Goal: Information Seeking & Learning: Compare options

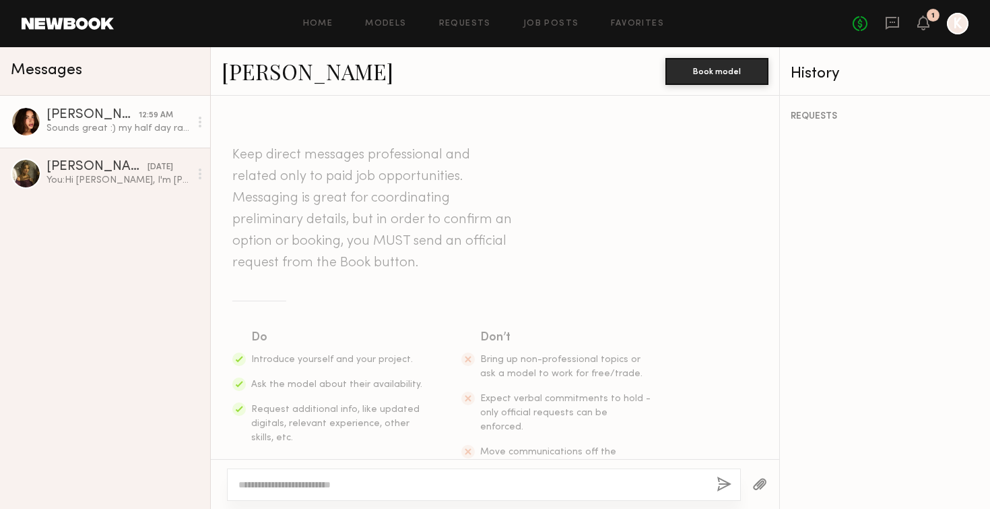
click at [274, 76] on link "Jessica N." at bounding box center [308, 71] width 172 height 29
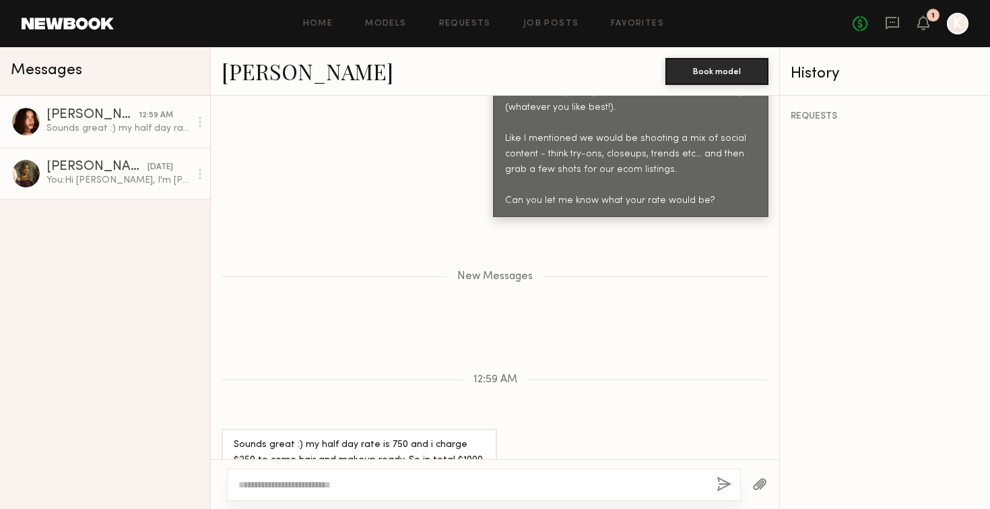
click at [130, 171] on div "Rachel M." at bounding box center [96, 166] width 101 height 13
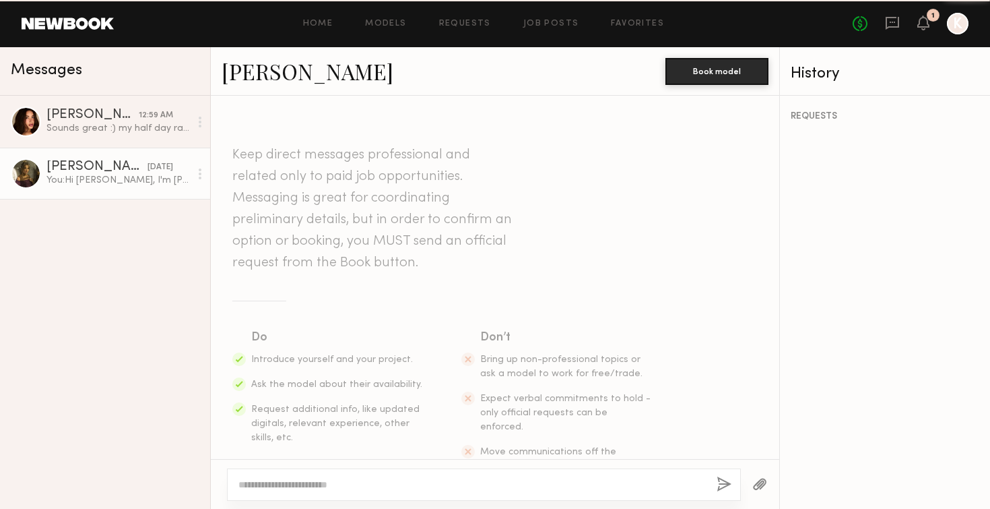
scroll to position [327, 0]
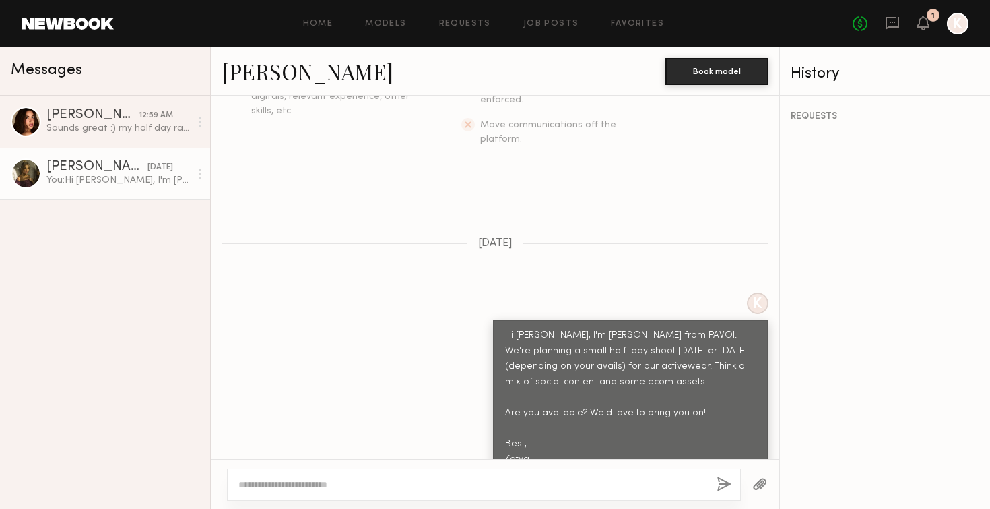
click at [281, 77] on link "Rachel M." at bounding box center [308, 71] width 172 height 29
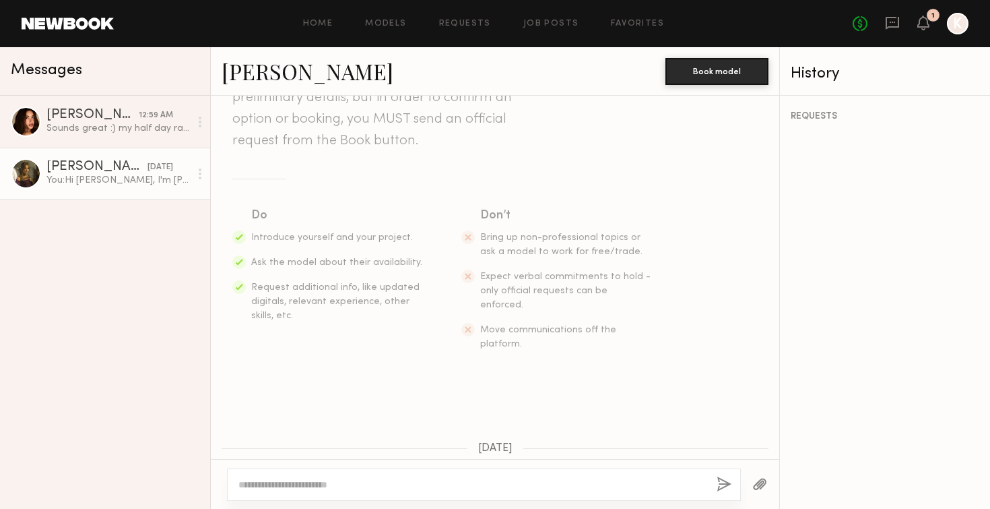
scroll to position [0, 0]
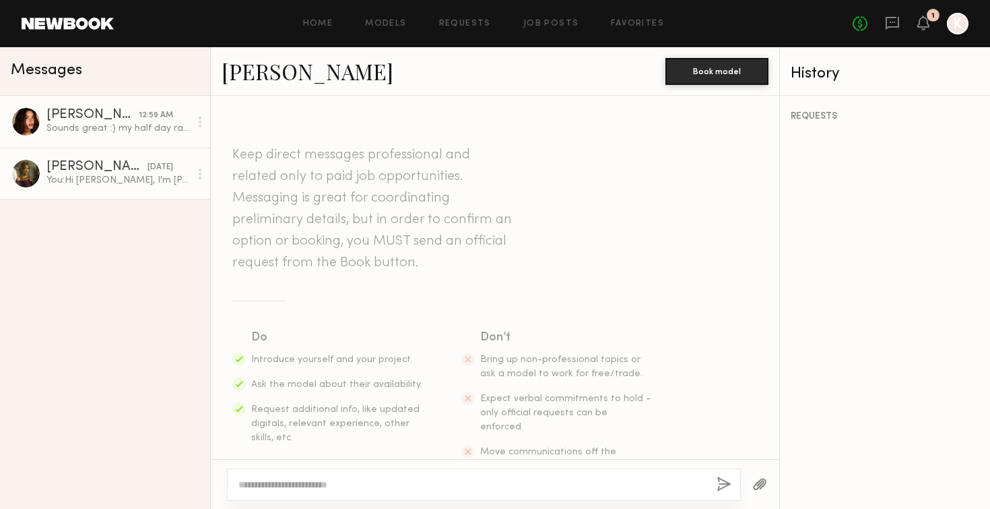
click at [115, 119] on div "Jessica N." at bounding box center [92, 114] width 92 height 13
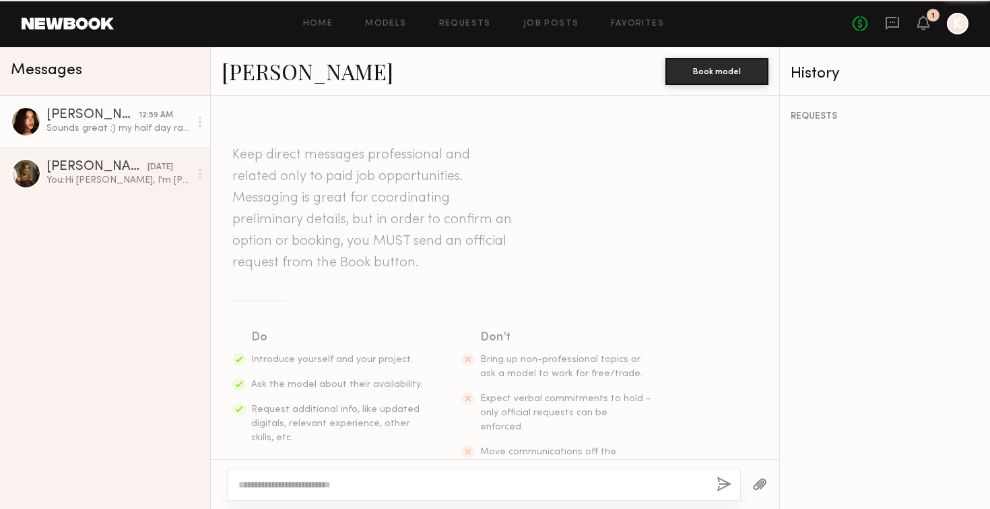
scroll to position [782, 0]
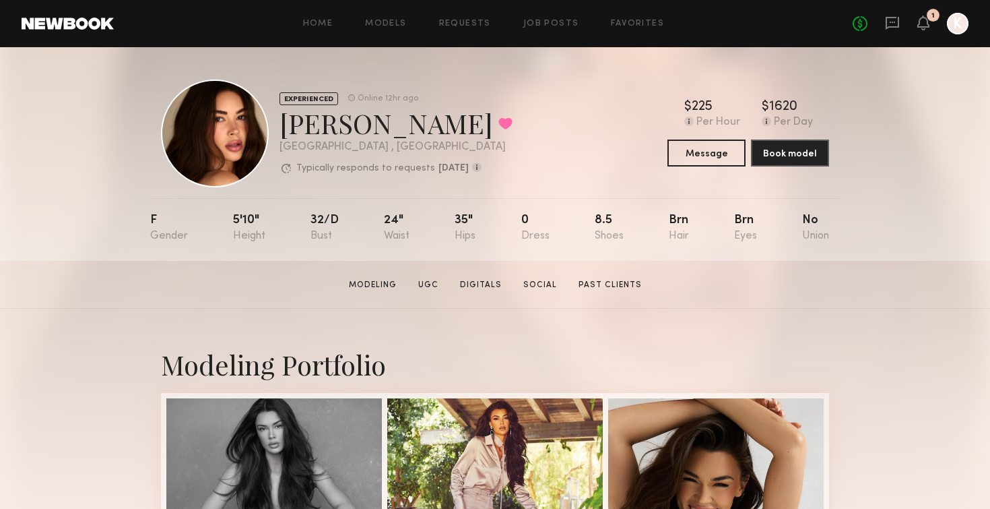
click at [374, 31] on div "Home Models Requests Job Posts Favorites Sign Out No fees up to $5,000 1 K" at bounding box center [541, 24] width 855 height 22
click at [374, 24] on link "Models" at bounding box center [385, 24] width 41 height 9
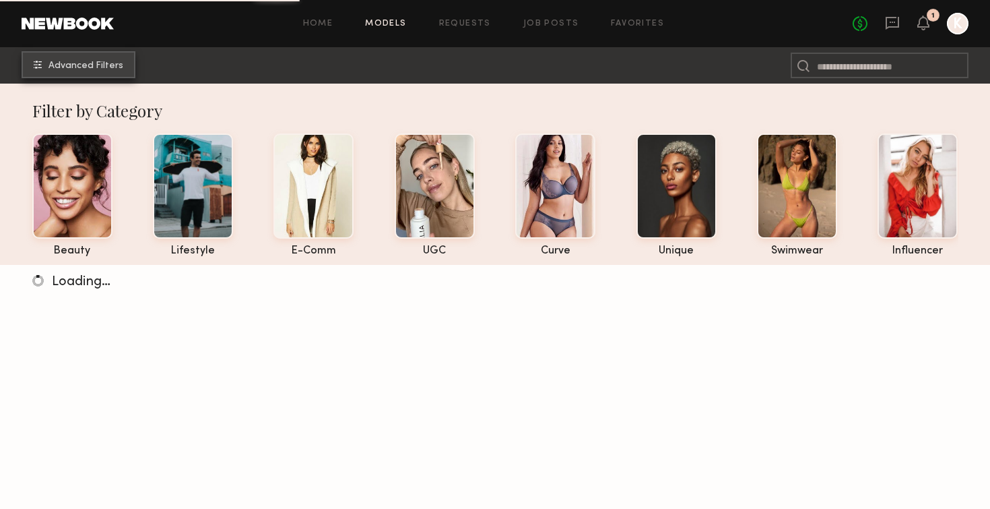
click at [101, 66] on span "Advanced Filters" at bounding box center [85, 65] width 75 height 9
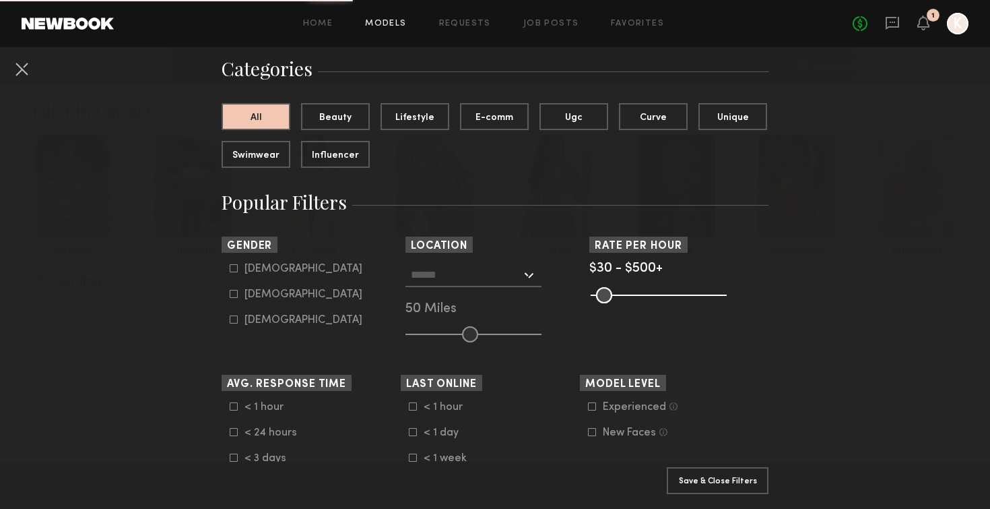
scroll to position [108, 0]
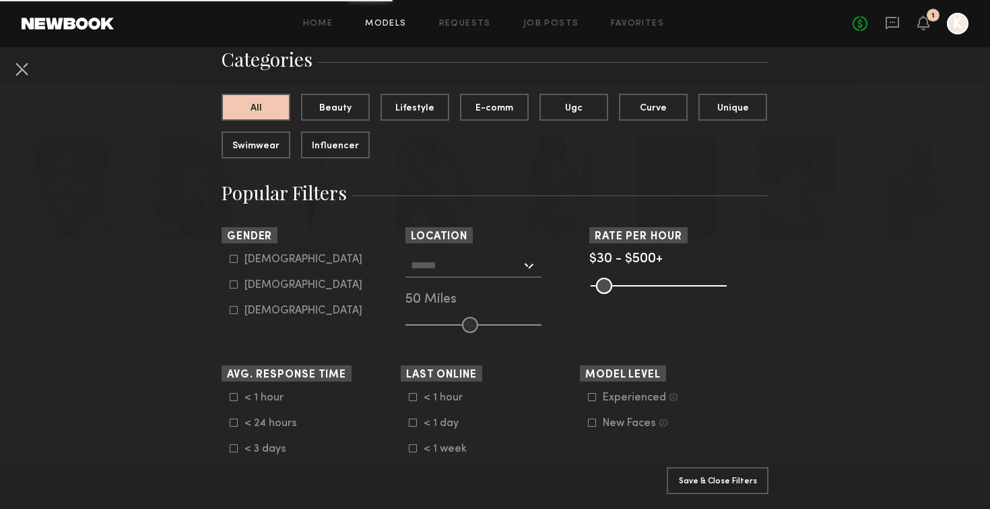
click at [231, 286] on icon at bounding box center [234, 284] width 8 height 8
type input "**"
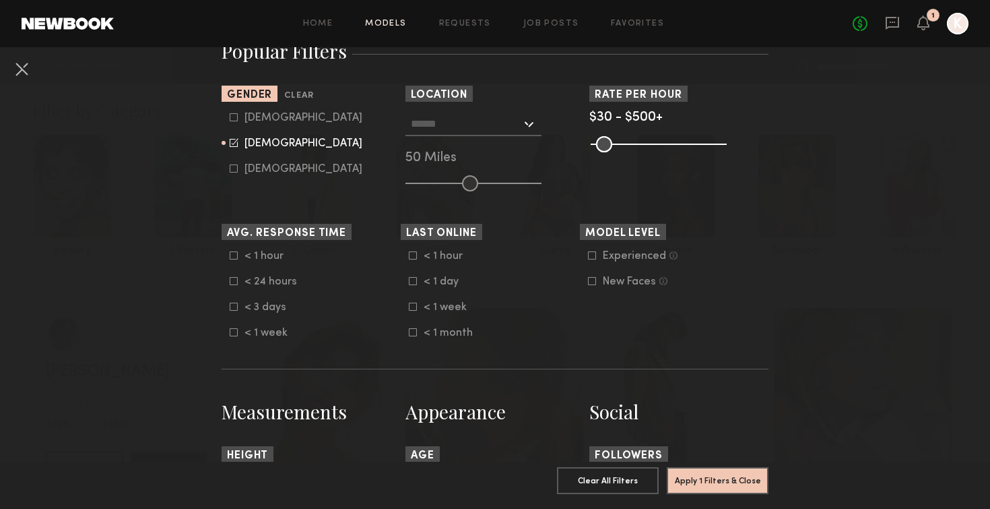
scroll to position [263, 0]
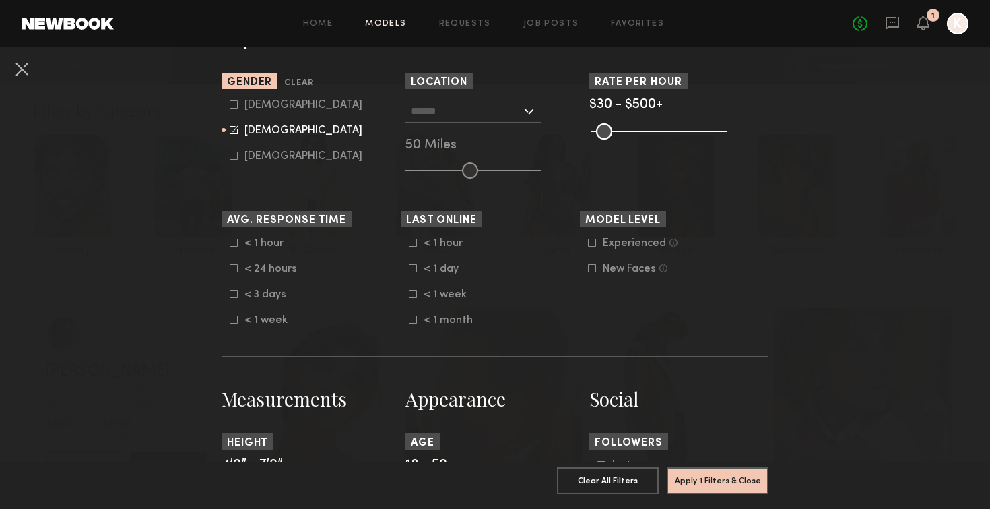
click at [469, 114] on input "text" at bounding box center [466, 110] width 110 height 23
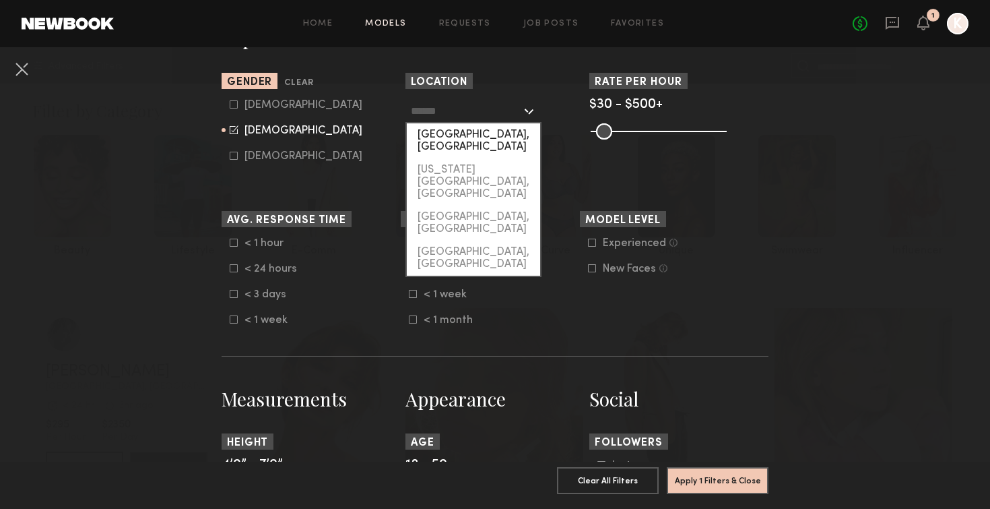
click at [470, 141] on div "[GEOGRAPHIC_DATA], [GEOGRAPHIC_DATA]" at bounding box center [473, 140] width 133 height 35
type input "**********"
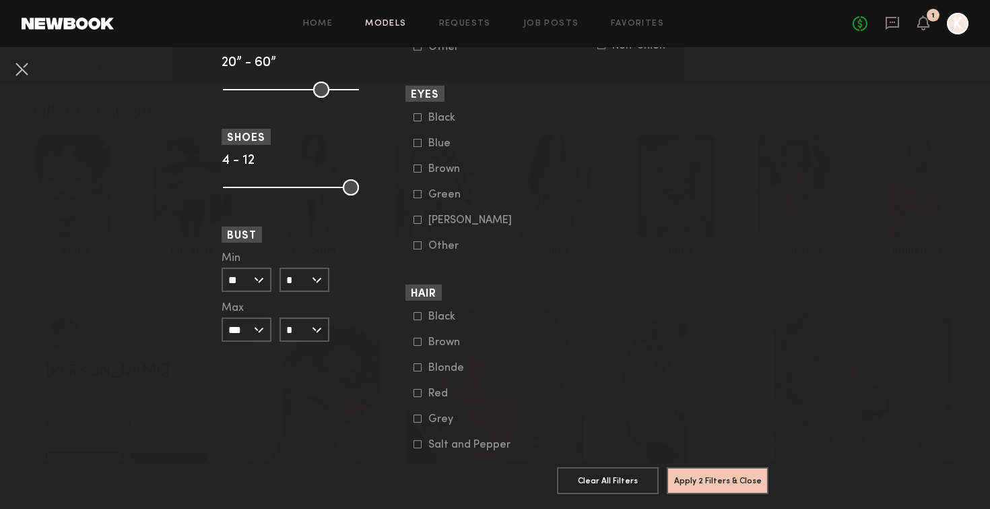
scroll to position [963, 0]
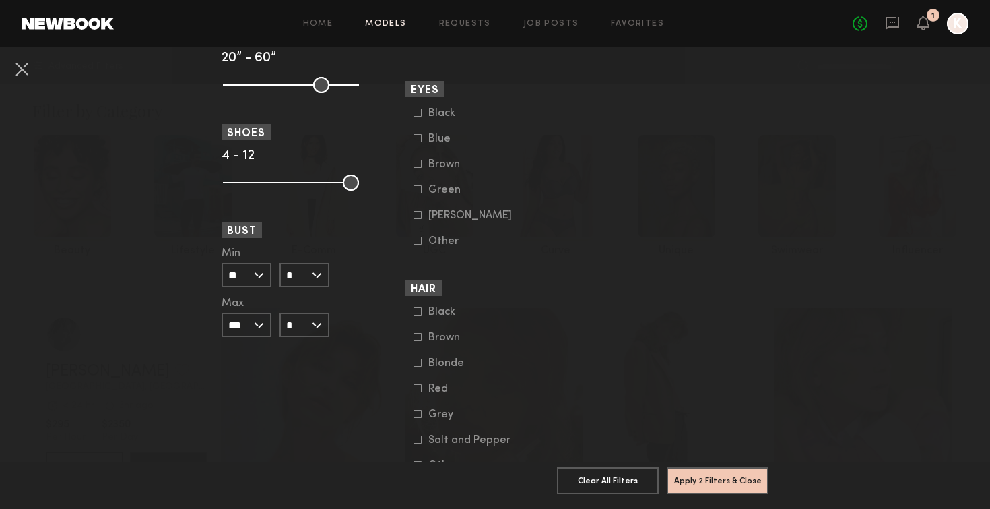
click at [249, 267] on input "**" at bounding box center [247, 275] width 50 height 24
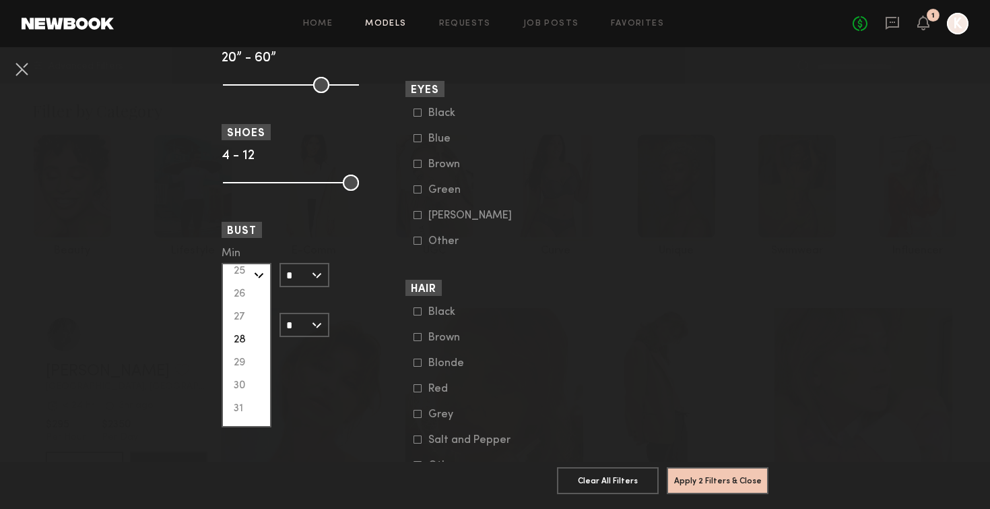
scroll to position [0, 0]
click at [317, 265] on input "*" at bounding box center [305, 275] width 50 height 24
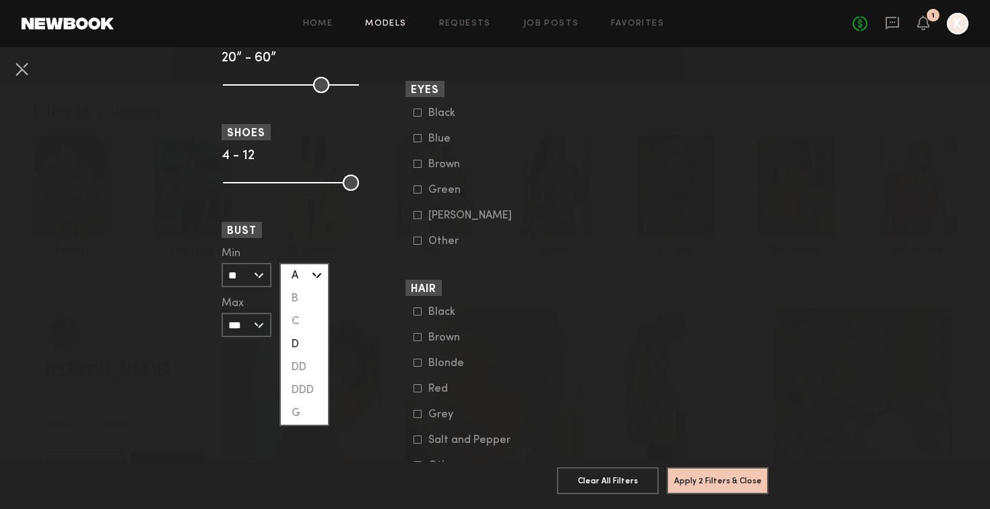
click at [307, 344] on div "D" at bounding box center [304, 344] width 47 height 23
type input "*"
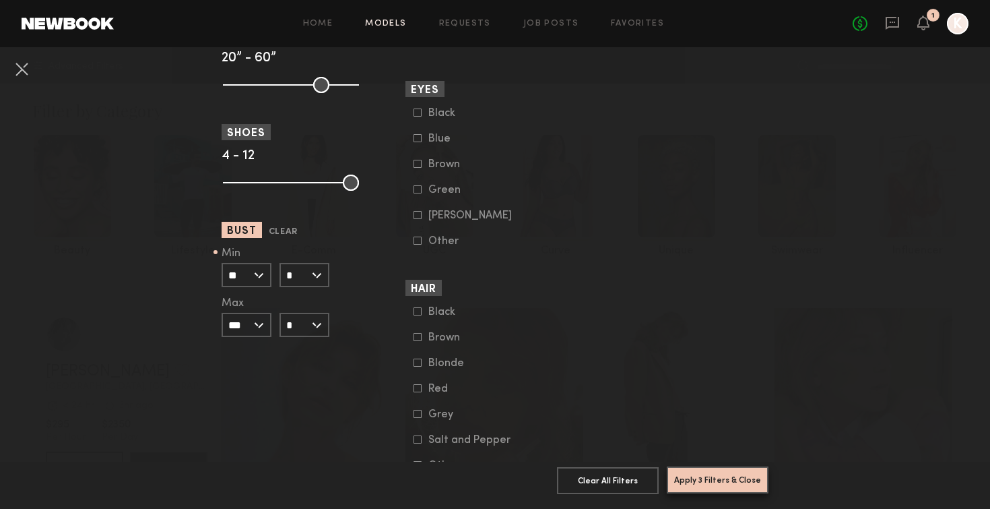
click at [684, 482] on button "Apply 3 Filters & Close" at bounding box center [718, 479] width 102 height 27
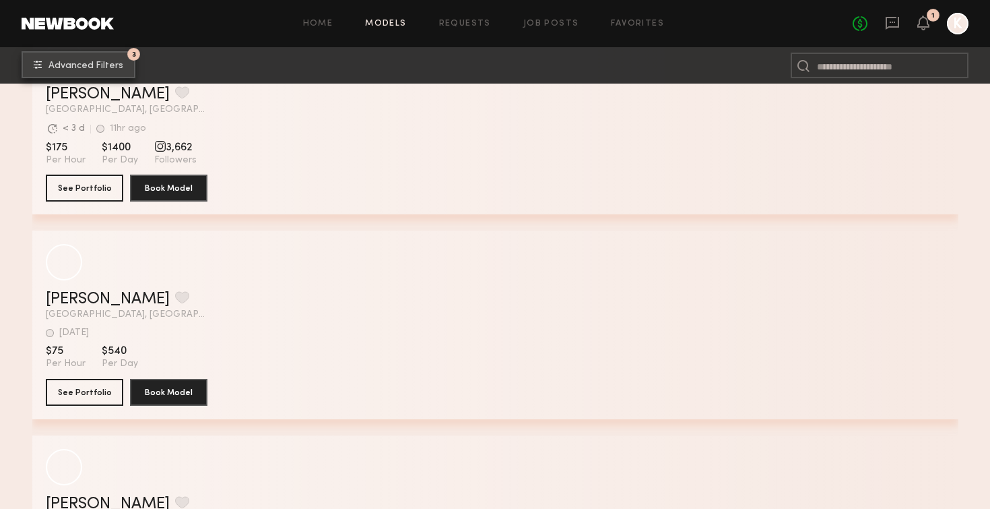
scroll to position [1427, 0]
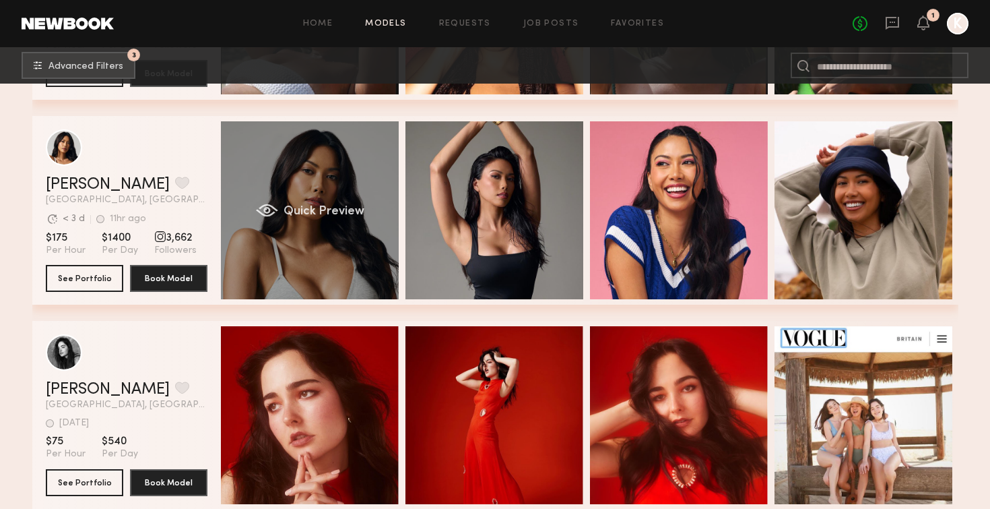
click at [306, 214] on span "Quick Preview" at bounding box center [323, 211] width 81 height 12
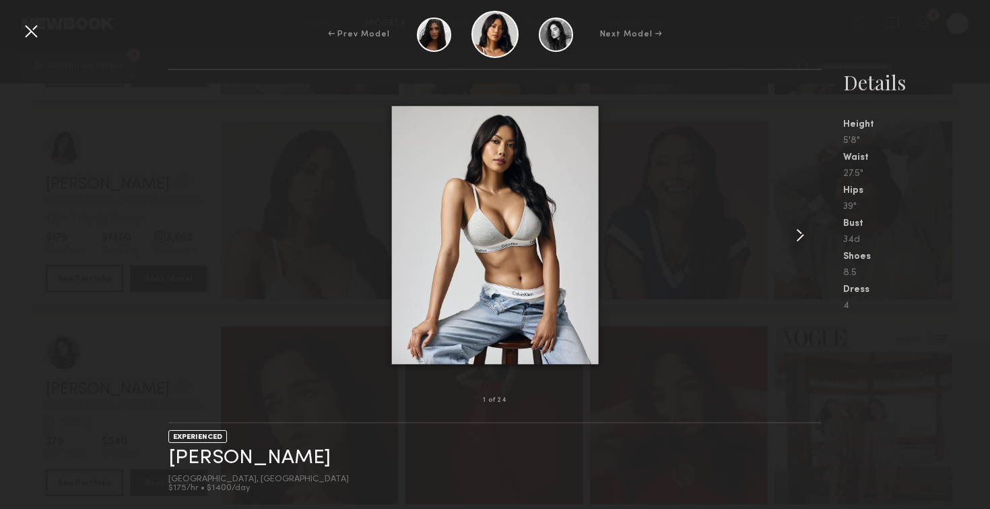
click at [795, 234] on common-icon at bounding box center [800, 235] width 22 height 22
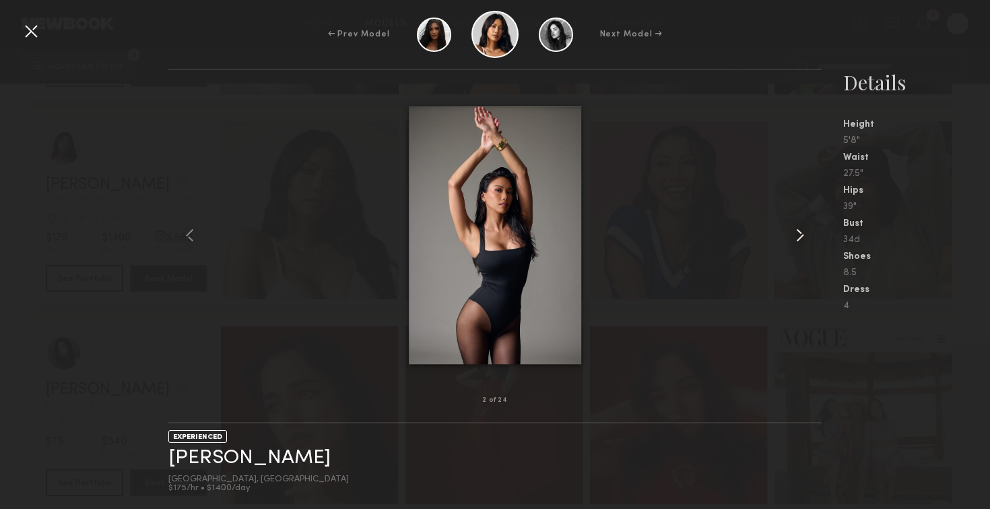
click at [795, 234] on common-icon at bounding box center [800, 235] width 22 height 22
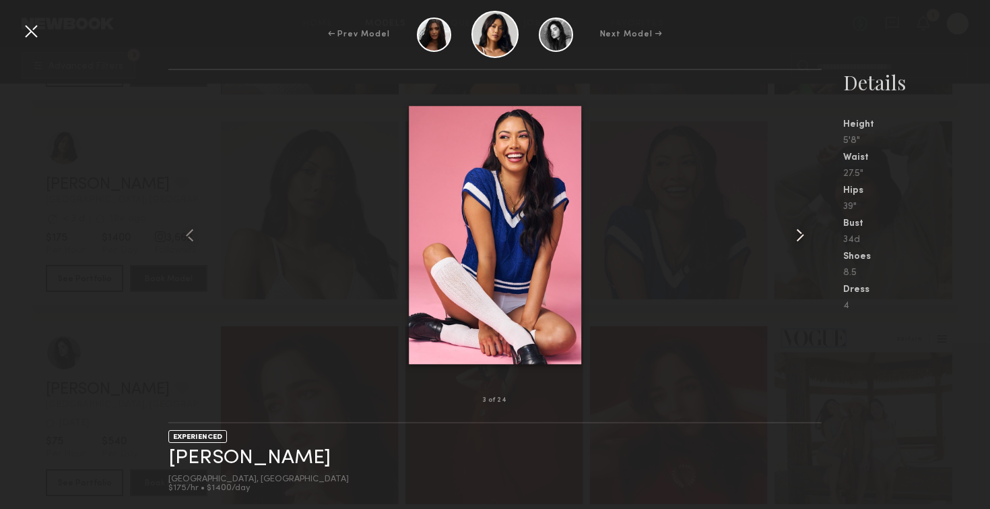
click at [795, 234] on common-icon at bounding box center [800, 235] width 22 height 22
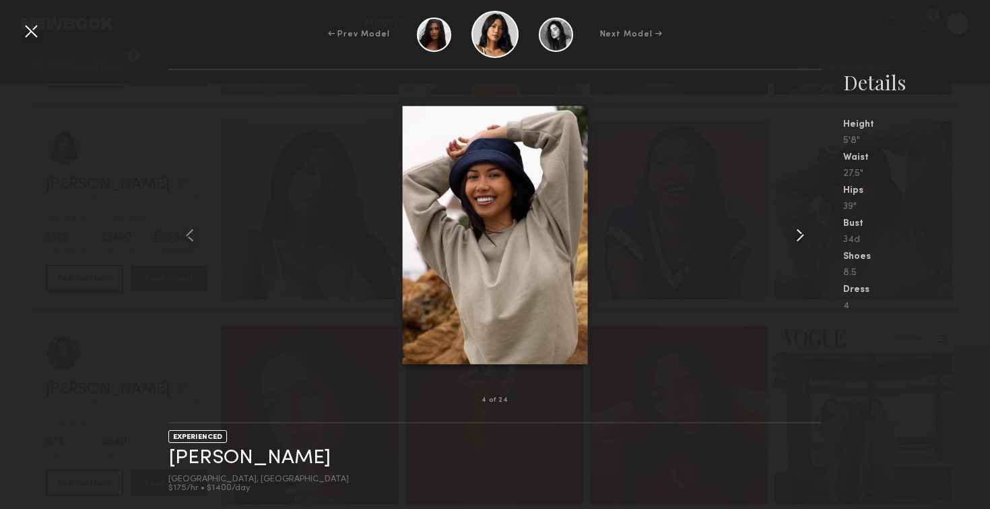
click at [795, 234] on common-icon at bounding box center [800, 235] width 22 height 22
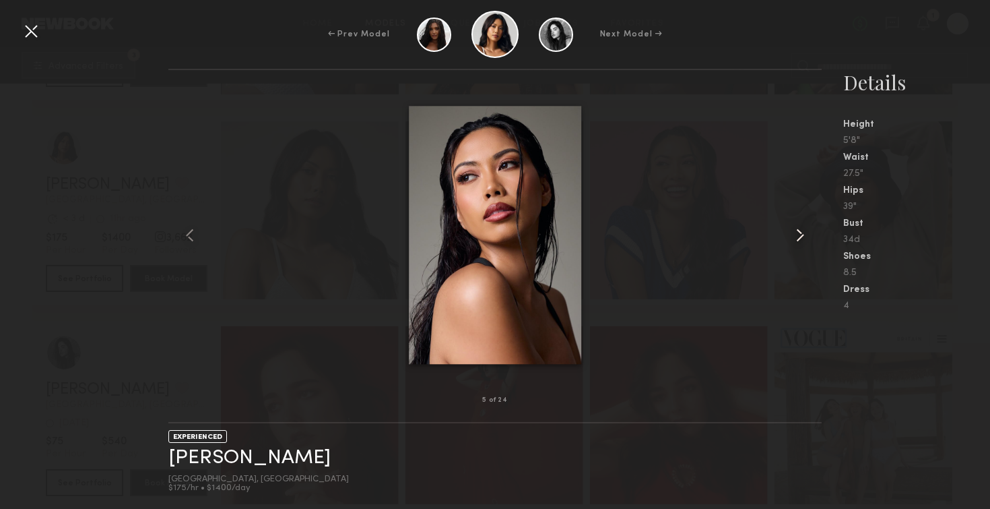
click at [795, 234] on common-icon at bounding box center [800, 235] width 22 height 22
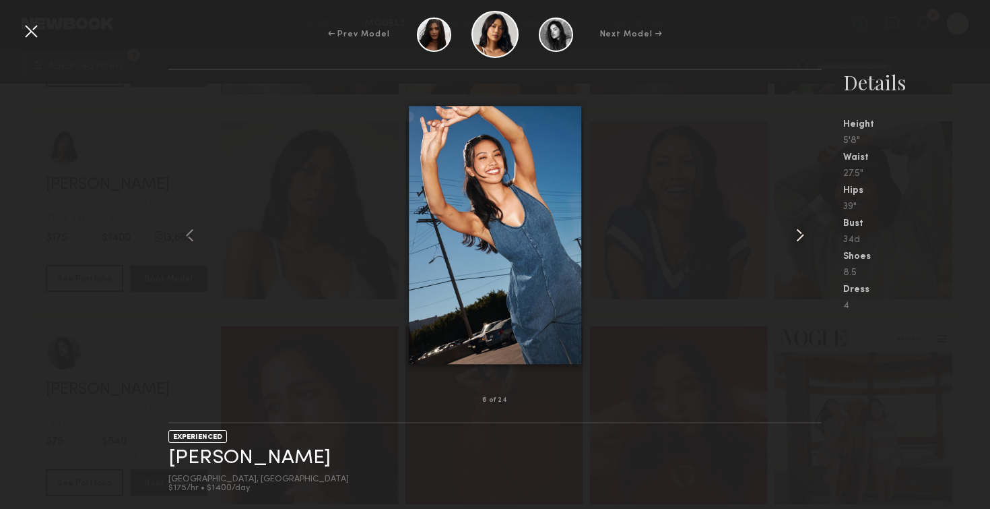
click at [795, 234] on common-icon at bounding box center [800, 235] width 22 height 22
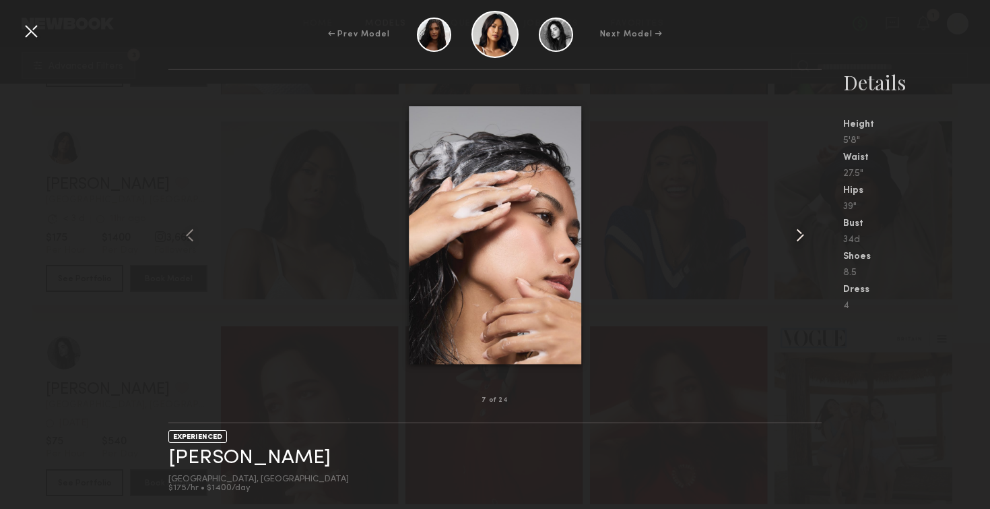
click at [795, 234] on common-icon at bounding box center [800, 235] width 22 height 22
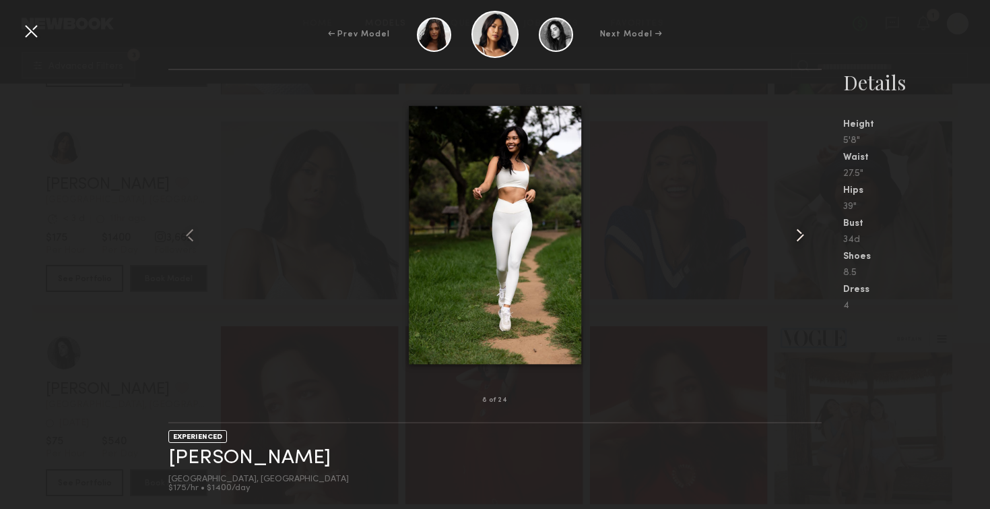
click at [795, 234] on common-icon at bounding box center [800, 235] width 22 height 22
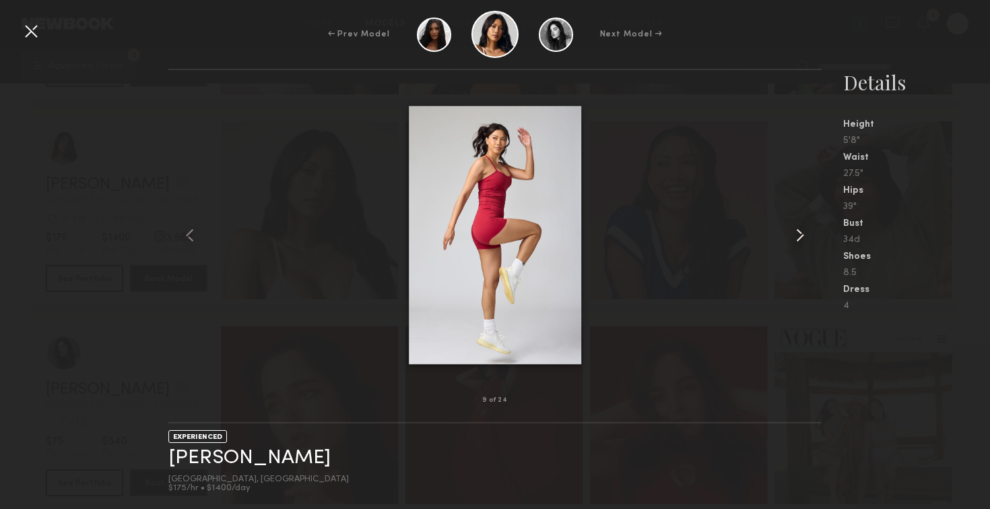
click at [795, 234] on common-icon at bounding box center [800, 235] width 22 height 22
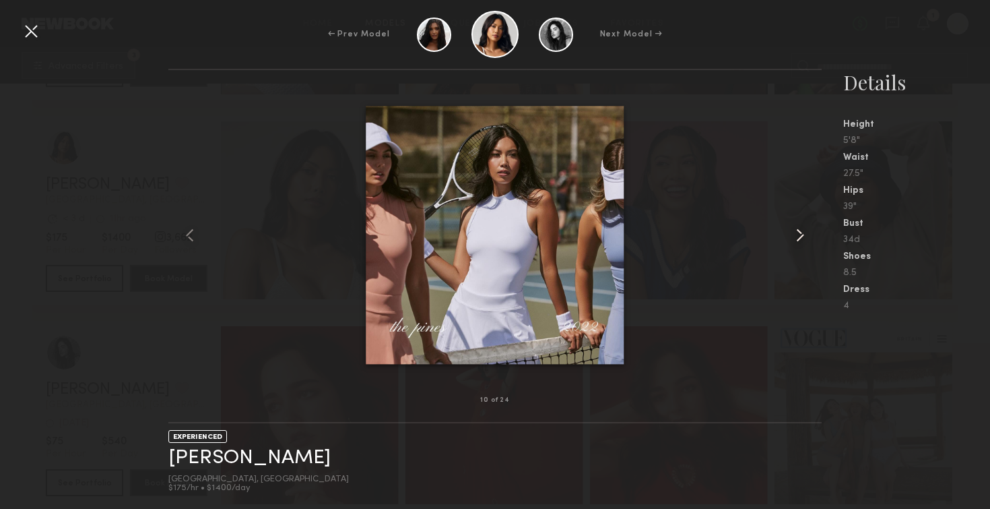
click at [795, 234] on common-icon at bounding box center [800, 235] width 22 height 22
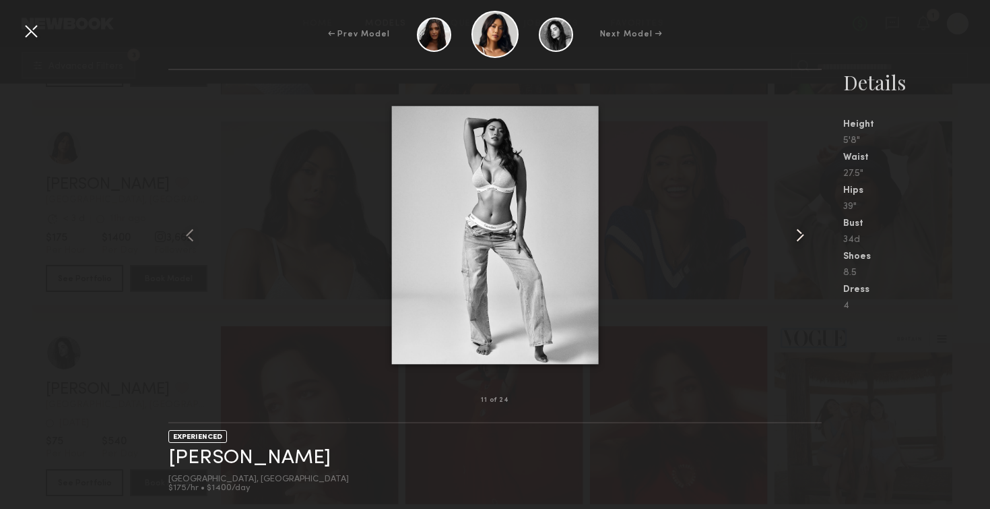
click at [795, 234] on common-icon at bounding box center [800, 235] width 22 height 22
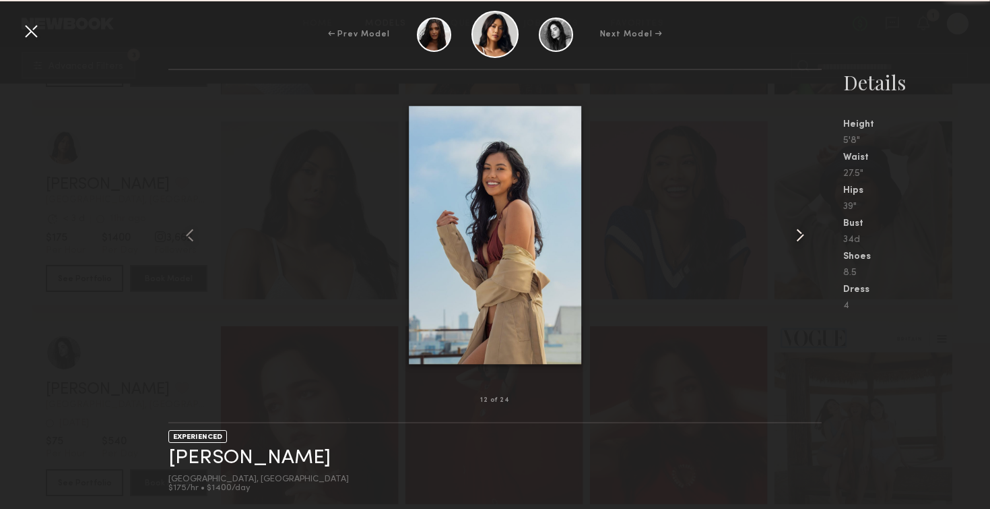
click at [795, 234] on common-icon at bounding box center [800, 235] width 22 height 22
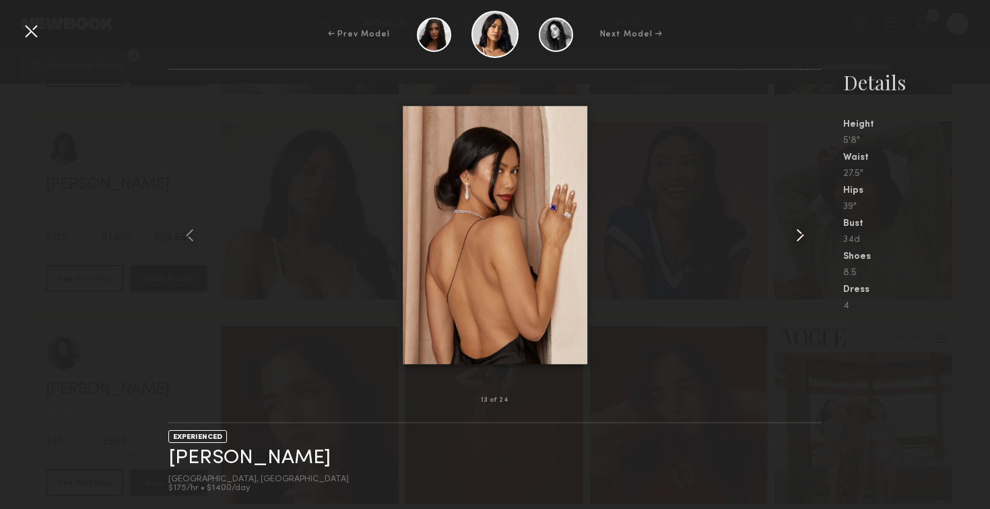
click at [795, 234] on common-icon at bounding box center [800, 235] width 22 height 22
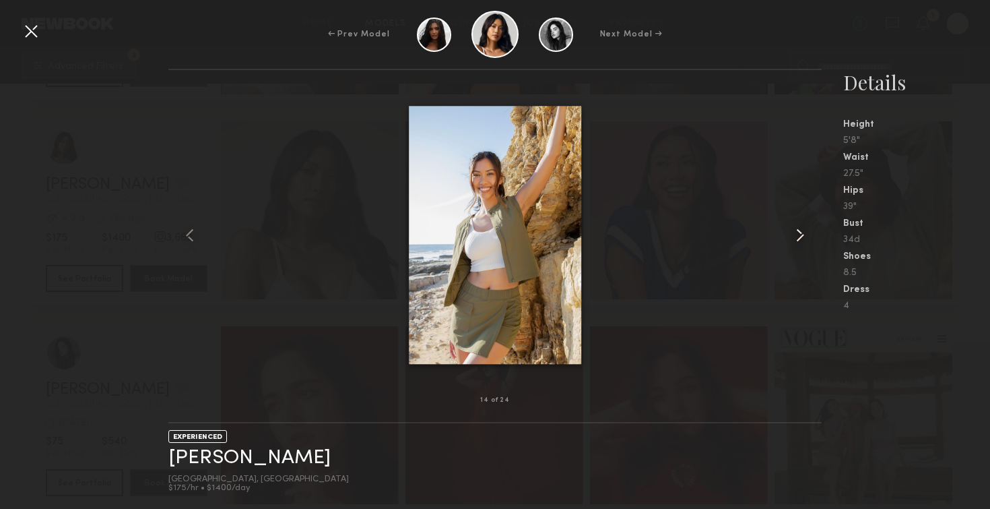
click at [795, 234] on common-icon at bounding box center [800, 235] width 22 height 22
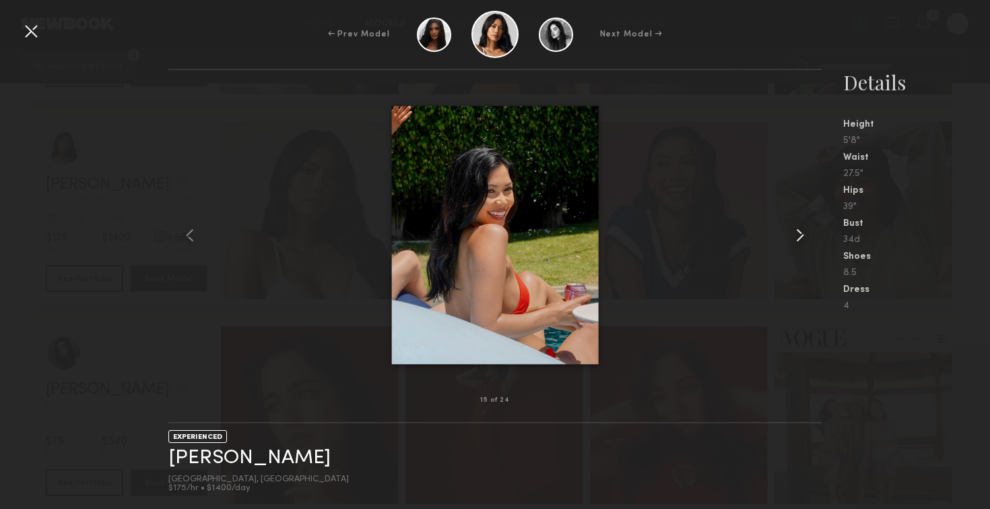
click at [795, 234] on common-icon at bounding box center [800, 235] width 22 height 22
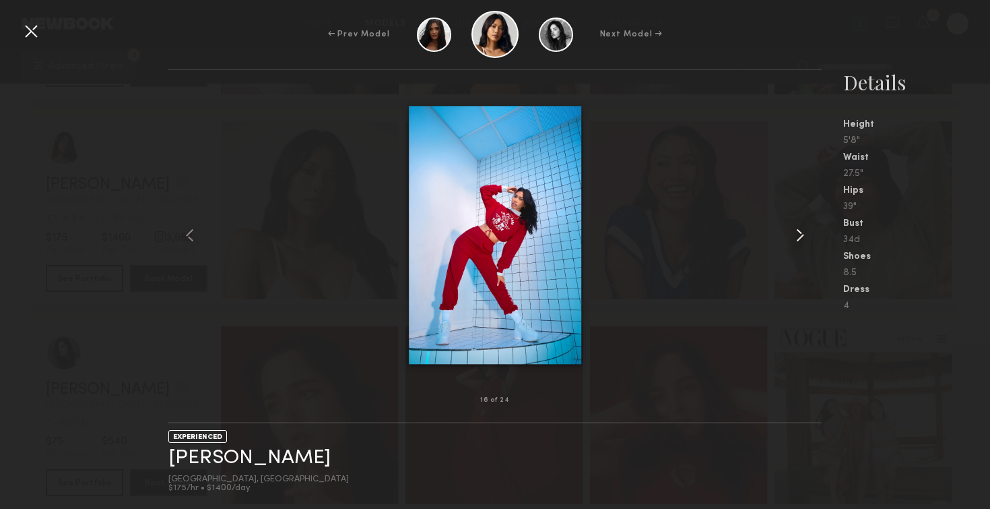
click at [795, 234] on common-icon at bounding box center [800, 235] width 22 height 22
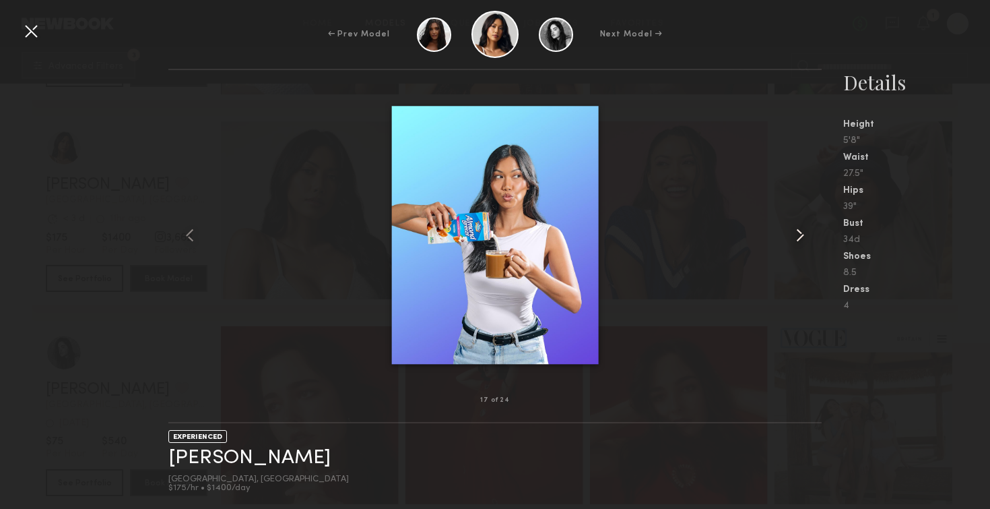
click at [795, 234] on common-icon at bounding box center [800, 235] width 22 height 22
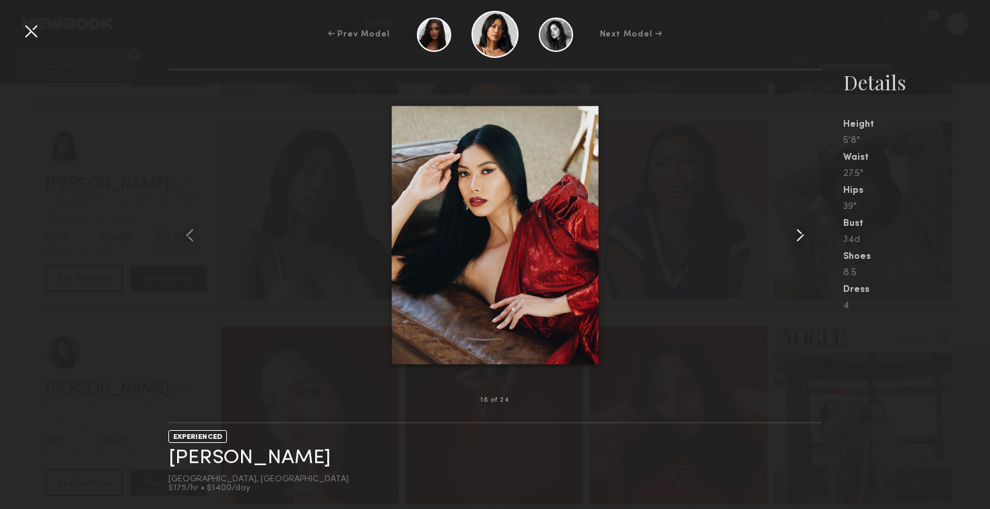
click at [795, 234] on common-icon at bounding box center [800, 235] width 22 height 22
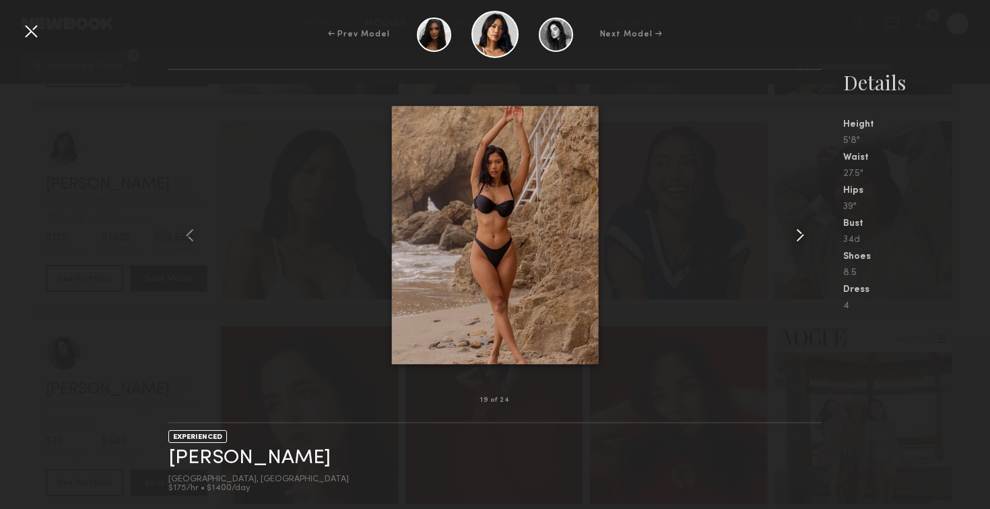
click at [795, 234] on common-icon at bounding box center [800, 235] width 22 height 22
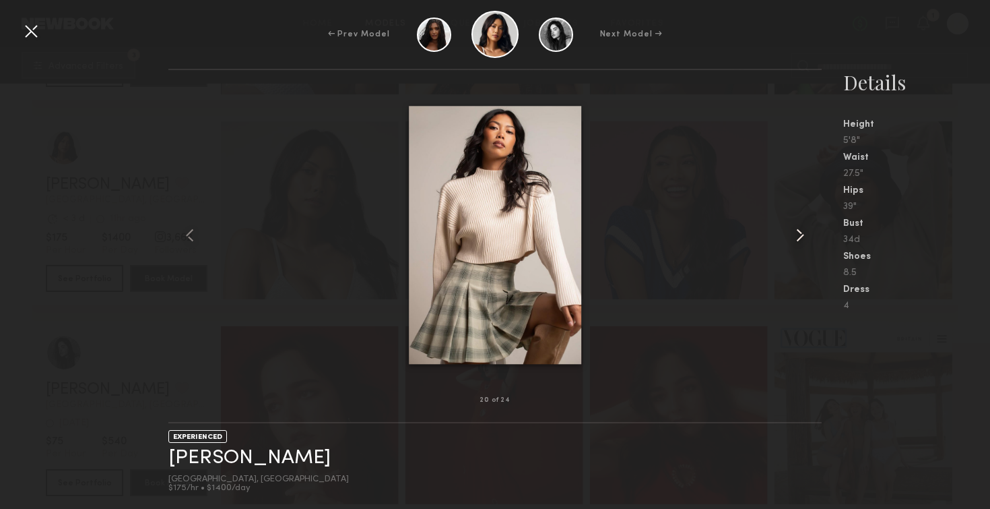
click at [795, 234] on common-icon at bounding box center [800, 235] width 22 height 22
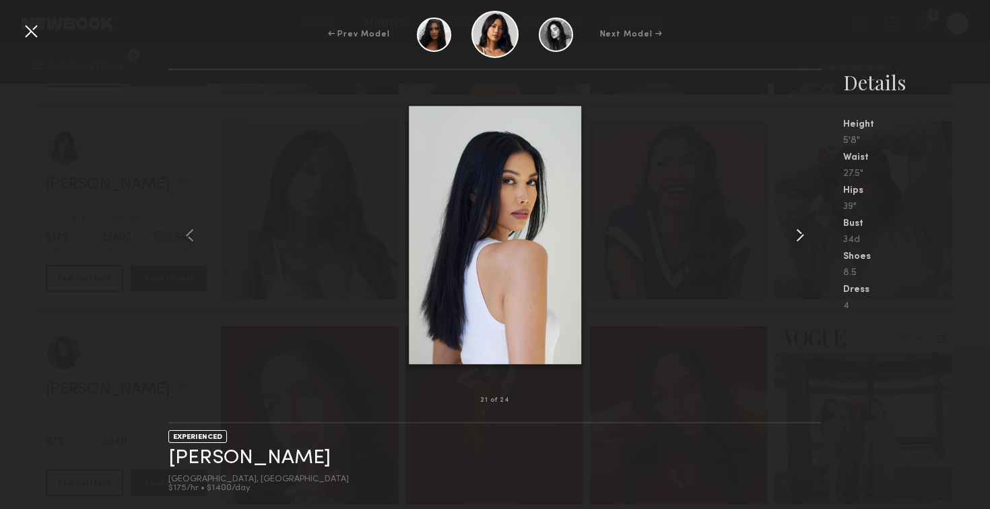
click at [795, 234] on common-icon at bounding box center [800, 235] width 22 height 22
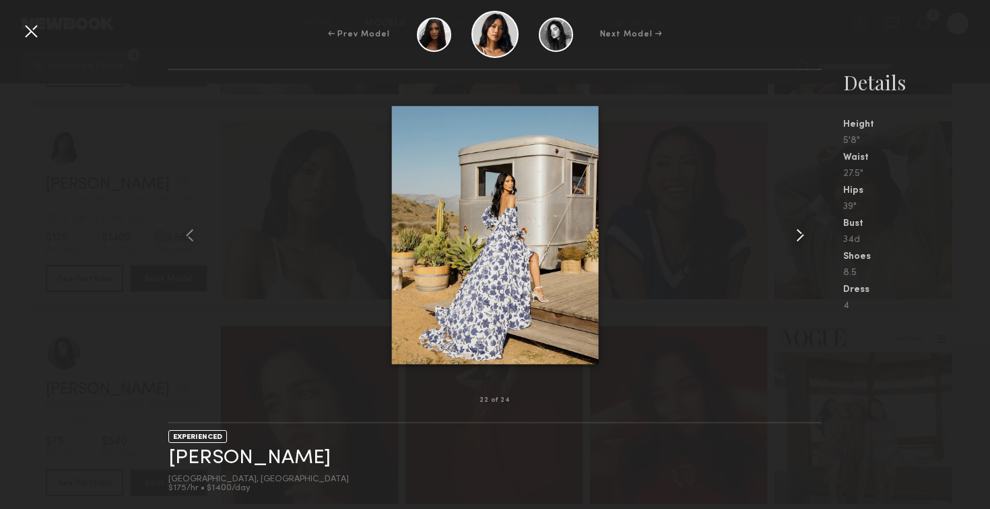
click at [795, 234] on common-icon at bounding box center [800, 235] width 22 height 22
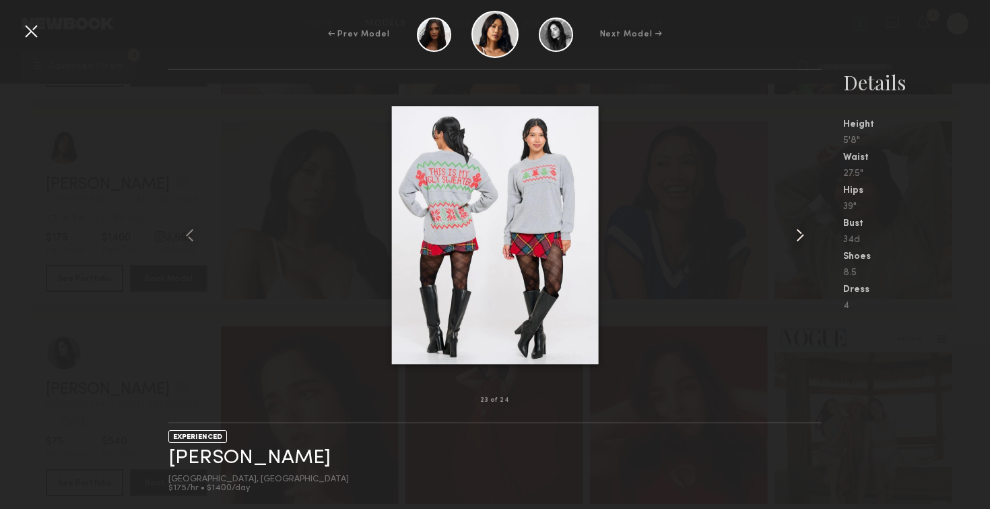
click at [795, 234] on common-icon at bounding box center [800, 235] width 22 height 22
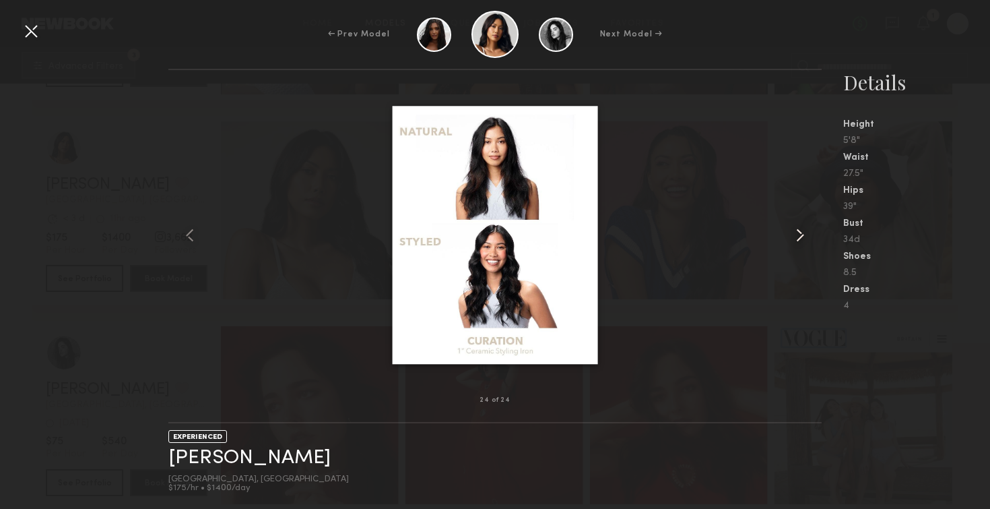
click at [795, 234] on common-icon at bounding box center [800, 235] width 22 height 22
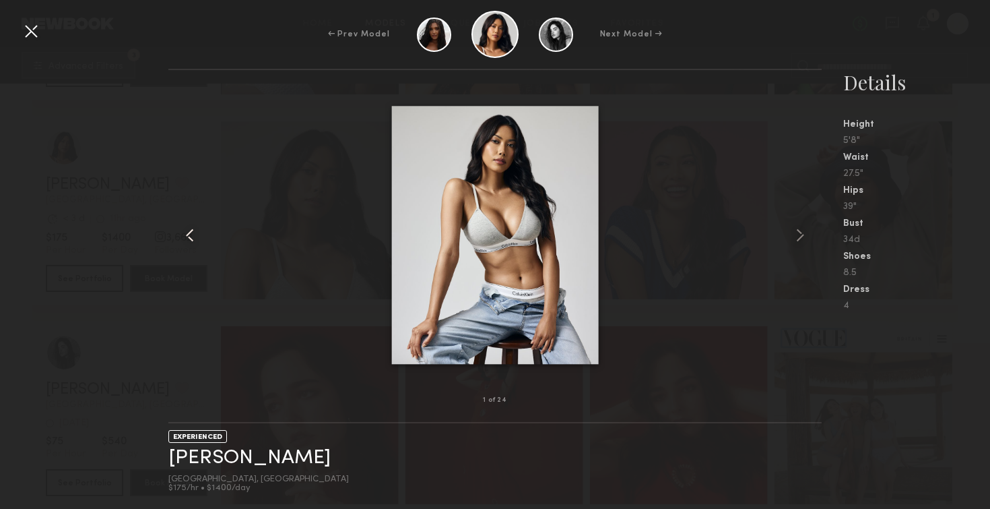
click at [185, 229] on common-icon at bounding box center [190, 235] width 22 height 22
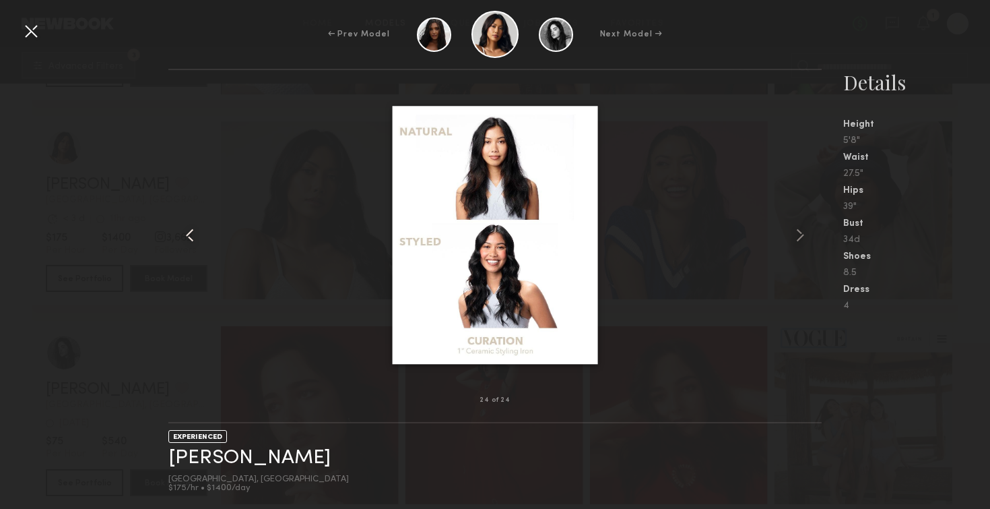
click at [185, 229] on common-icon at bounding box center [190, 235] width 22 height 22
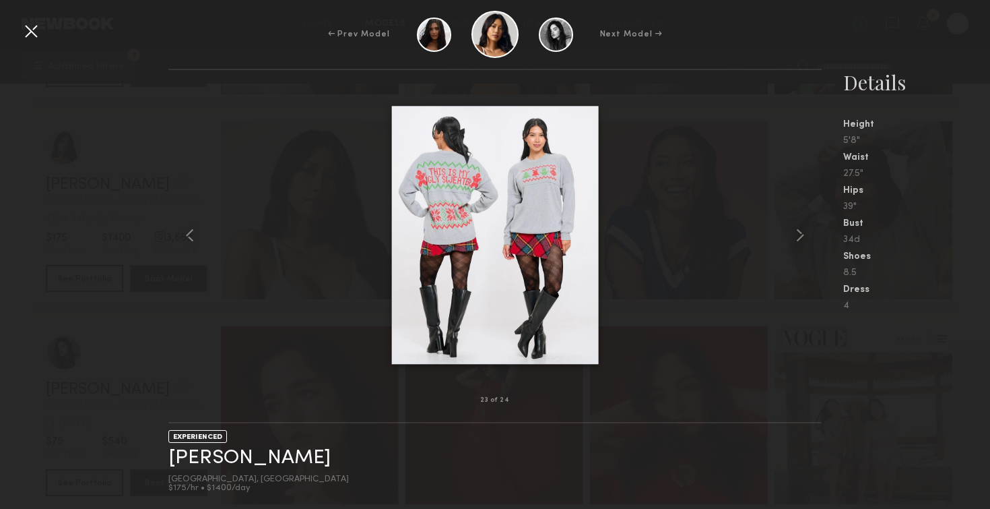
click at [259, 189] on div at bounding box center [494, 235] width 653 height 287
click at [34, 30] on div at bounding box center [31, 31] width 22 height 22
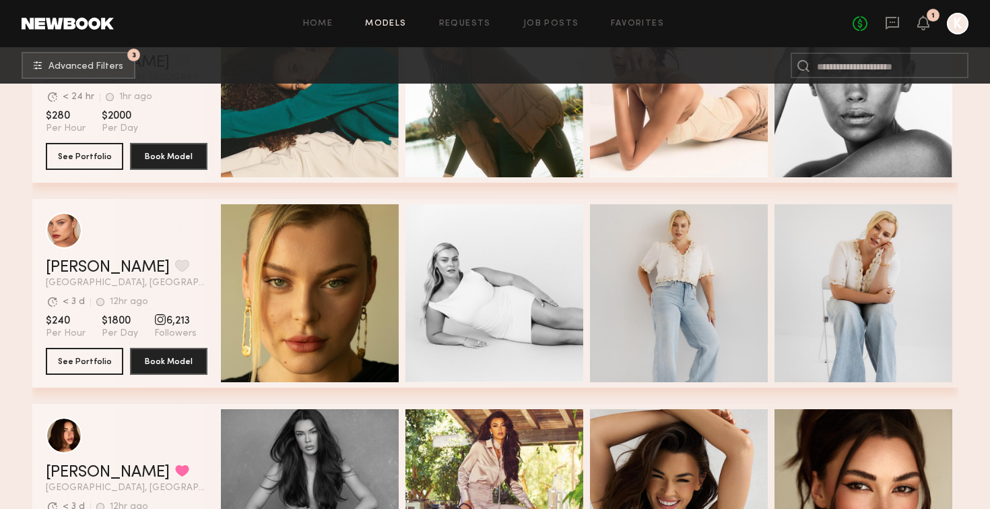
scroll to position [2869, 0]
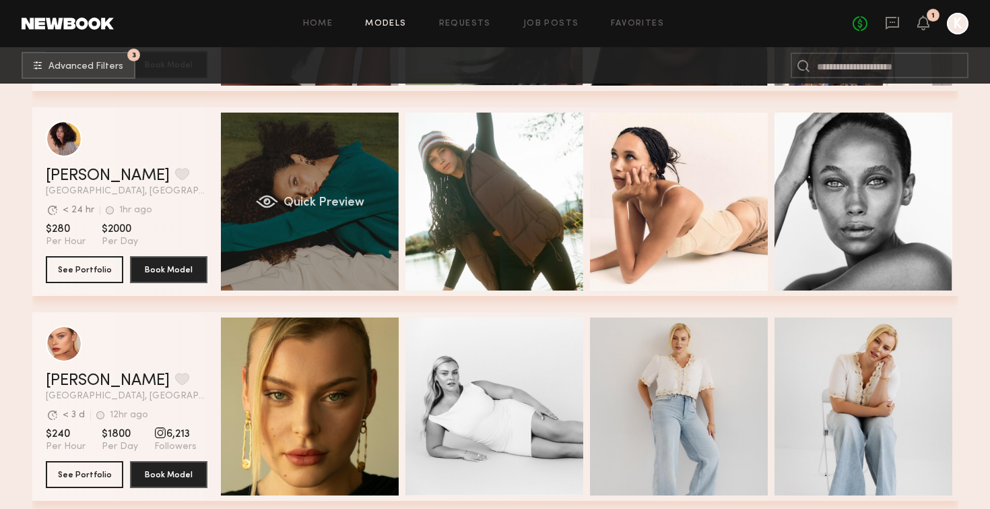
click at [299, 205] on span "Quick Preview" at bounding box center [323, 203] width 81 height 12
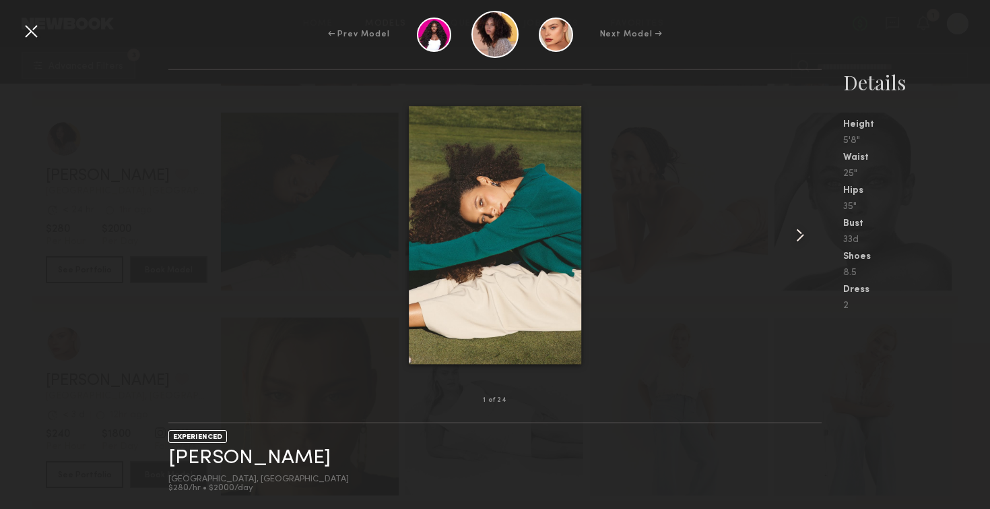
click at [806, 231] on common-icon at bounding box center [800, 235] width 22 height 22
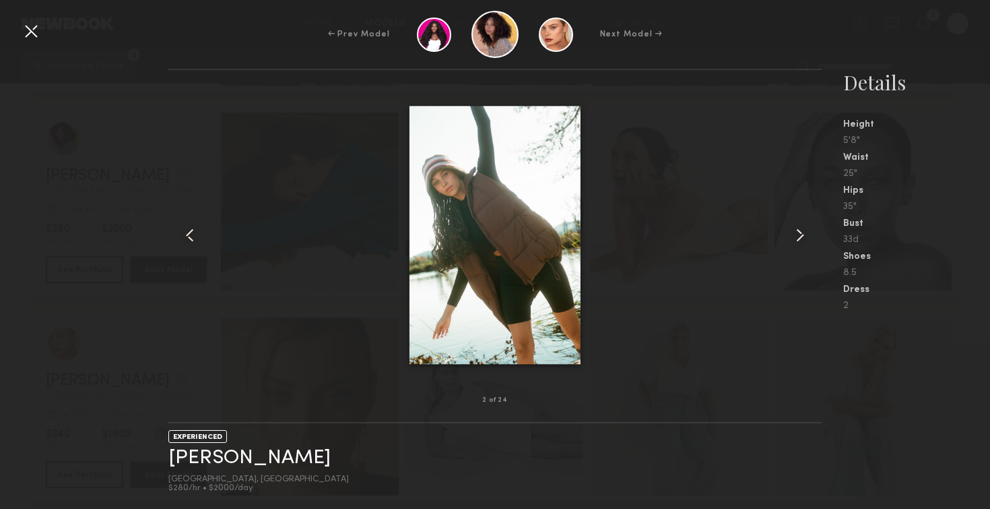
click at [806, 231] on common-icon at bounding box center [800, 235] width 22 height 22
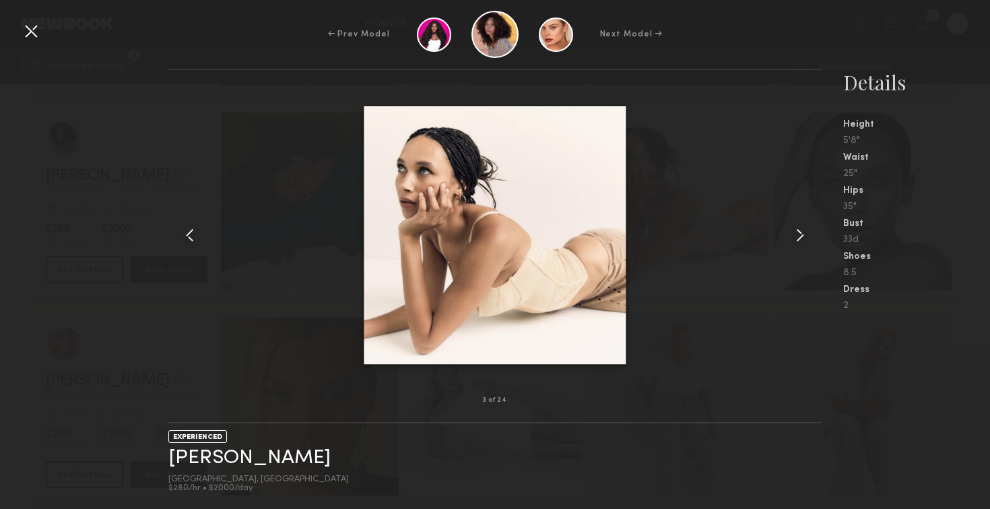
click at [806, 231] on common-icon at bounding box center [800, 235] width 22 height 22
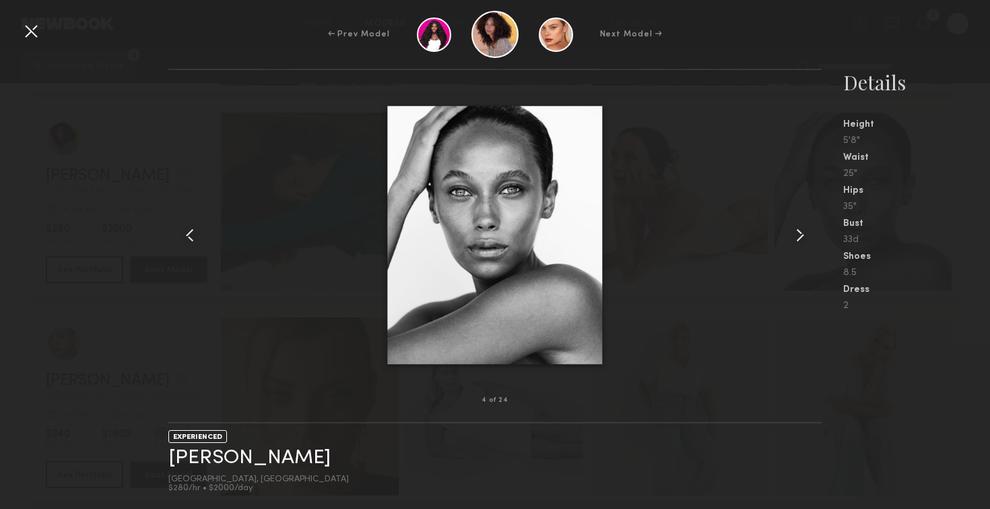
click at [806, 231] on common-icon at bounding box center [800, 235] width 22 height 22
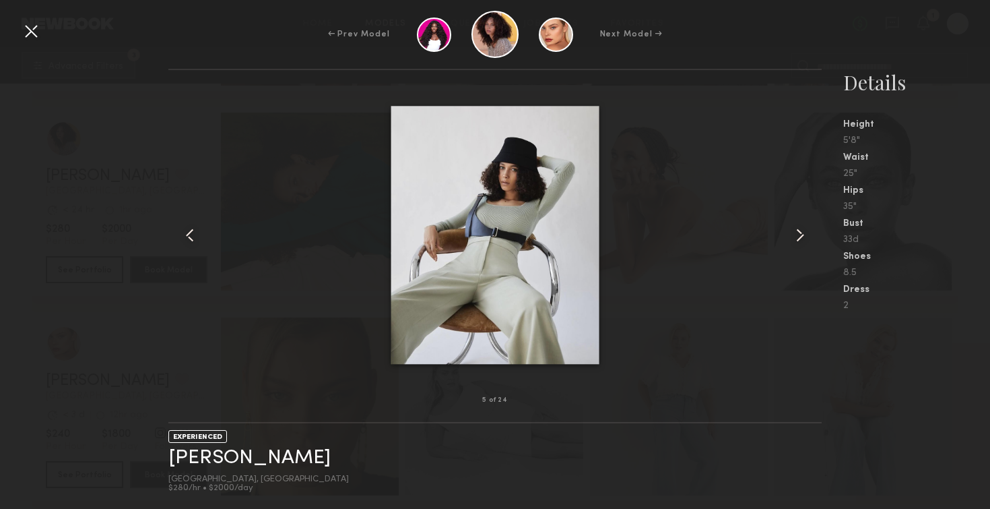
click at [806, 231] on common-icon at bounding box center [800, 235] width 22 height 22
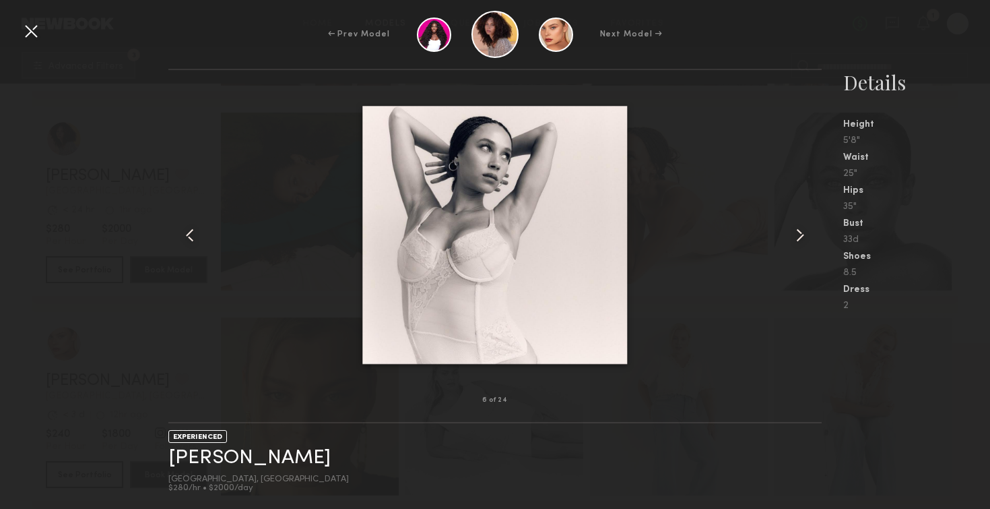
click at [806, 231] on common-icon at bounding box center [800, 235] width 22 height 22
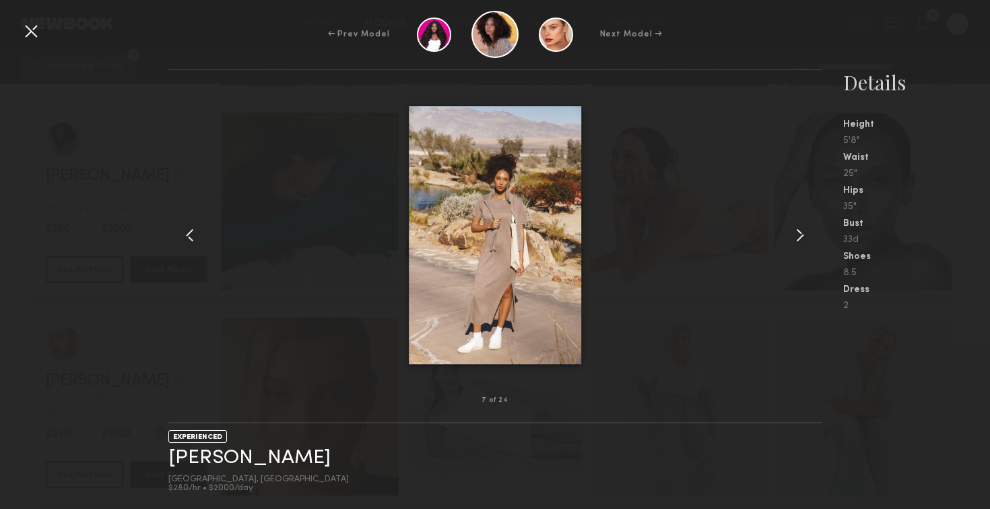
click at [806, 231] on common-icon at bounding box center [800, 235] width 22 height 22
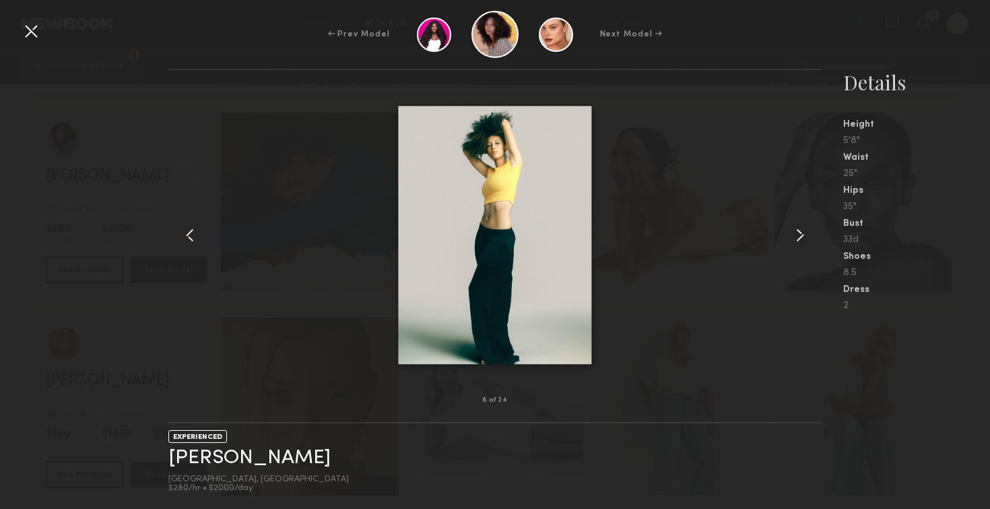
click at [806, 231] on common-icon at bounding box center [800, 235] width 22 height 22
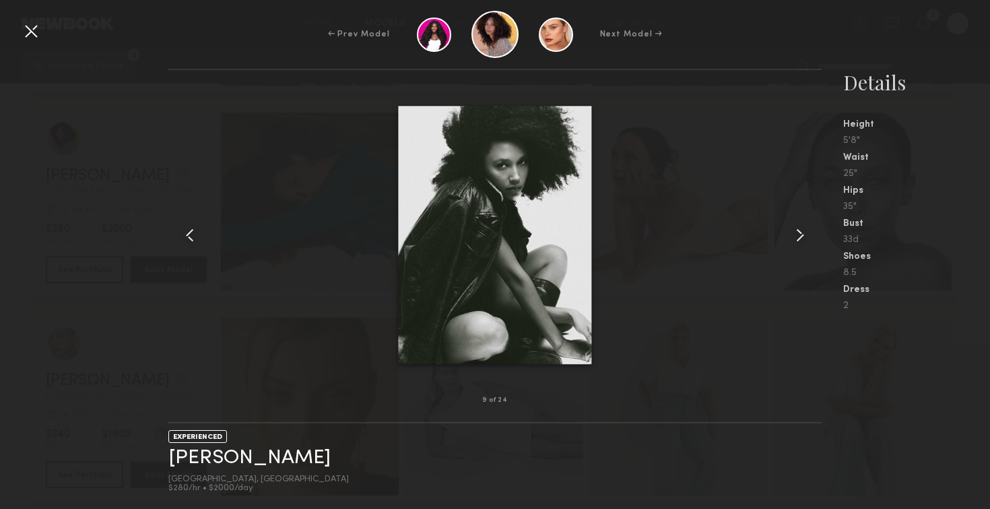
click at [806, 231] on common-icon at bounding box center [800, 235] width 22 height 22
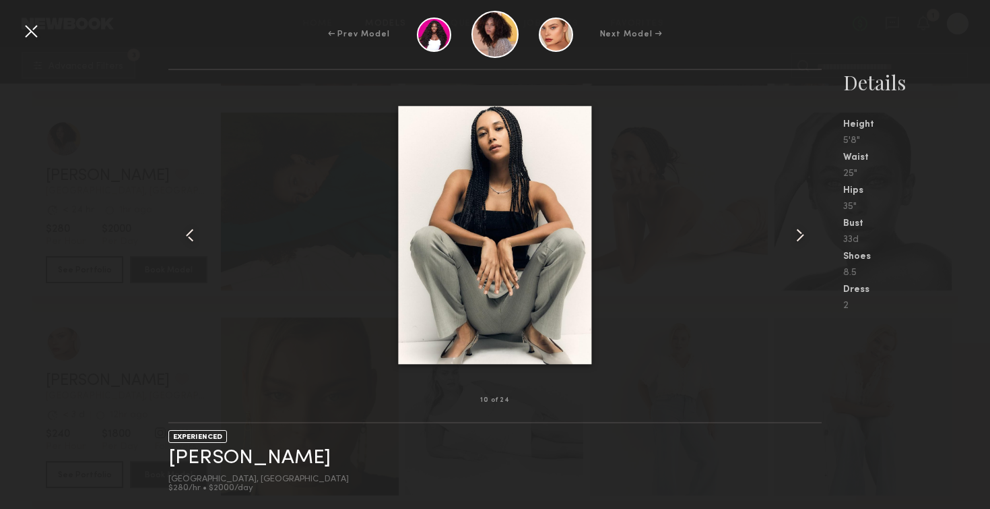
click at [806, 231] on common-icon at bounding box center [800, 235] width 22 height 22
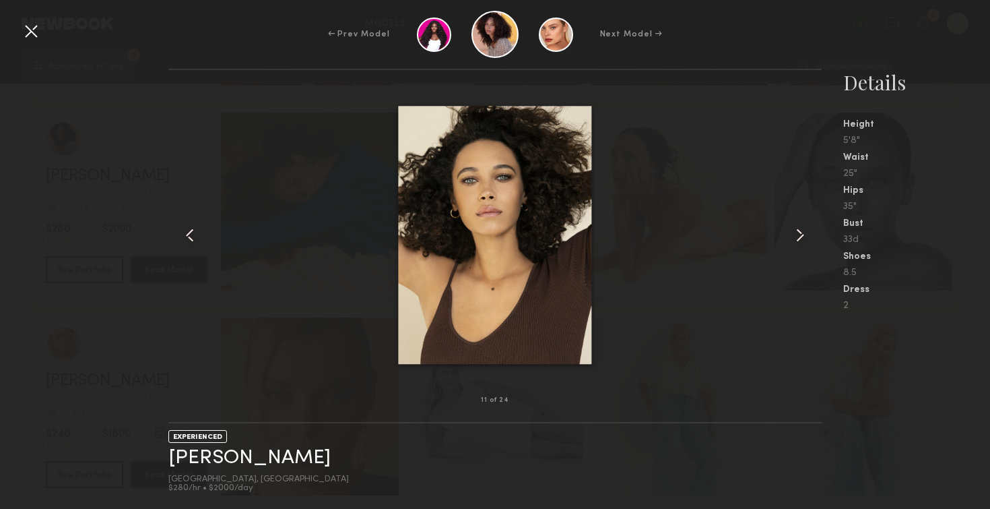
click at [806, 231] on common-icon at bounding box center [800, 235] width 22 height 22
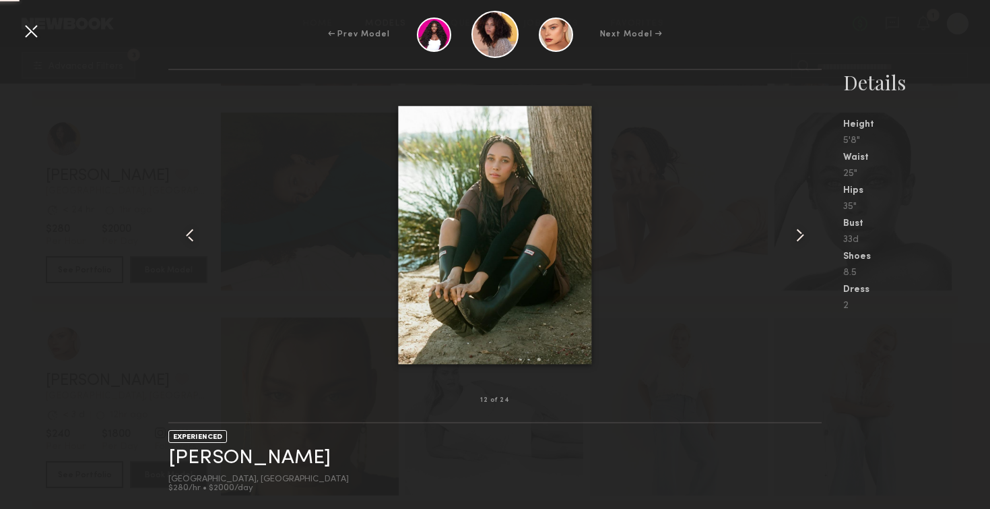
click at [806, 231] on common-icon at bounding box center [800, 235] width 22 height 22
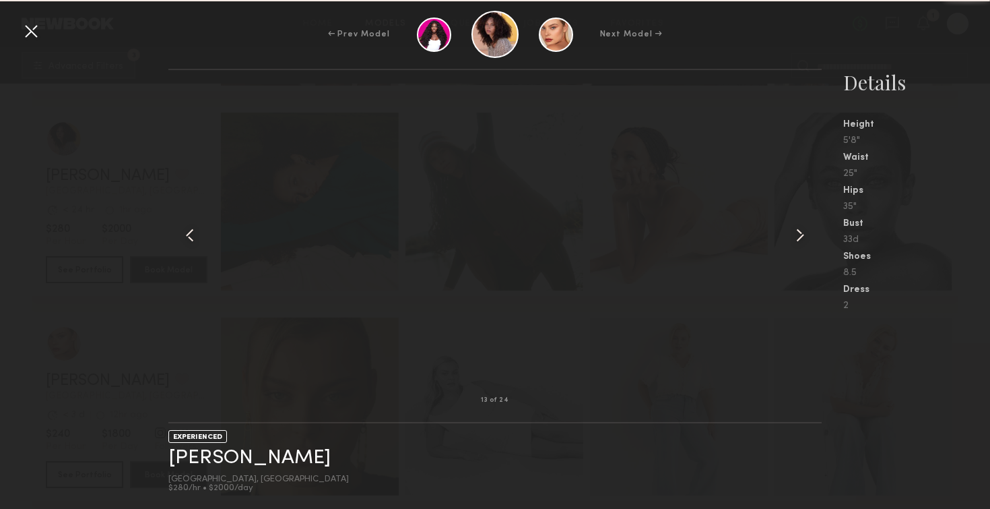
click at [806, 231] on common-icon at bounding box center [800, 235] width 22 height 22
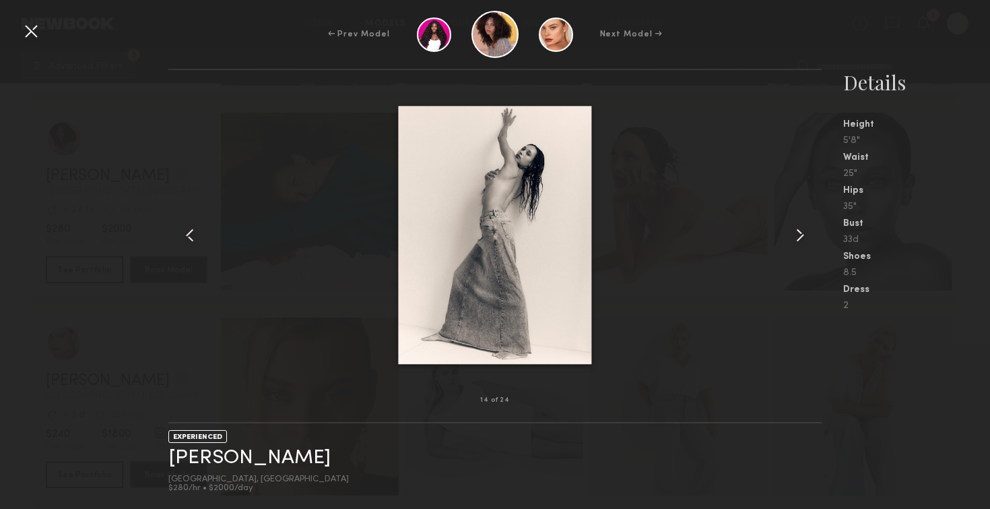
click at [806, 231] on common-icon at bounding box center [800, 235] width 22 height 22
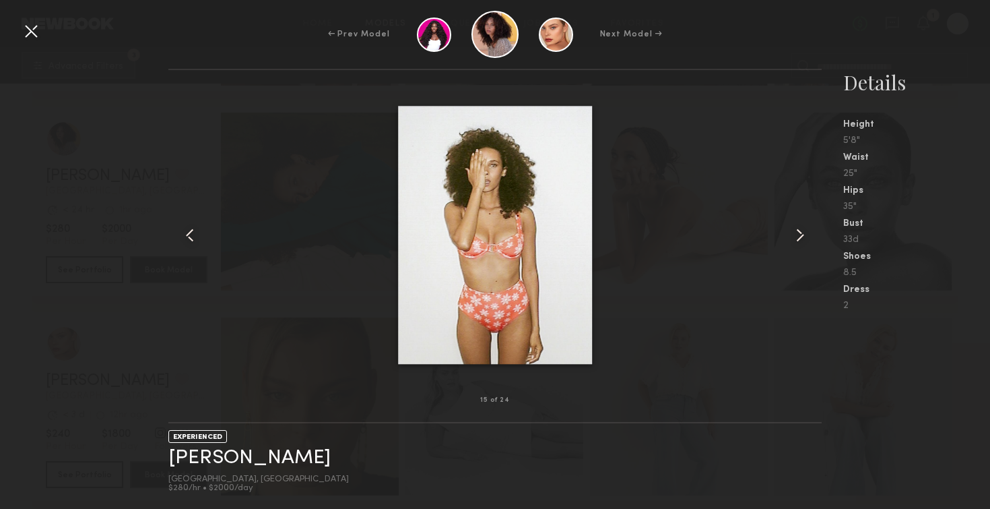
click at [806, 231] on common-icon at bounding box center [800, 235] width 22 height 22
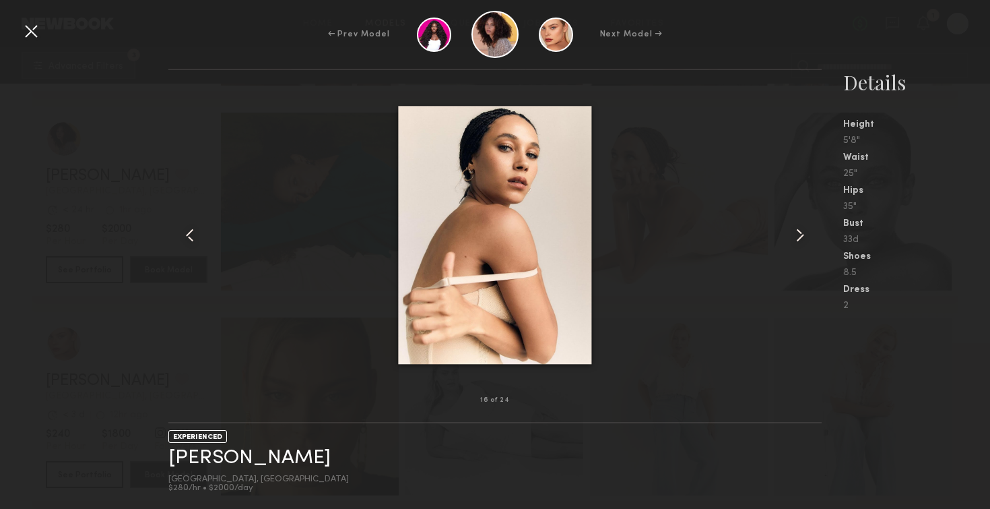
click at [806, 231] on common-icon at bounding box center [800, 235] width 22 height 22
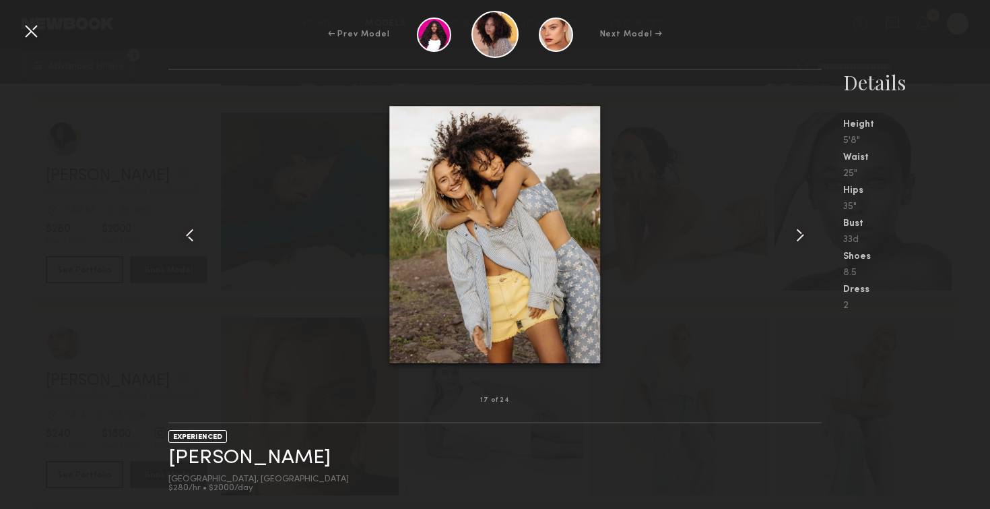
click at [806, 231] on common-icon at bounding box center [800, 235] width 22 height 22
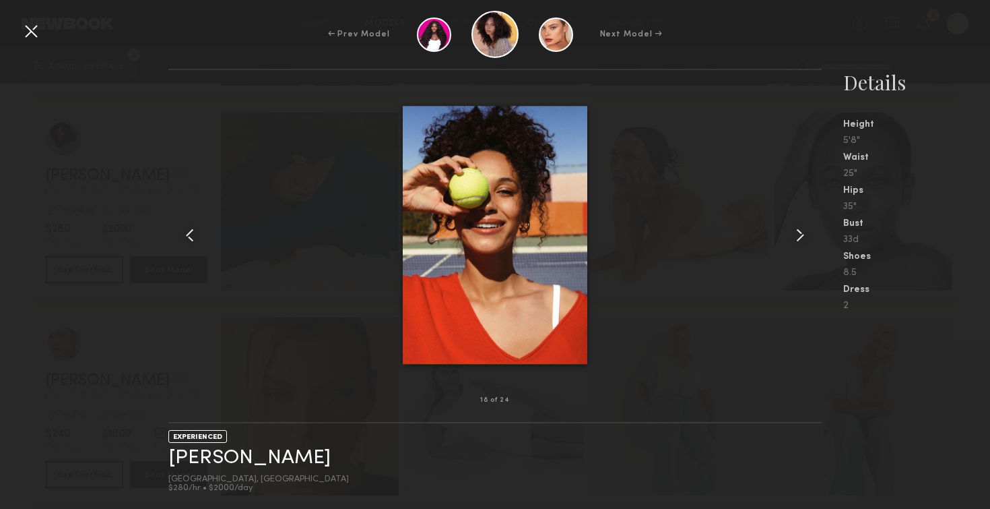
click at [806, 231] on common-icon at bounding box center [800, 235] width 22 height 22
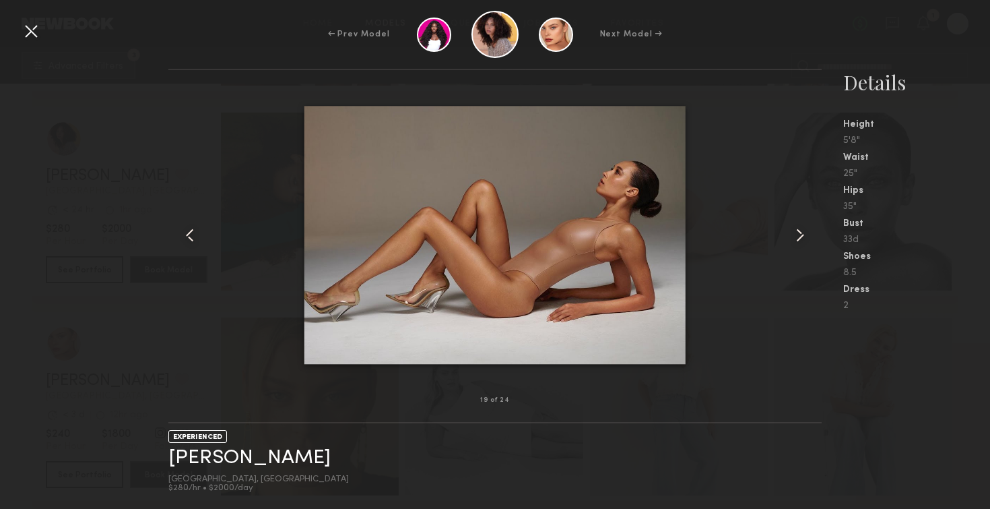
click at [806, 231] on common-icon at bounding box center [800, 235] width 22 height 22
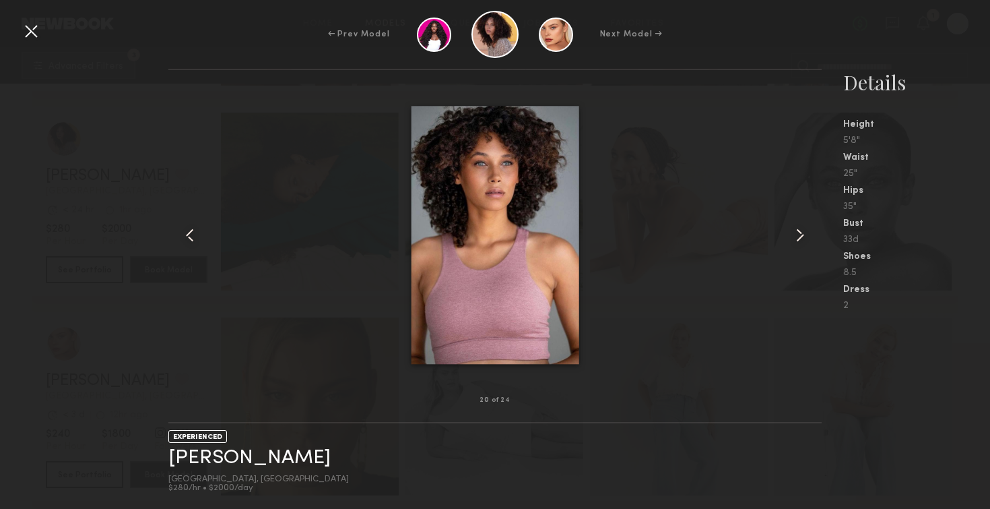
click at [806, 231] on common-icon at bounding box center [800, 235] width 22 height 22
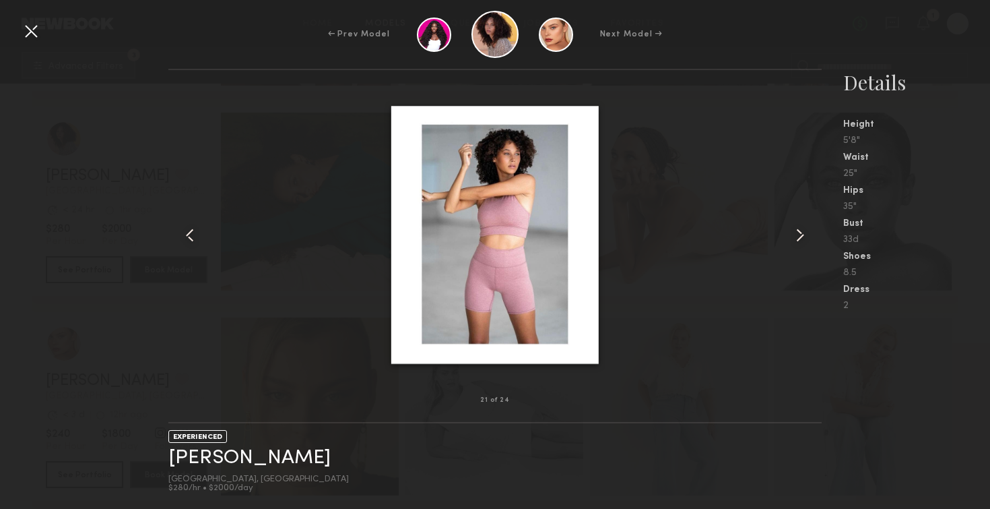
click at [191, 236] on common-icon at bounding box center [190, 235] width 22 height 22
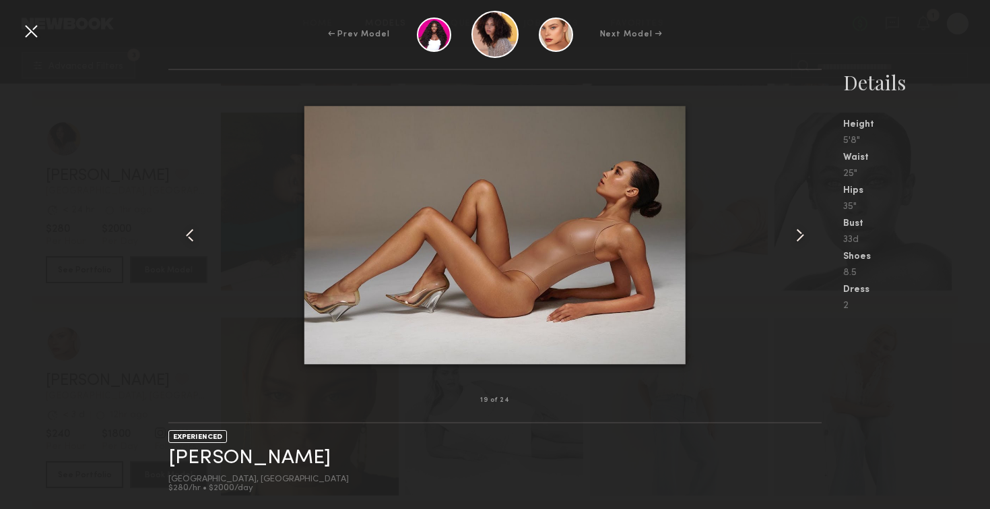
click at [788, 236] on div at bounding box center [494, 235] width 653 height 287
click at [799, 236] on common-icon at bounding box center [800, 235] width 22 height 22
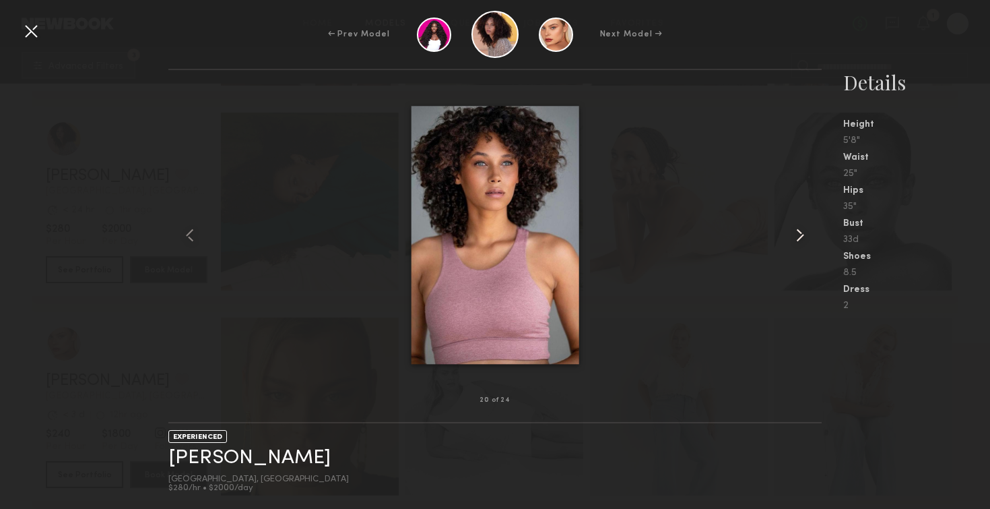
click at [799, 236] on common-icon at bounding box center [800, 235] width 22 height 22
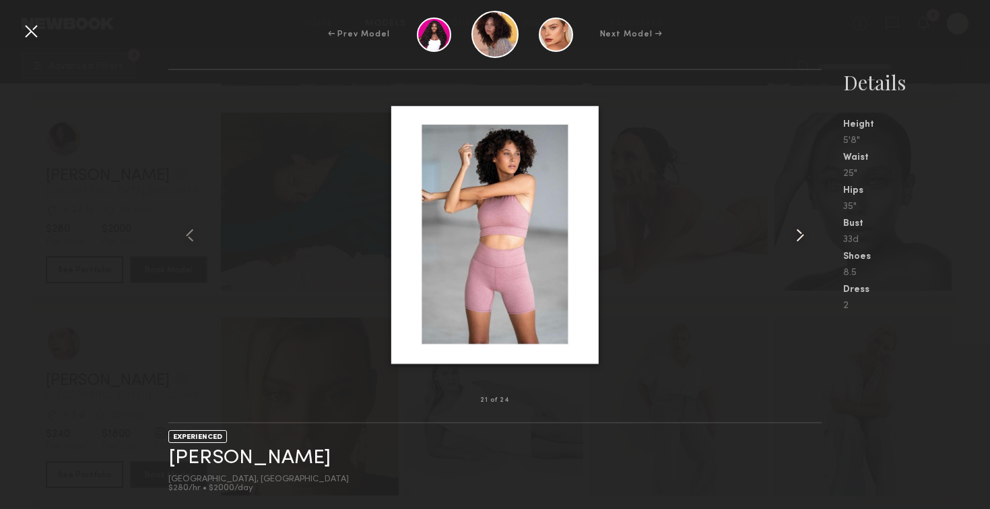
click at [799, 236] on common-icon at bounding box center [800, 235] width 22 height 22
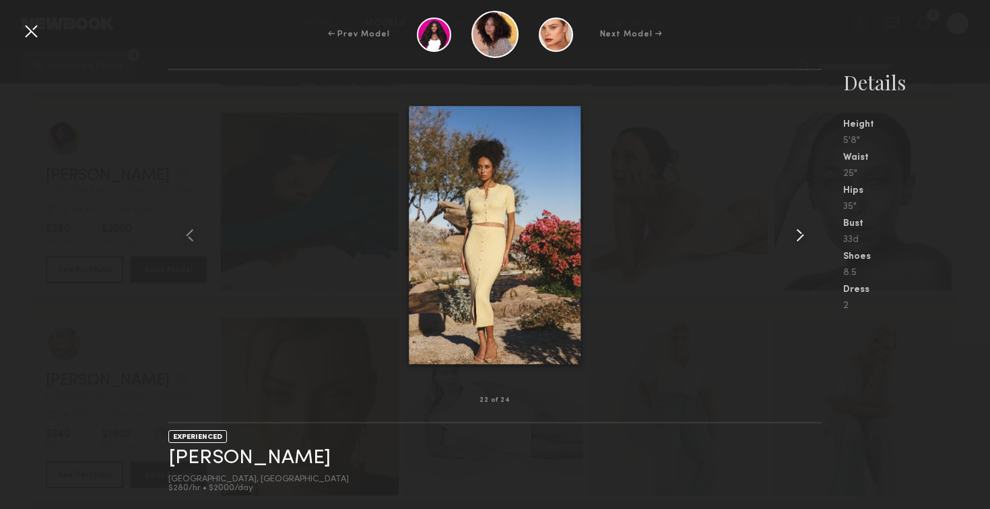
click at [799, 236] on common-icon at bounding box center [800, 235] width 22 height 22
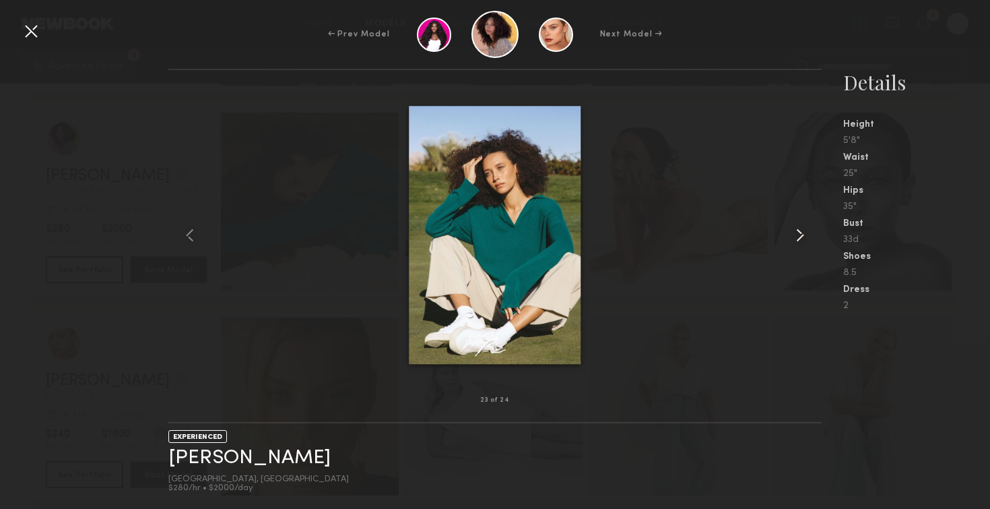
click at [799, 236] on common-icon at bounding box center [800, 235] width 22 height 22
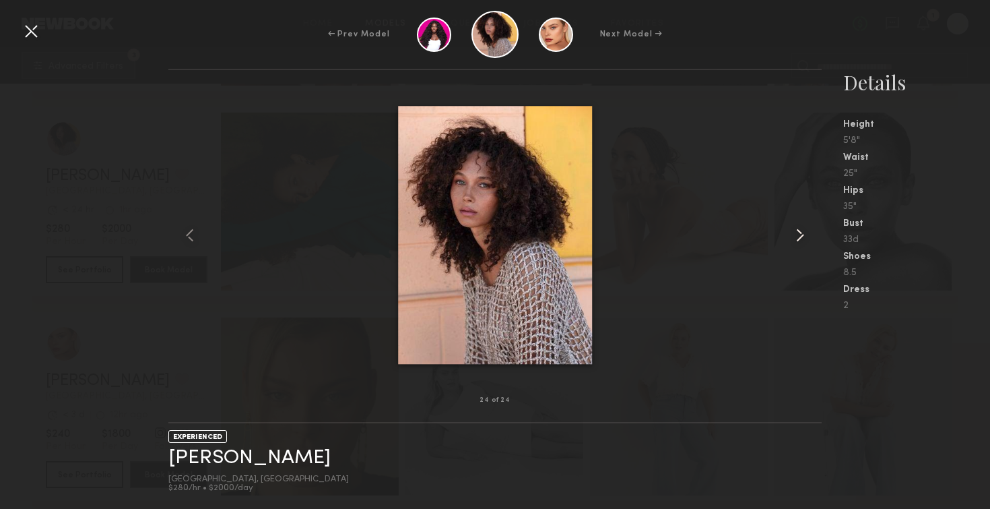
click at [799, 236] on common-icon at bounding box center [800, 235] width 22 height 22
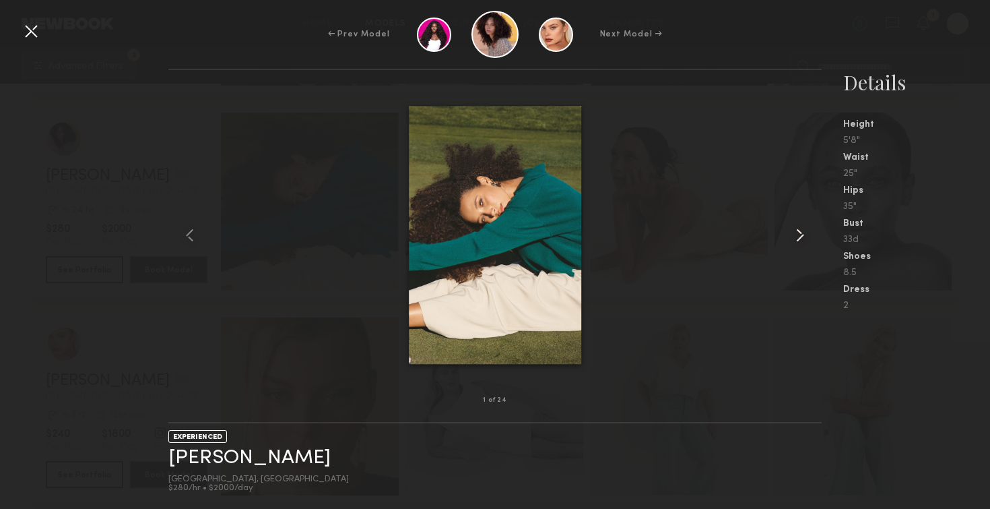
click at [799, 236] on common-icon at bounding box center [800, 235] width 22 height 22
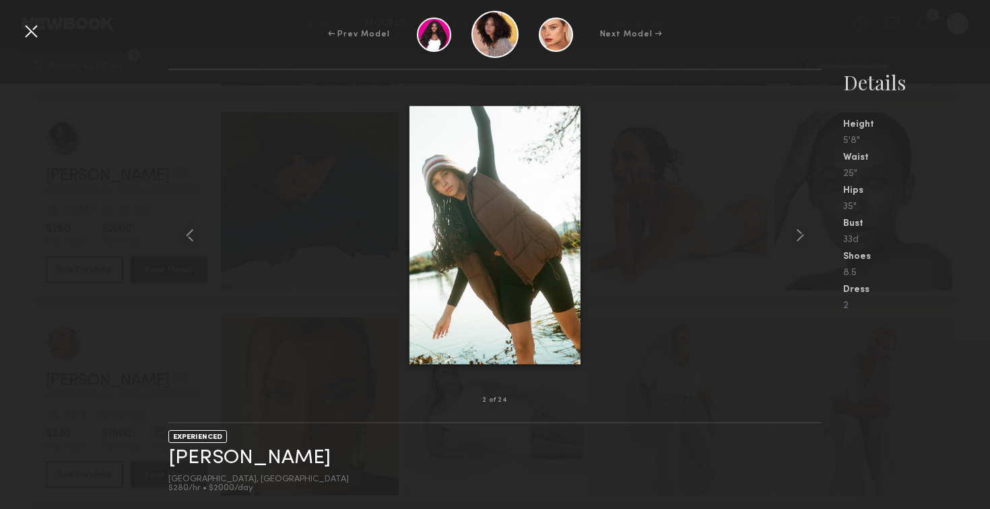
click at [26, 36] on div at bounding box center [31, 31] width 22 height 22
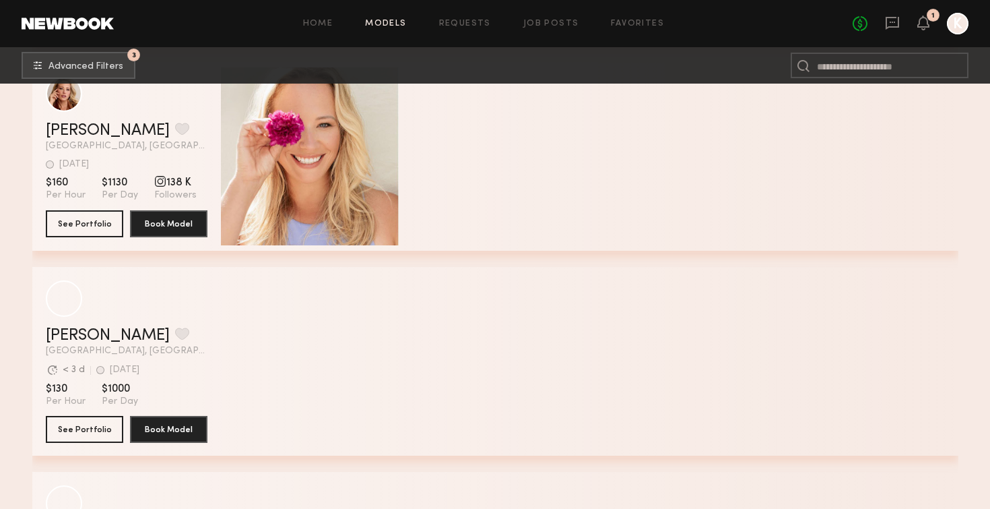
scroll to position [14716, 0]
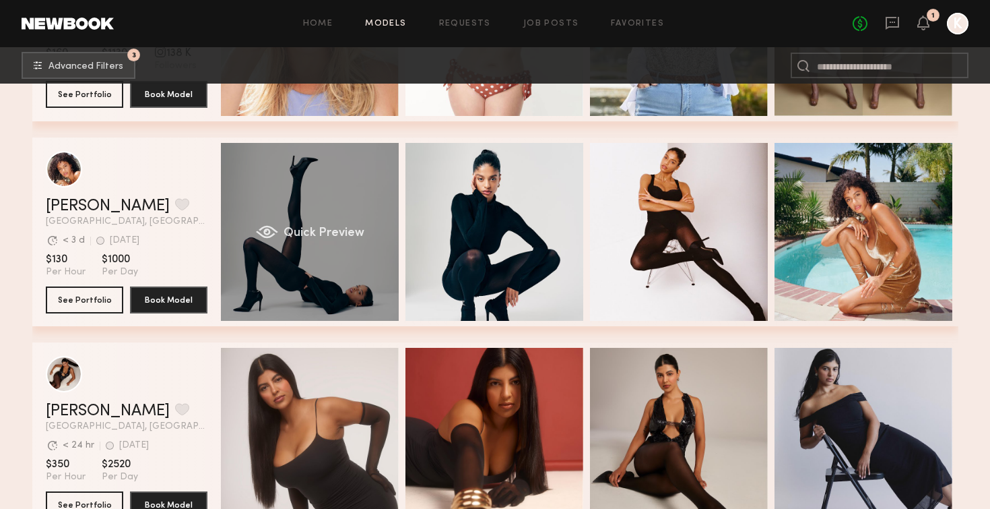
click at [312, 217] on div "Quick Preview" at bounding box center [310, 232] width 178 height 178
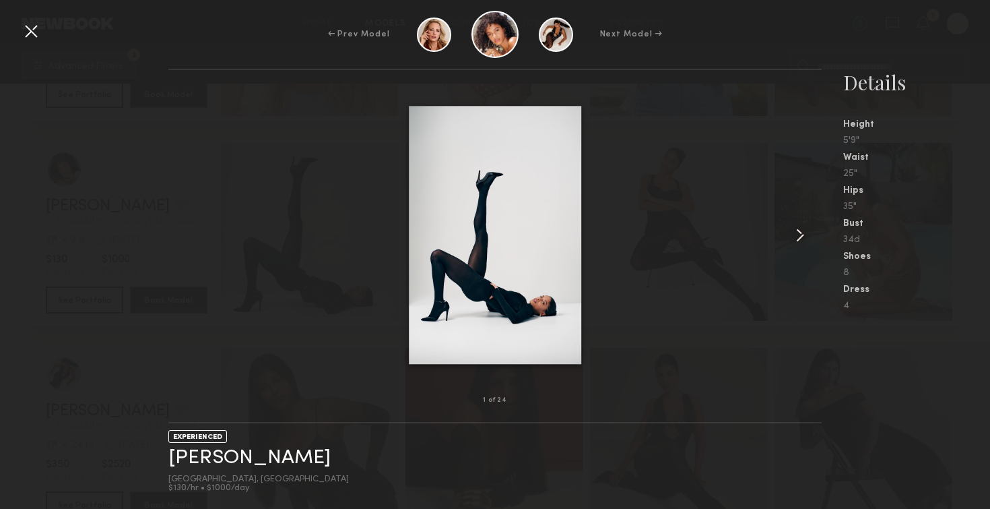
click at [802, 239] on common-icon at bounding box center [800, 235] width 22 height 22
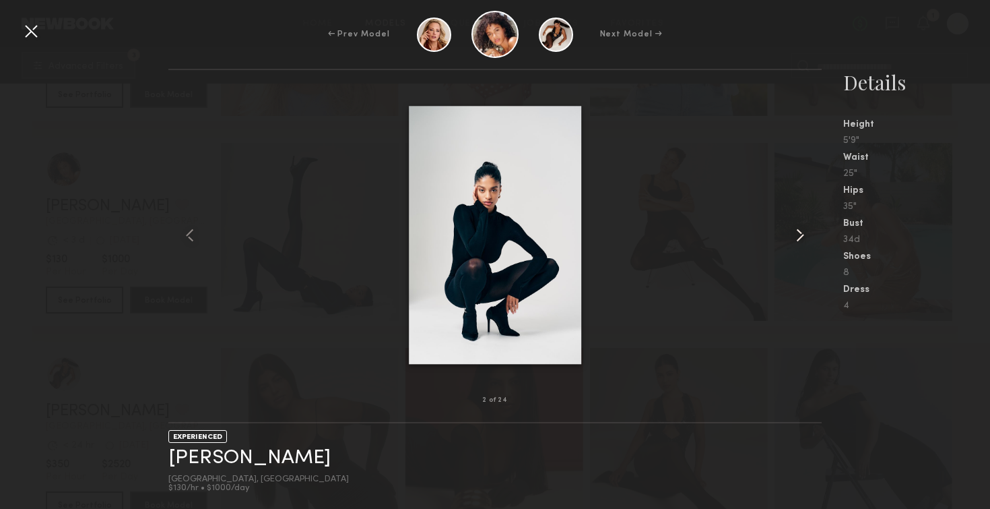
click at [802, 239] on common-icon at bounding box center [800, 235] width 22 height 22
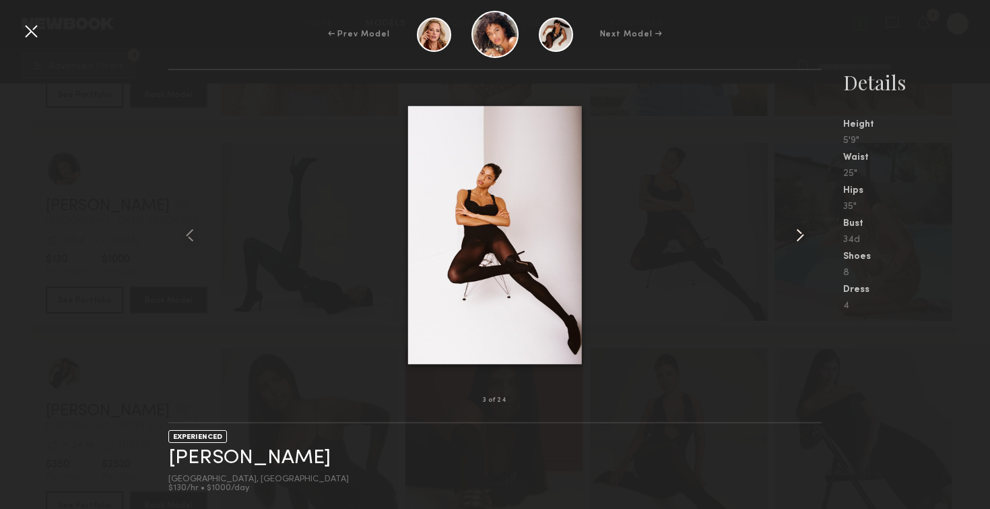
click at [802, 239] on common-icon at bounding box center [800, 235] width 22 height 22
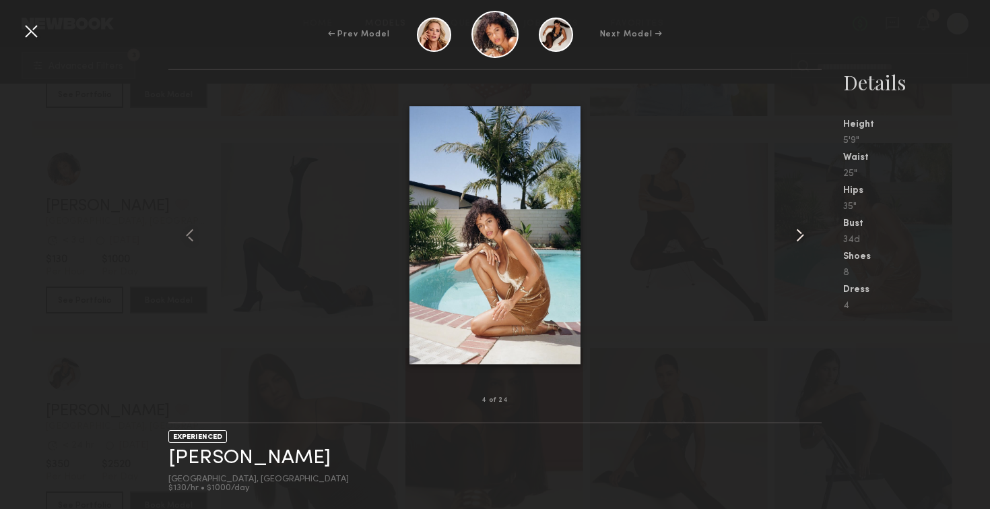
click at [802, 239] on common-icon at bounding box center [800, 235] width 22 height 22
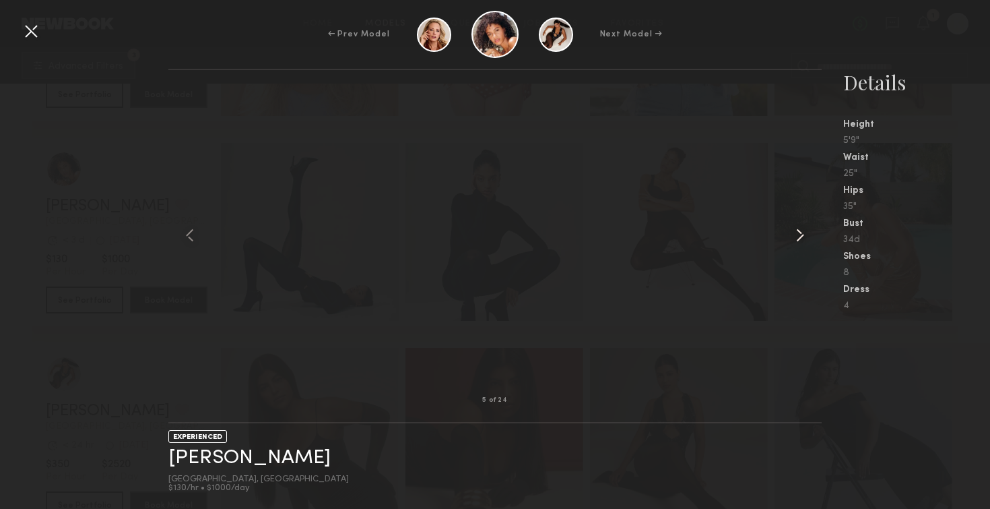
click at [802, 239] on common-icon at bounding box center [800, 235] width 22 height 22
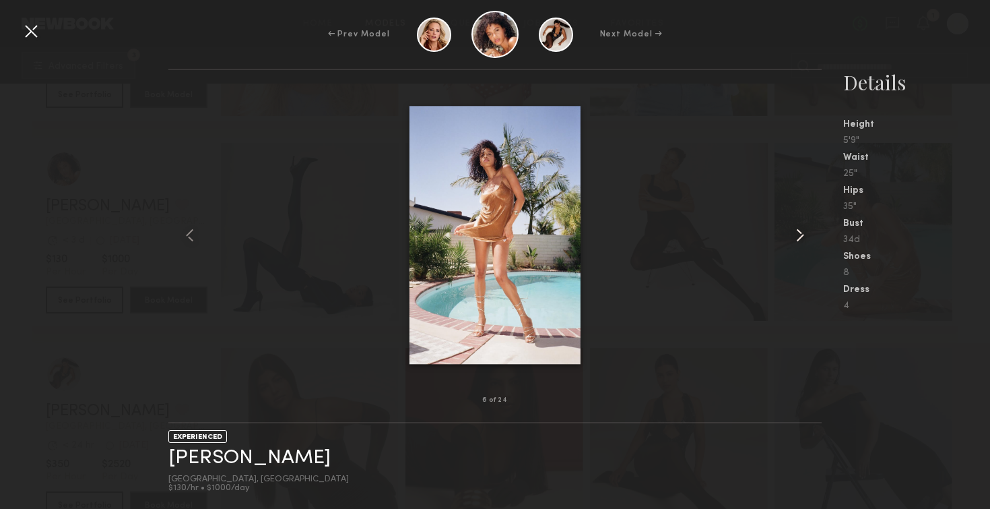
click at [802, 239] on common-icon at bounding box center [800, 235] width 22 height 22
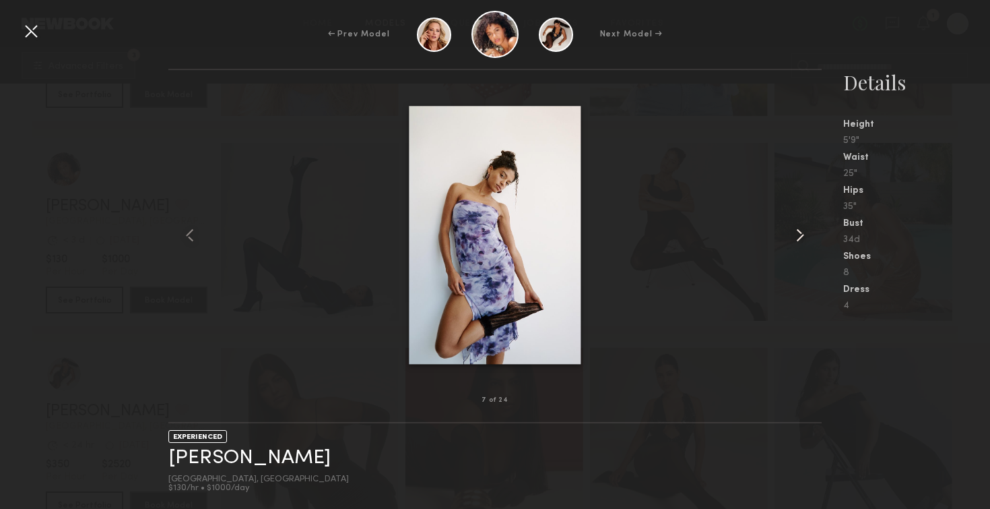
click at [802, 239] on common-icon at bounding box center [800, 235] width 22 height 22
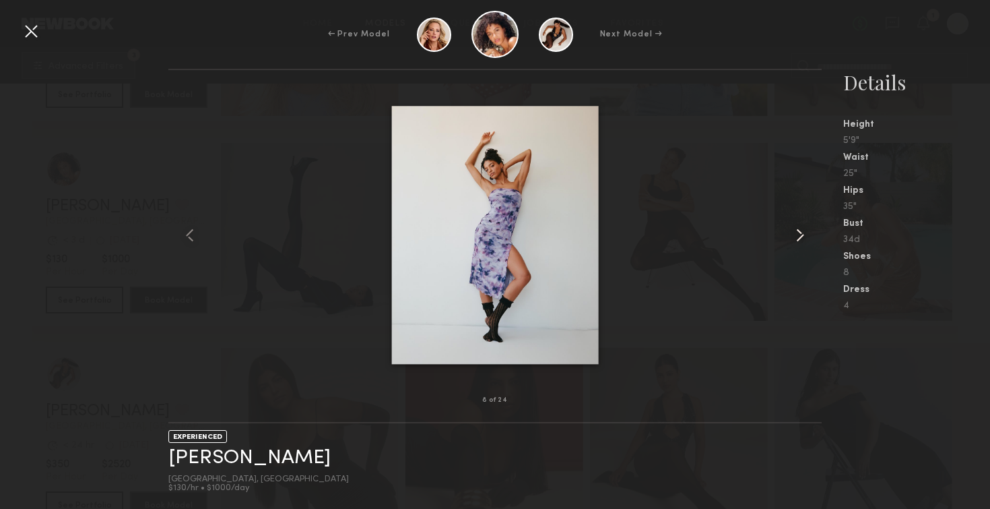
click at [802, 239] on common-icon at bounding box center [800, 235] width 22 height 22
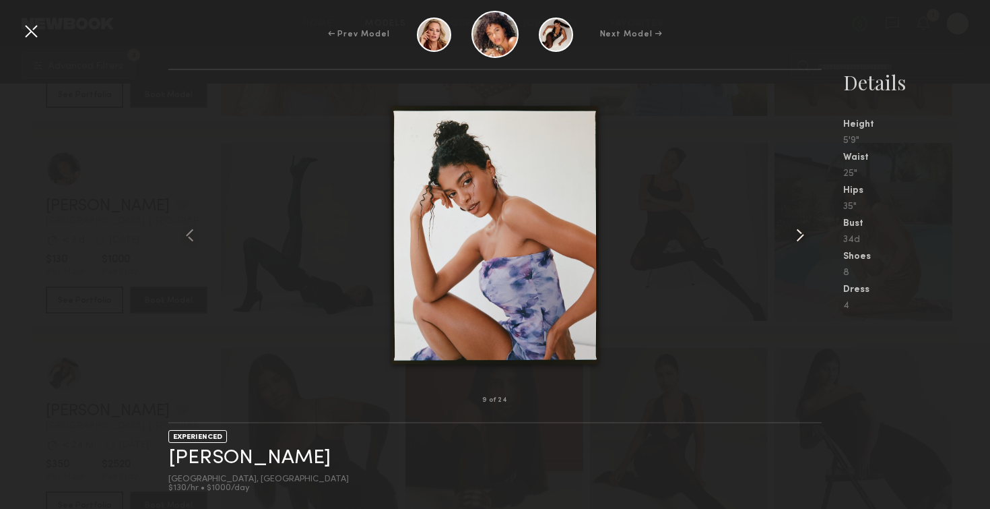
click at [802, 239] on common-icon at bounding box center [800, 235] width 22 height 22
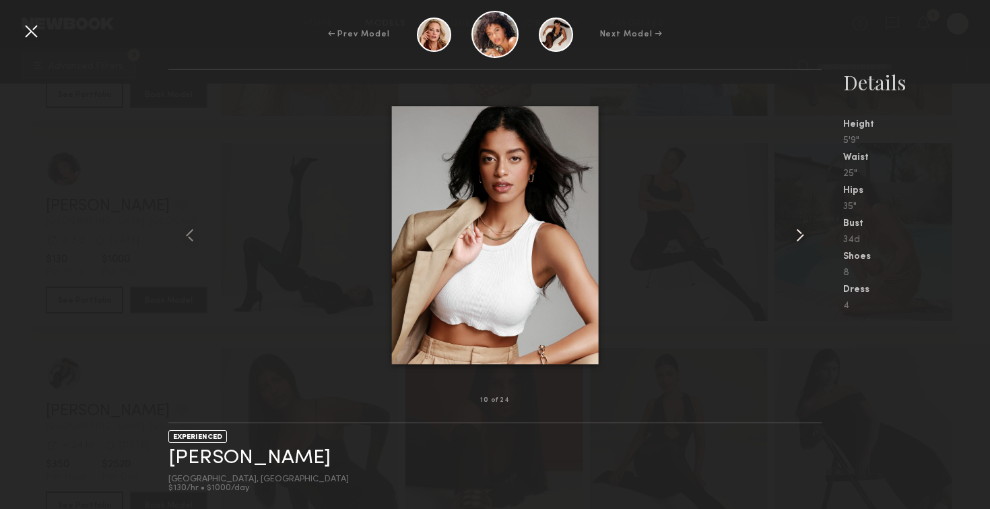
click at [802, 239] on common-icon at bounding box center [800, 235] width 22 height 22
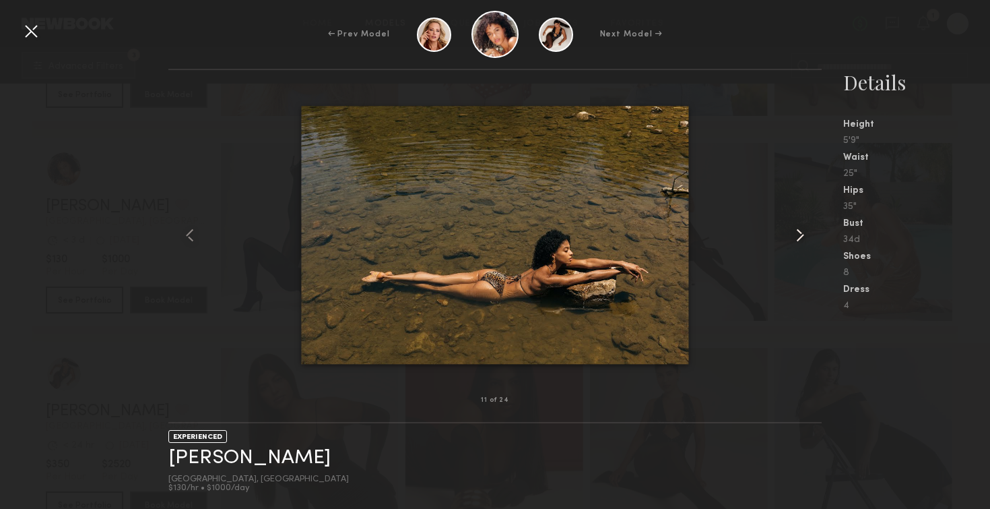
click at [802, 239] on common-icon at bounding box center [800, 235] width 22 height 22
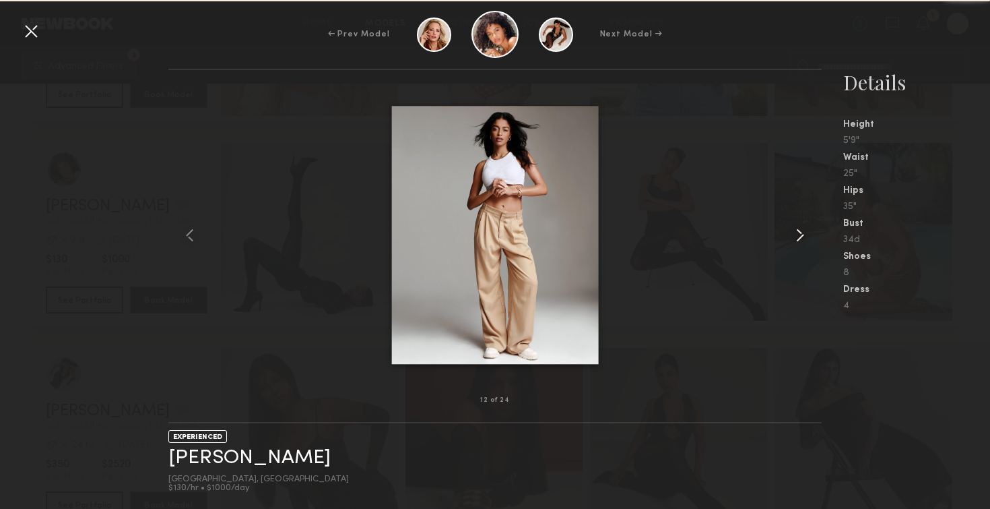
click at [802, 239] on common-icon at bounding box center [800, 235] width 22 height 22
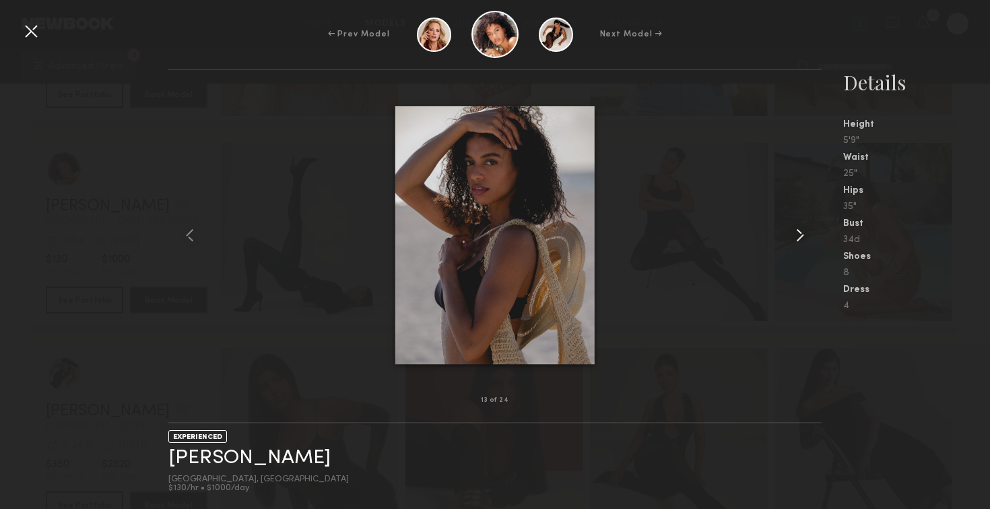
click at [802, 239] on common-icon at bounding box center [800, 235] width 22 height 22
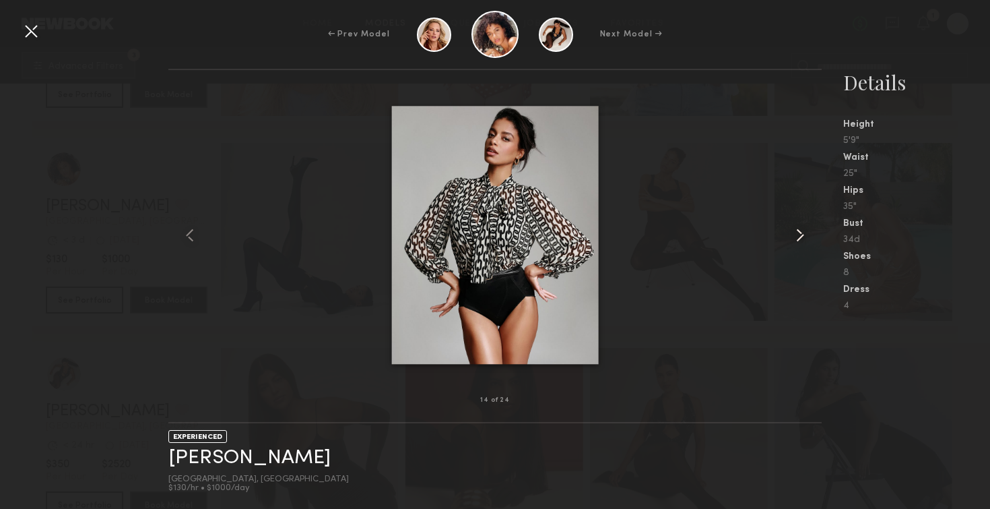
click at [802, 239] on common-icon at bounding box center [800, 235] width 22 height 22
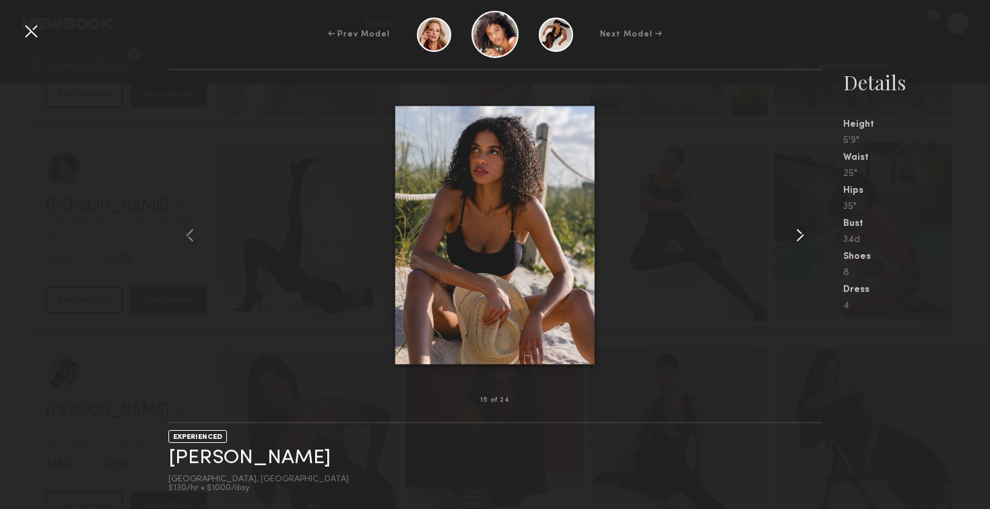
click at [802, 239] on common-icon at bounding box center [800, 235] width 22 height 22
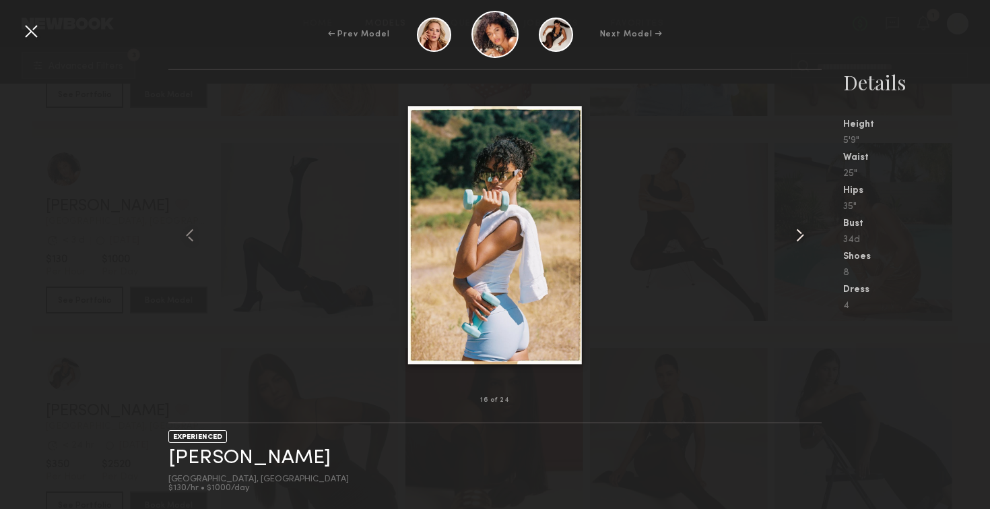
click at [802, 239] on common-icon at bounding box center [800, 235] width 22 height 22
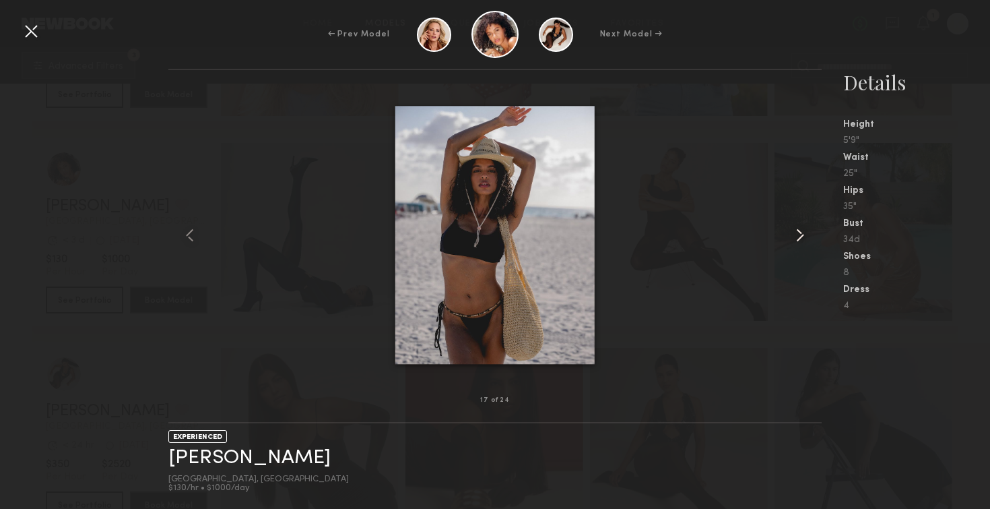
click at [802, 239] on common-icon at bounding box center [800, 235] width 22 height 22
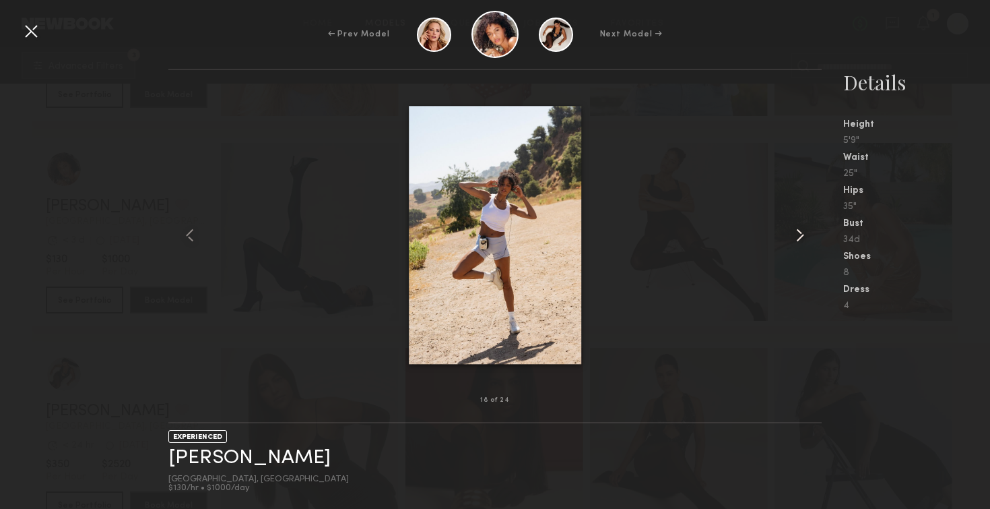
click at [802, 239] on common-icon at bounding box center [800, 235] width 22 height 22
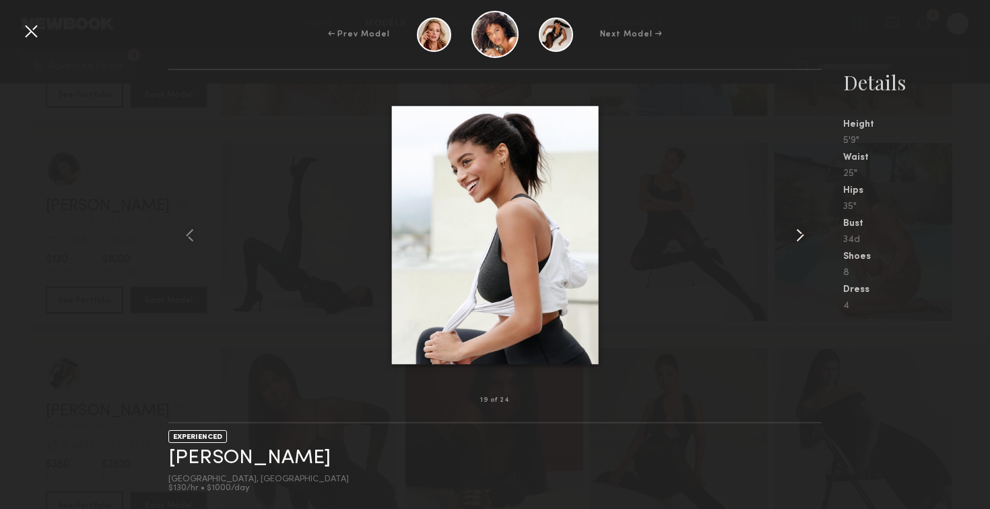
click at [802, 239] on common-icon at bounding box center [800, 235] width 22 height 22
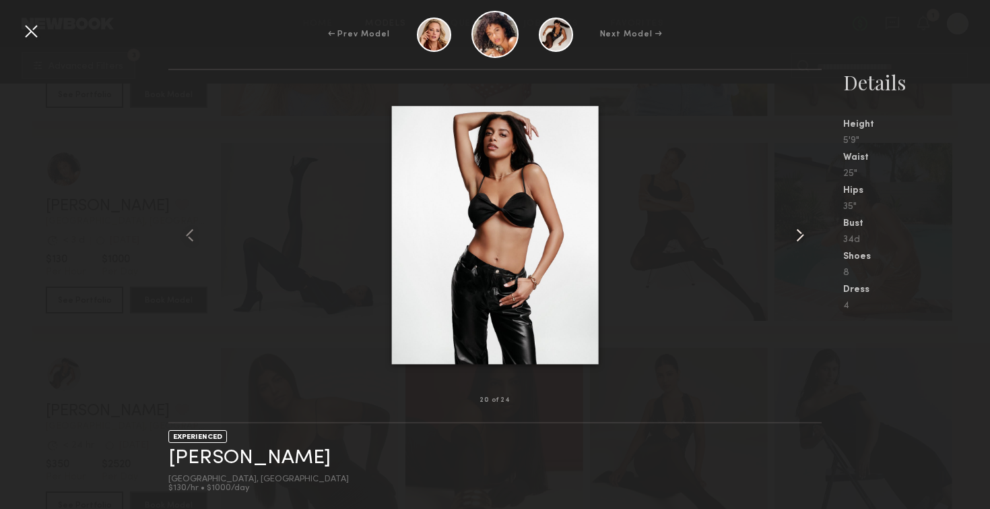
click at [802, 239] on common-icon at bounding box center [800, 235] width 22 height 22
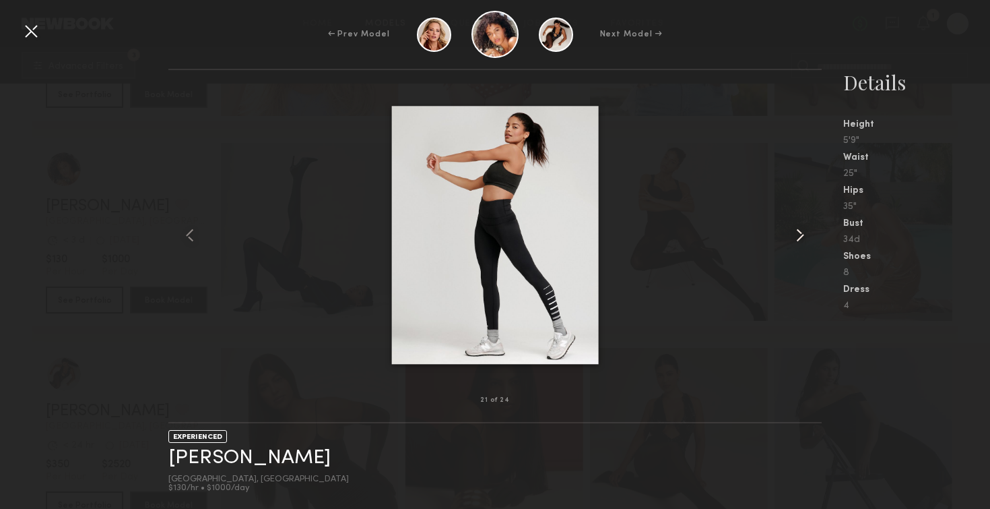
click at [802, 239] on common-icon at bounding box center [800, 235] width 22 height 22
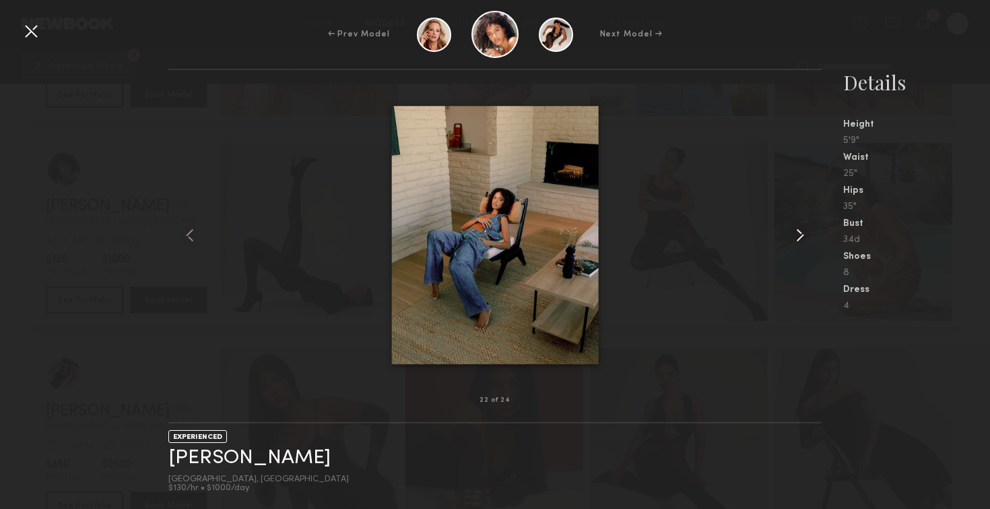
click at [802, 239] on common-icon at bounding box center [800, 235] width 22 height 22
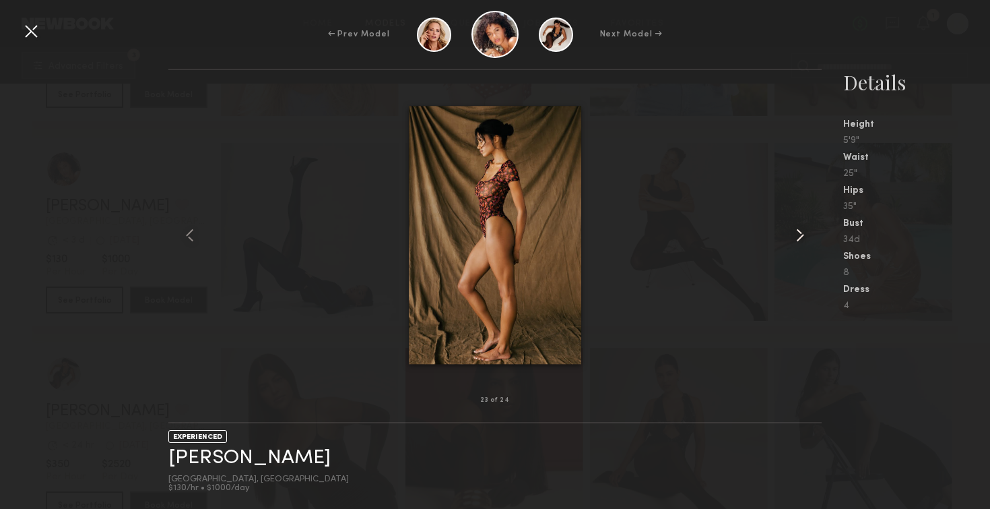
click at [802, 239] on common-icon at bounding box center [800, 235] width 22 height 22
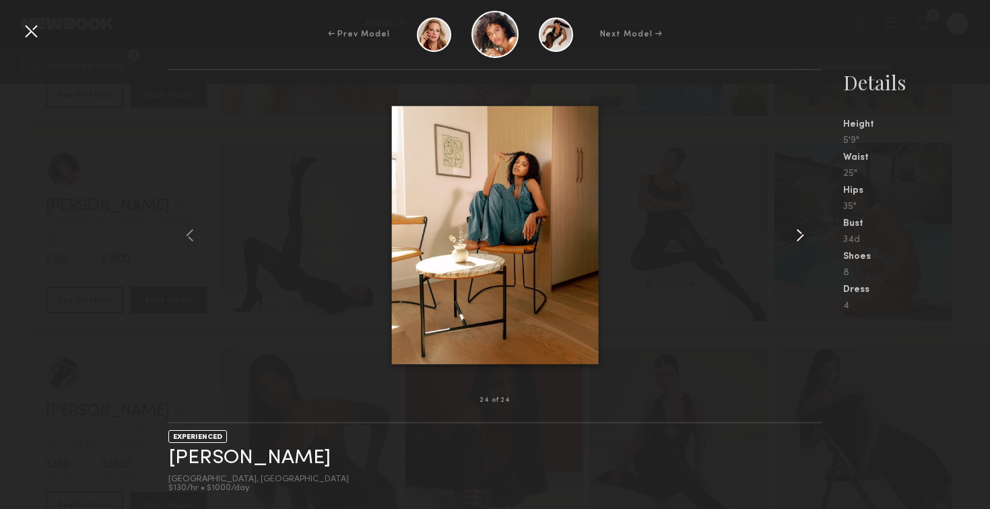
click at [802, 239] on common-icon at bounding box center [800, 235] width 22 height 22
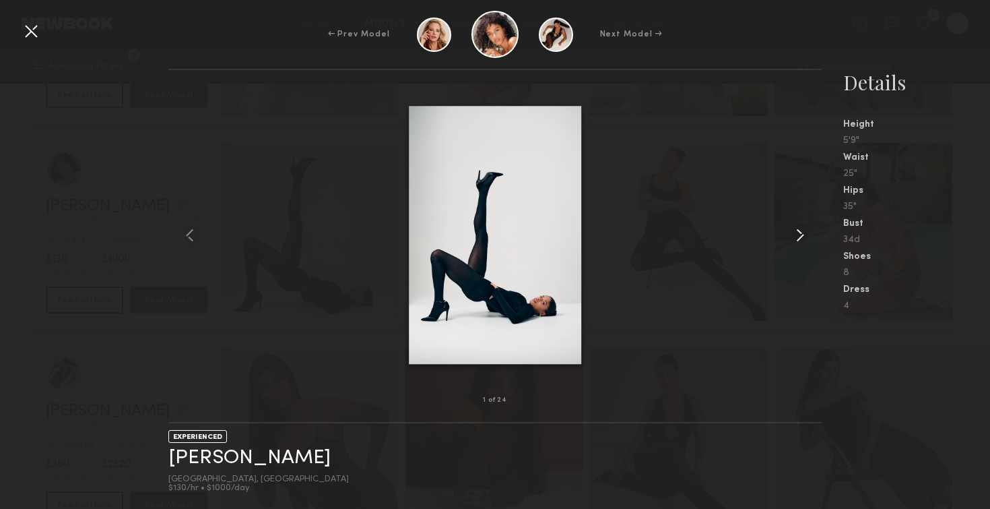
click at [802, 239] on common-icon at bounding box center [800, 235] width 22 height 22
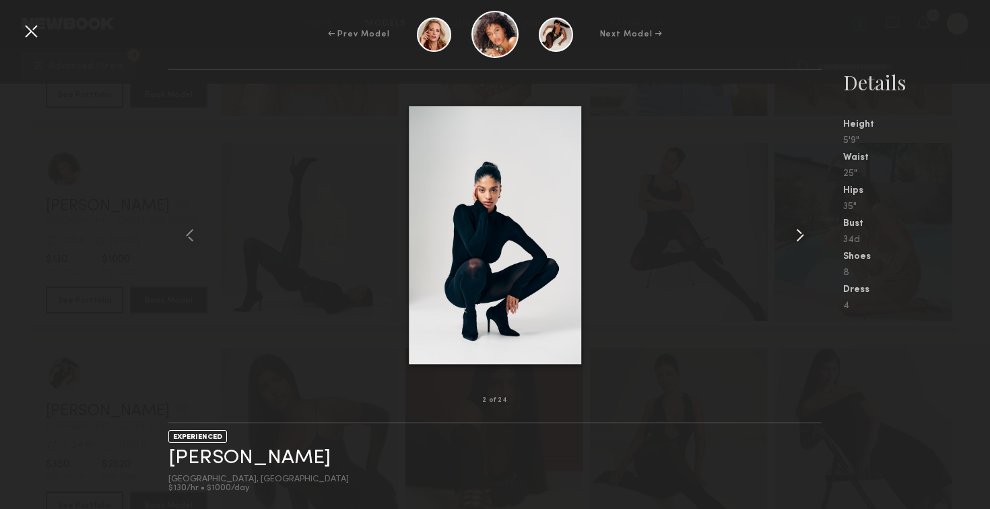
click at [802, 239] on common-icon at bounding box center [800, 235] width 22 height 22
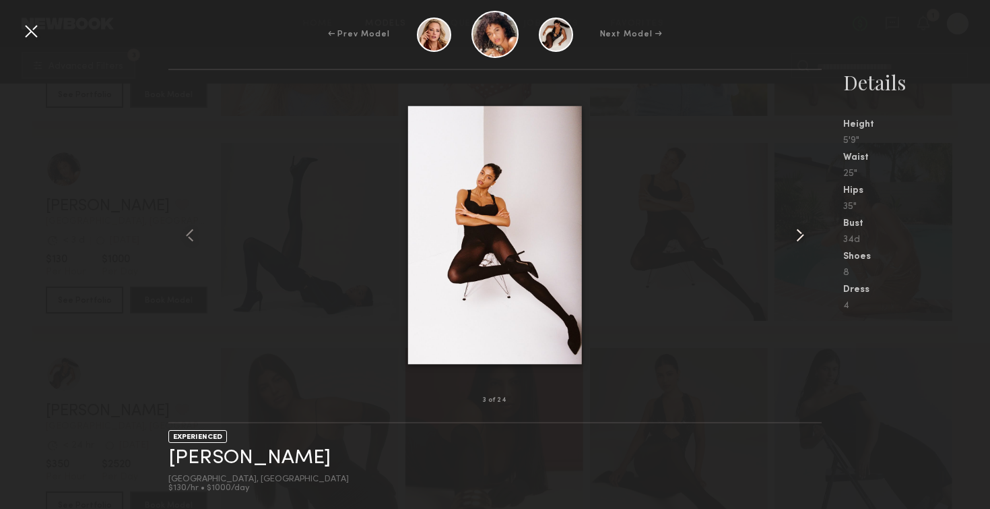
click at [802, 239] on common-icon at bounding box center [800, 235] width 22 height 22
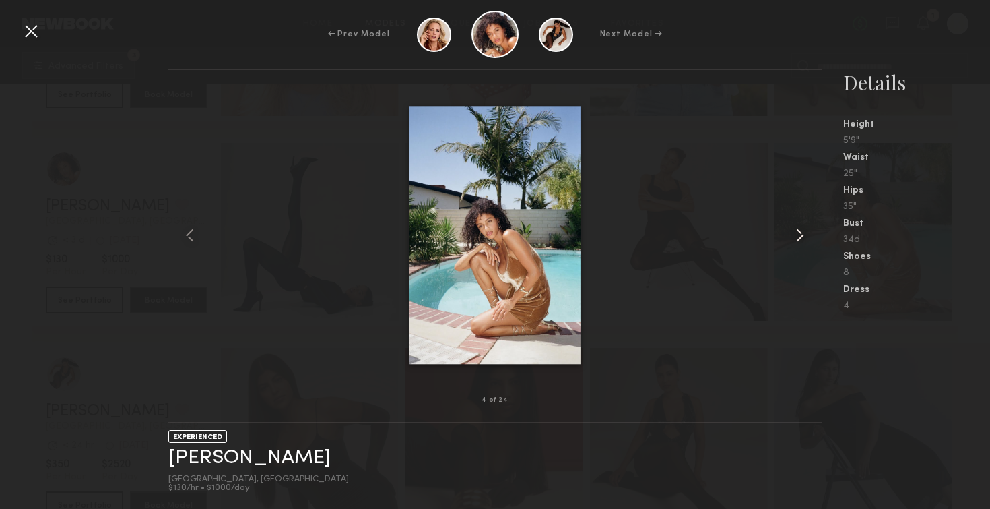
click at [802, 239] on common-icon at bounding box center [800, 235] width 22 height 22
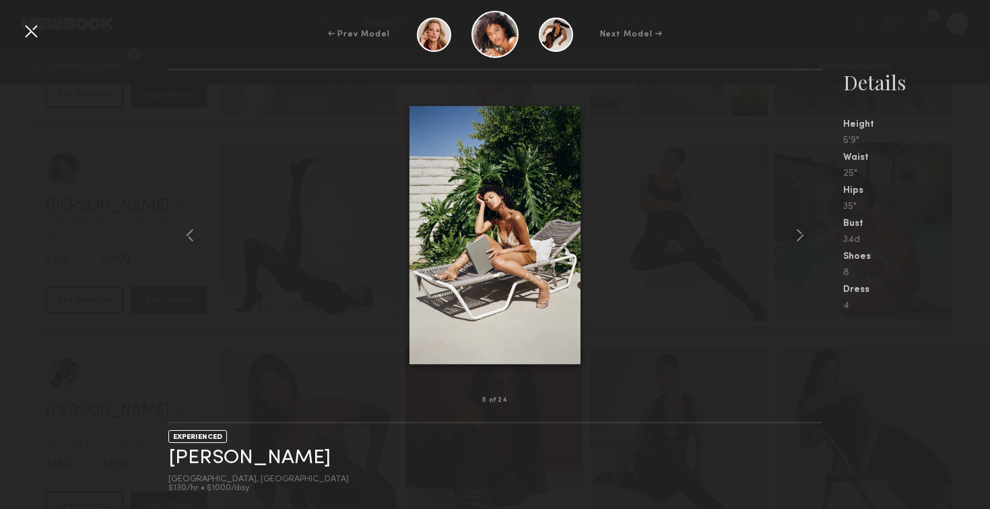
click at [37, 33] on div at bounding box center [31, 31] width 22 height 22
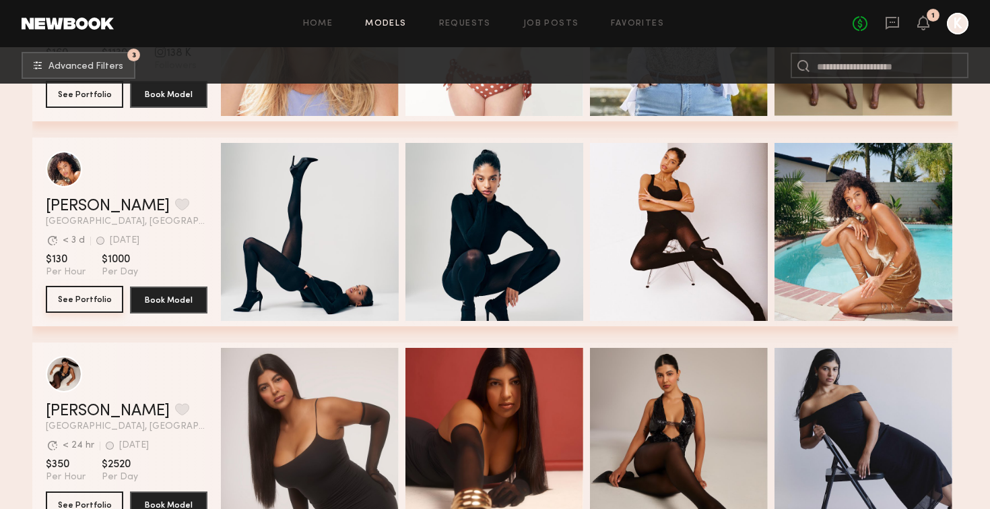
click at [87, 299] on button "See Portfolio" at bounding box center [84, 299] width 77 height 27
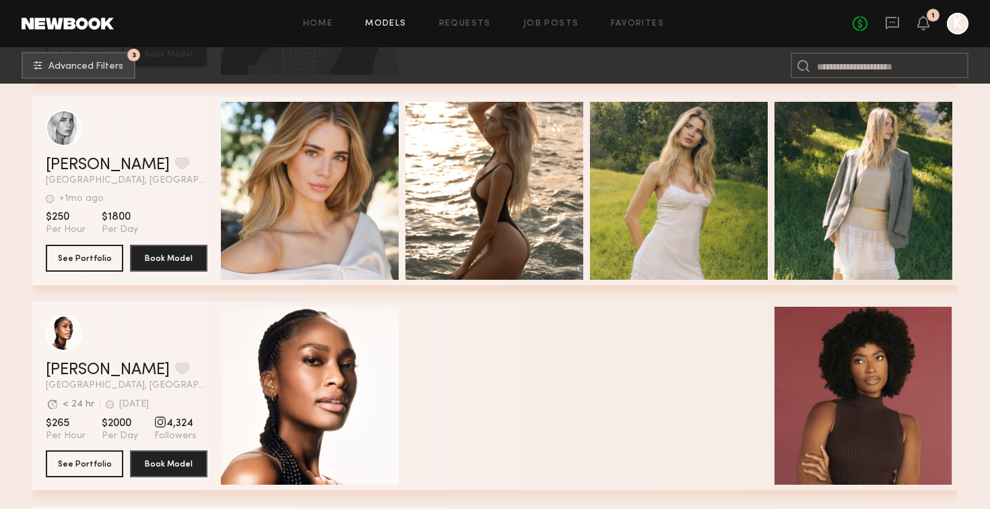
scroll to position [17417, 0]
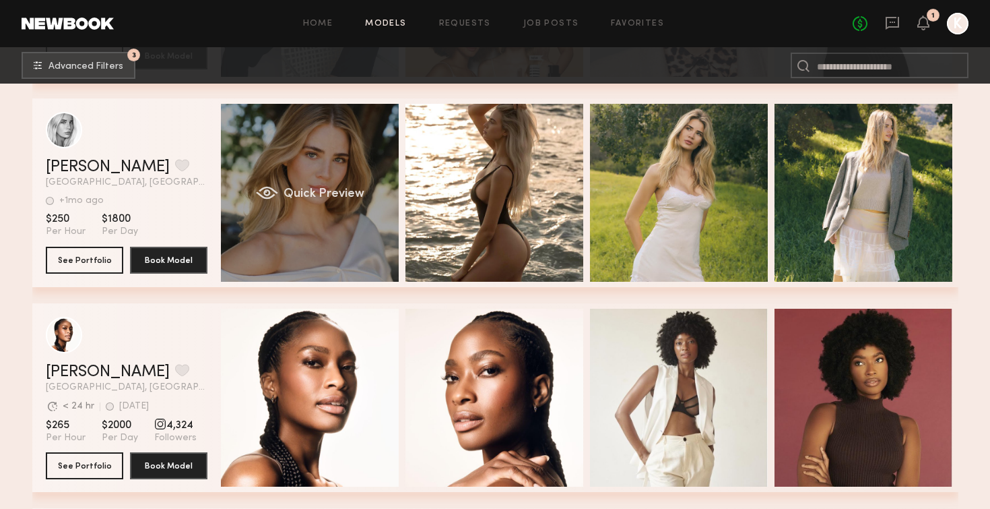
click at [336, 216] on div "Quick Preview" at bounding box center [310, 193] width 178 height 178
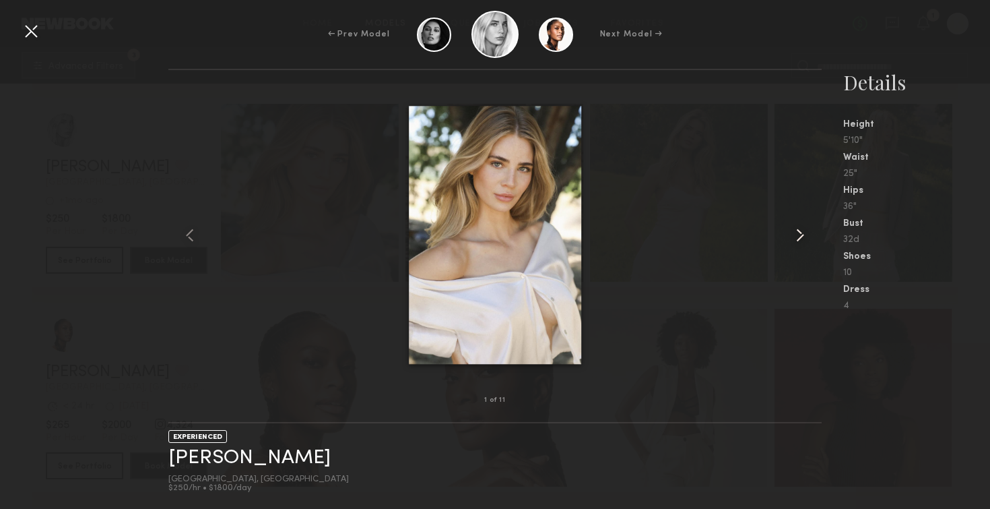
click at [794, 236] on common-icon at bounding box center [800, 235] width 22 height 22
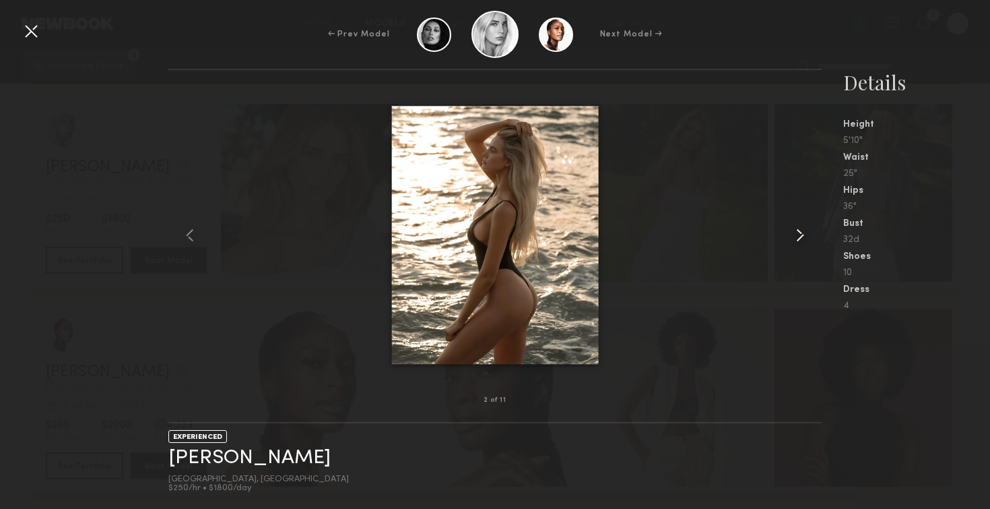
click at [794, 236] on common-icon at bounding box center [800, 235] width 22 height 22
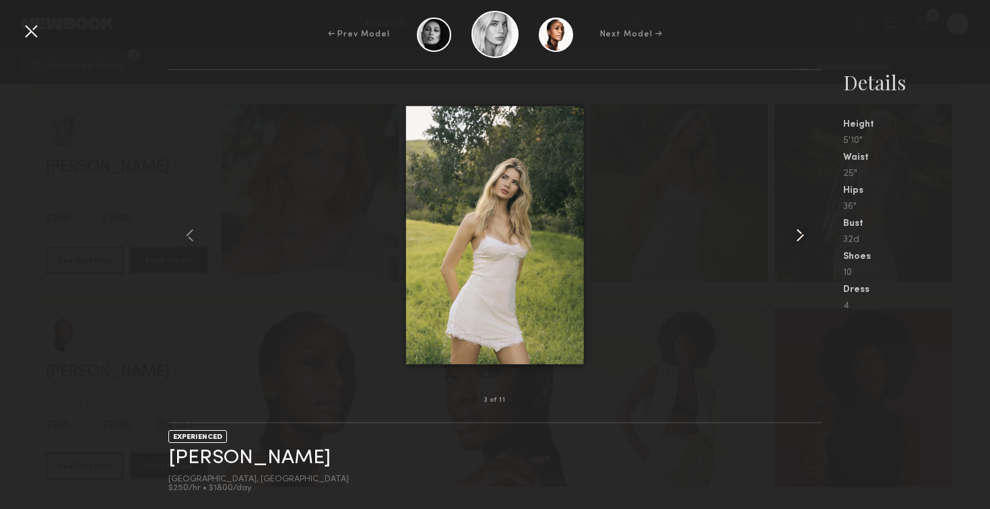
click at [794, 236] on common-icon at bounding box center [800, 235] width 22 height 22
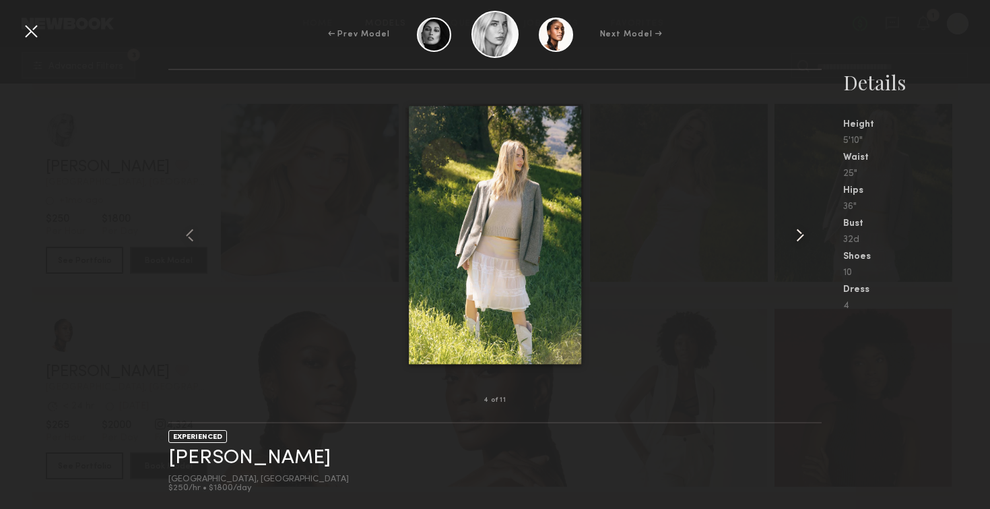
click at [794, 236] on common-icon at bounding box center [800, 235] width 22 height 22
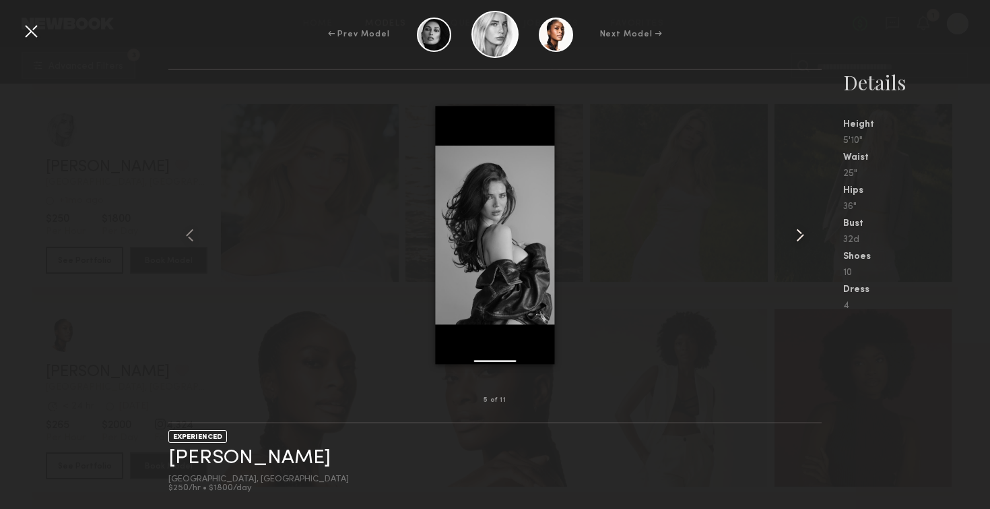
click at [794, 236] on common-icon at bounding box center [800, 235] width 22 height 22
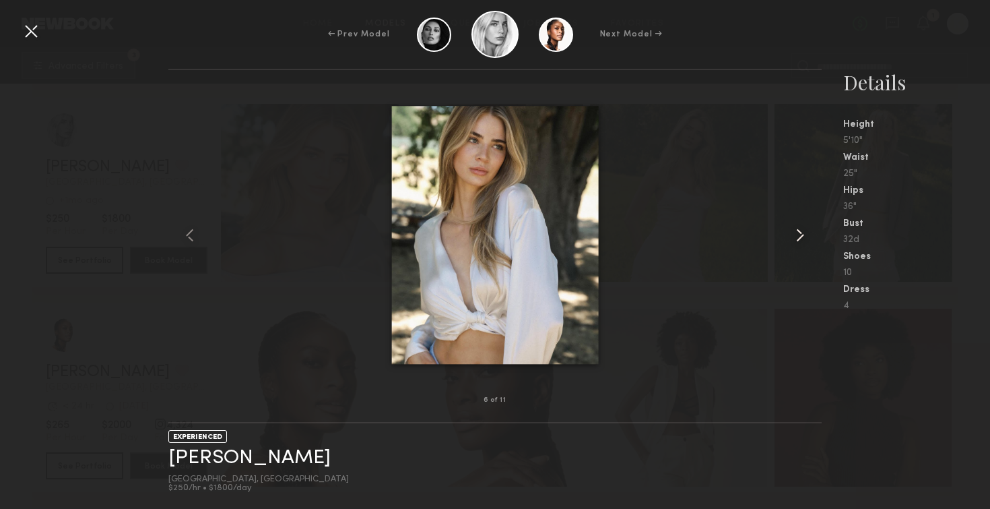
click at [794, 236] on common-icon at bounding box center [800, 235] width 22 height 22
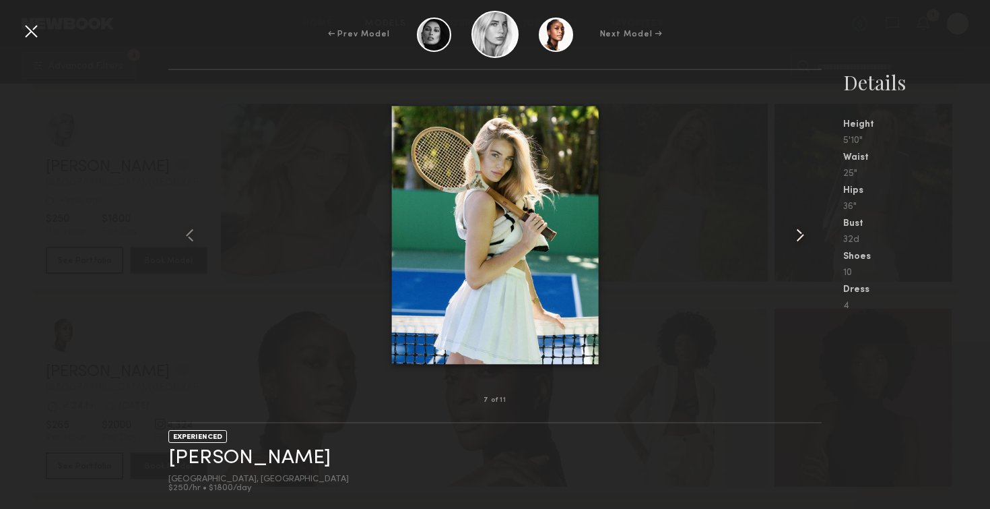
click at [794, 236] on common-icon at bounding box center [800, 235] width 22 height 22
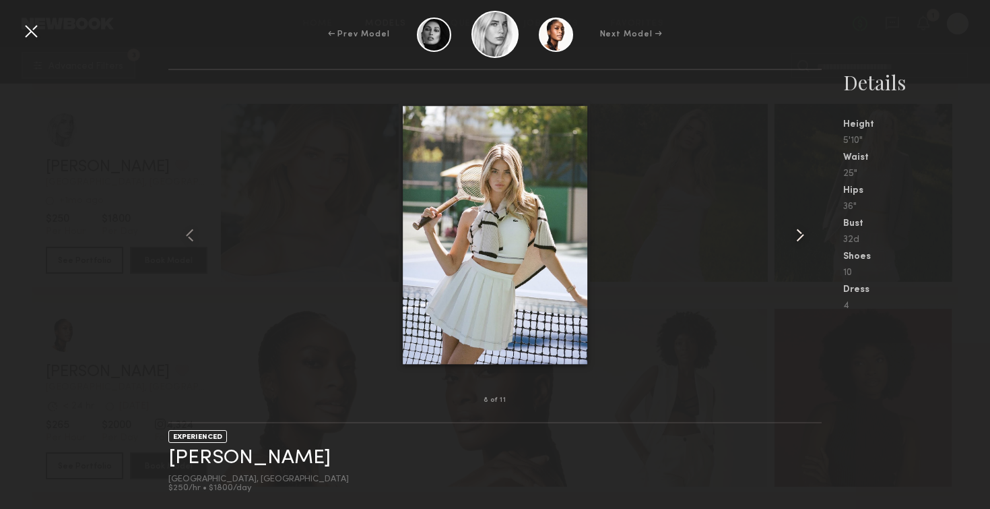
click at [794, 236] on common-icon at bounding box center [800, 235] width 22 height 22
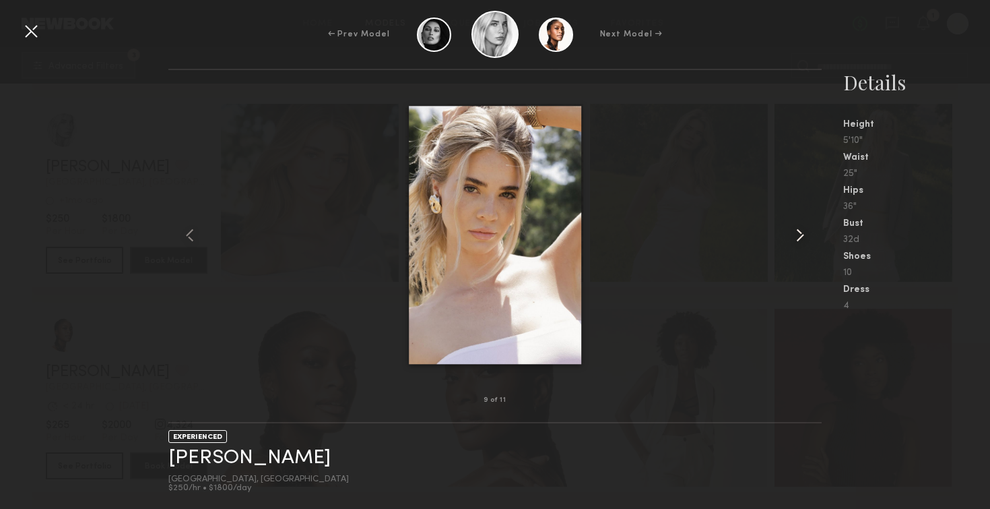
click at [794, 236] on common-icon at bounding box center [800, 235] width 22 height 22
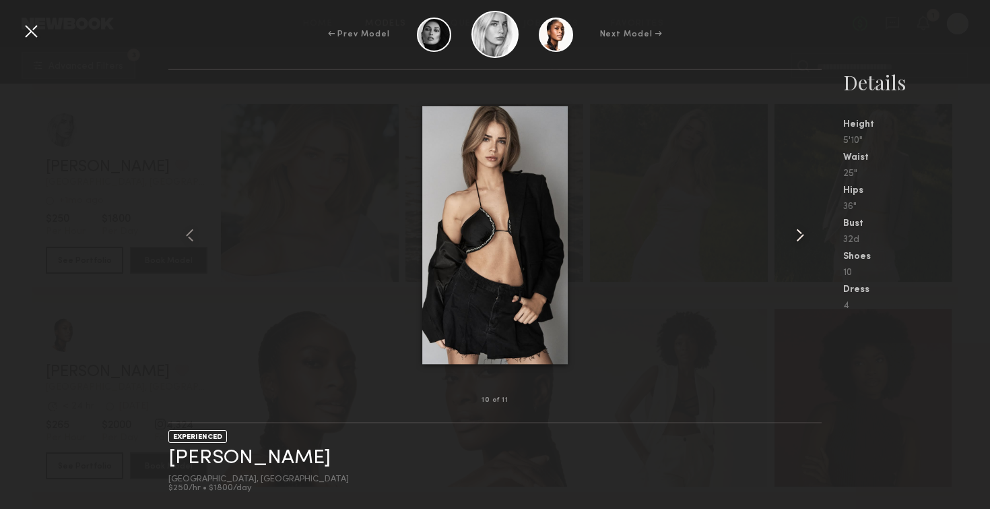
click at [794, 236] on common-icon at bounding box center [800, 235] width 22 height 22
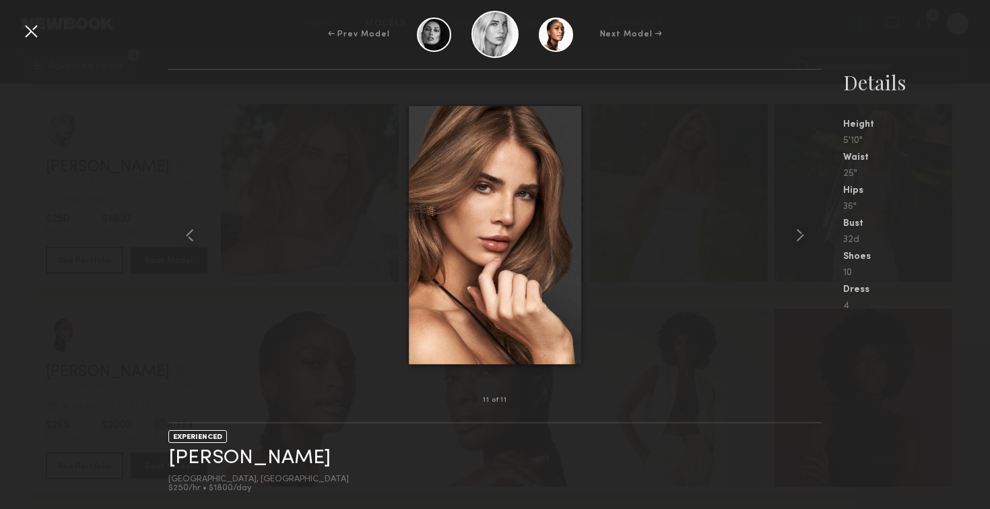
click at [234, 381] on div "11 of 11" at bounding box center [494, 400] width 653 height 43
click at [29, 33] on div at bounding box center [31, 31] width 22 height 22
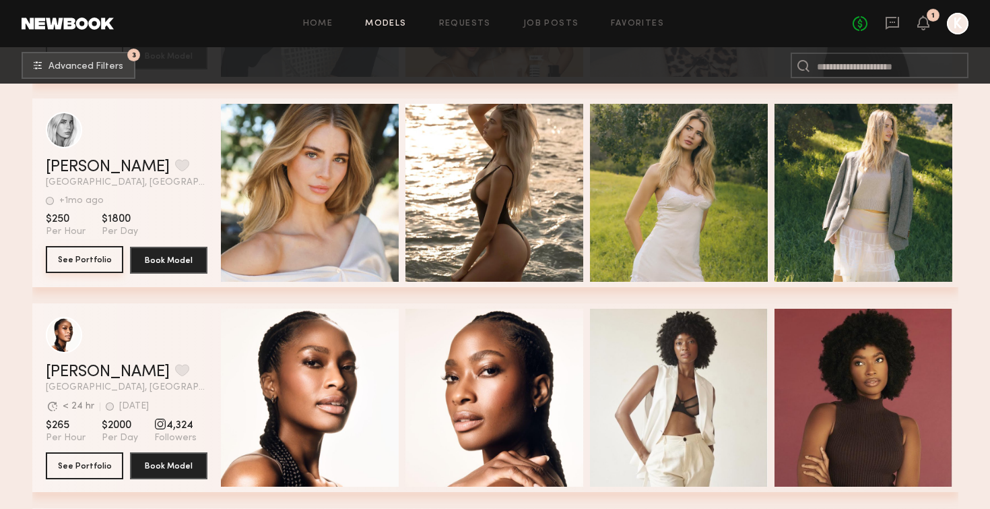
click at [84, 263] on button "See Portfolio" at bounding box center [84, 259] width 77 height 27
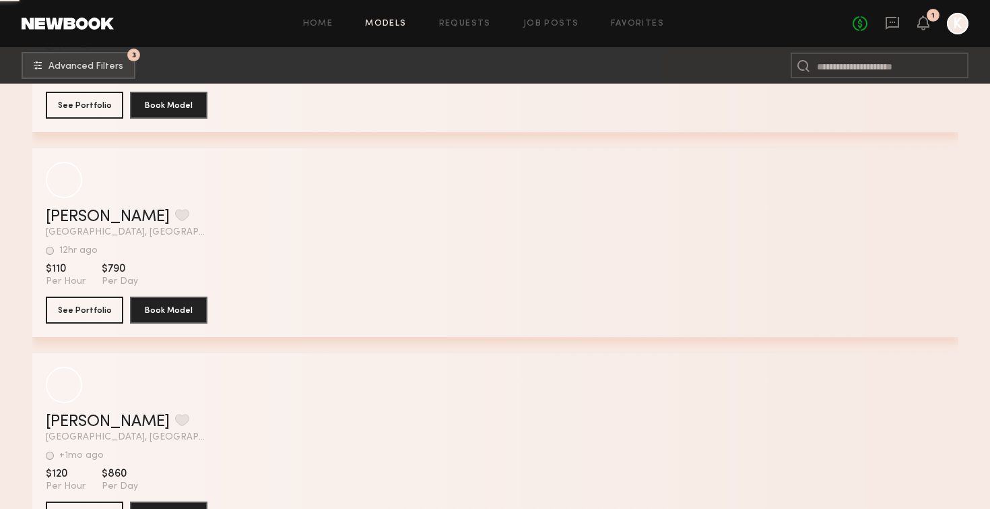
scroll to position [68642, 0]
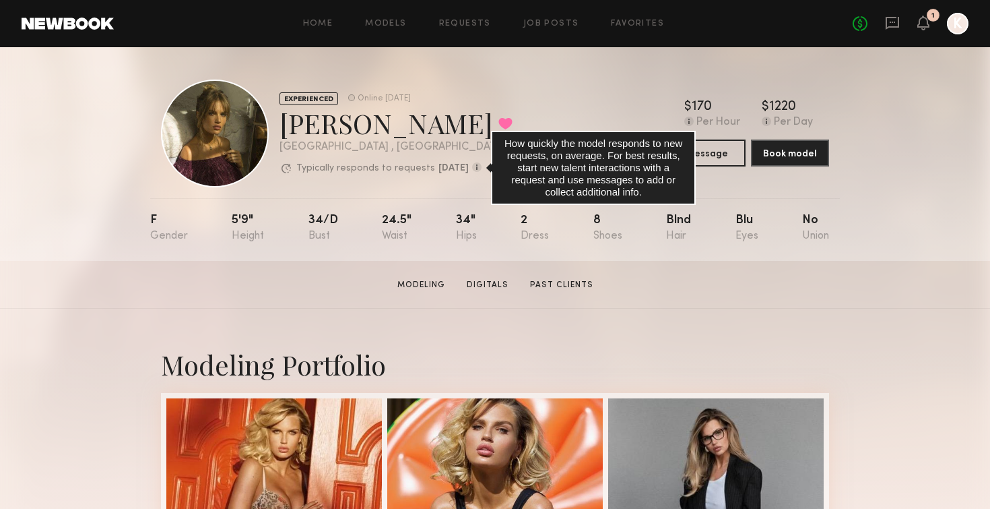
click at [482, 169] on common-icon at bounding box center [476, 166] width 9 height 9
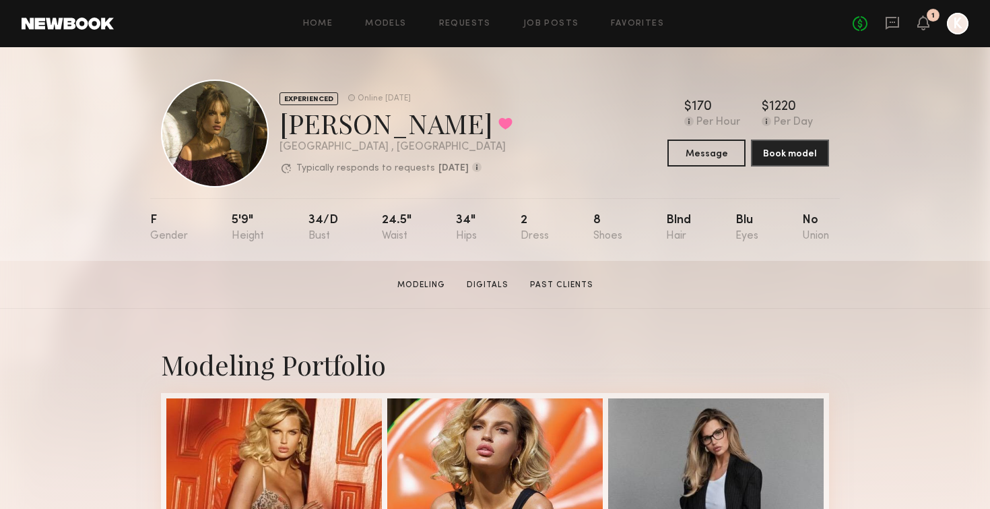
click at [484, 133] on div "Rachel M. Favorited" at bounding box center [396, 123] width 233 height 36
click at [352, 100] on div at bounding box center [351, 97] width 7 height 7
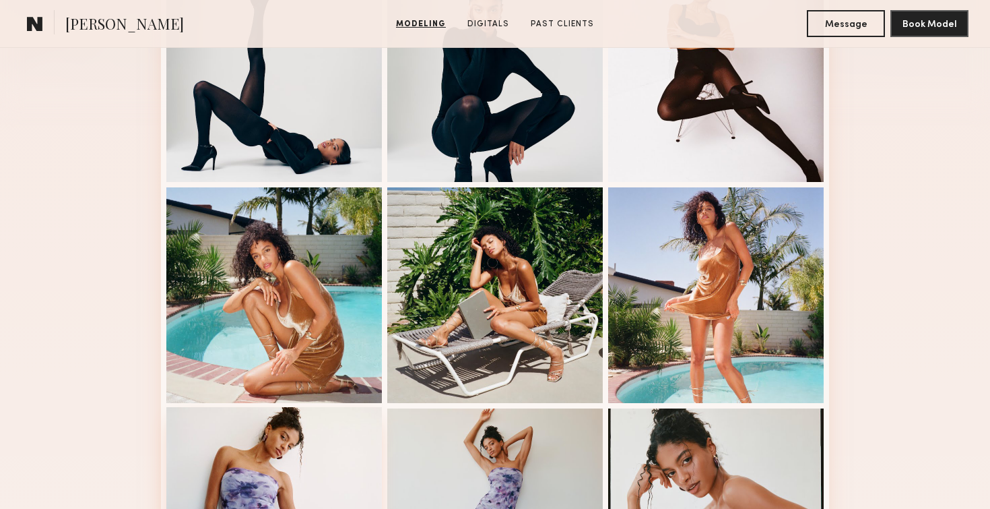
scroll to position [403, 0]
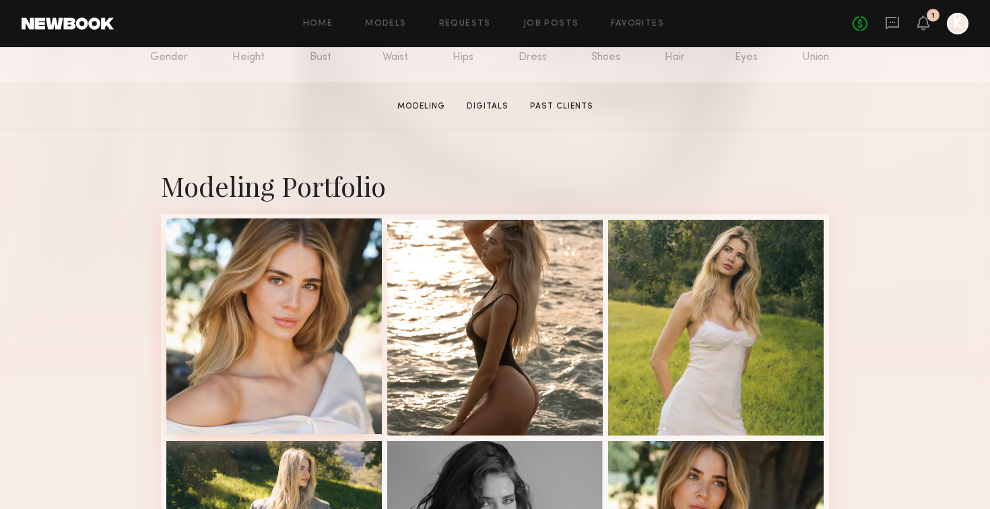
scroll to position [212, 0]
